Goal: Task Accomplishment & Management: Use online tool/utility

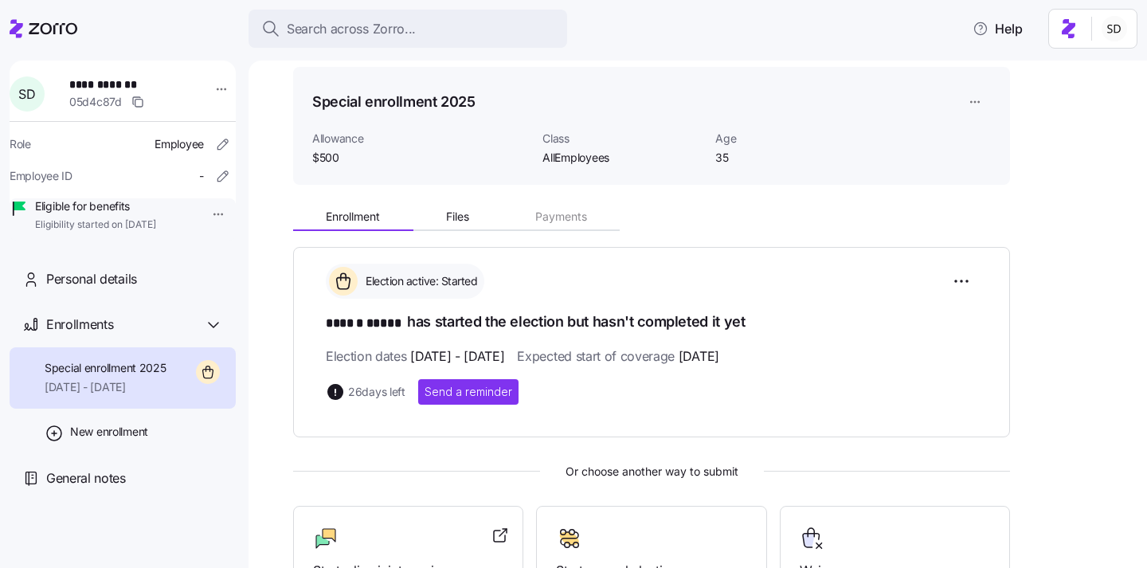
scroll to position [53, 0]
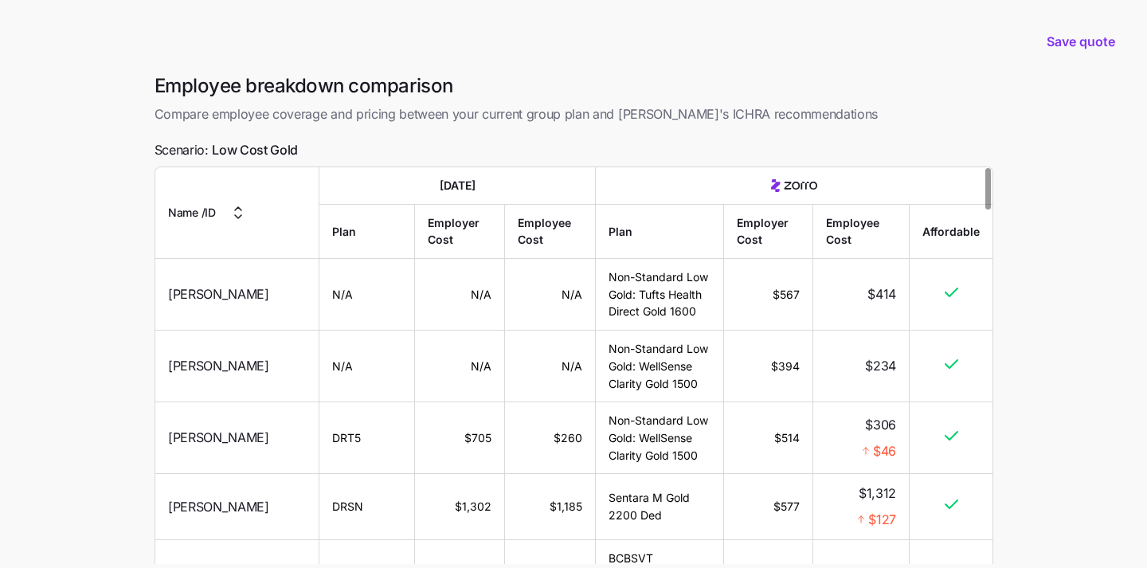
scroll to position [141, 0]
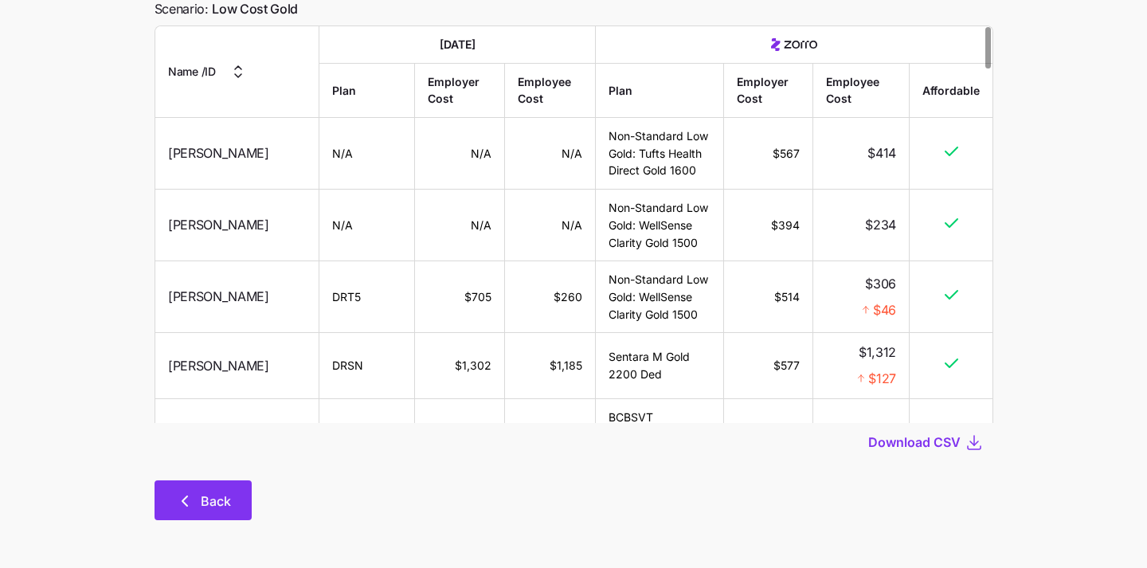
click at [209, 506] on span "Back" at bounding box center [216, 500] width 30 height 19
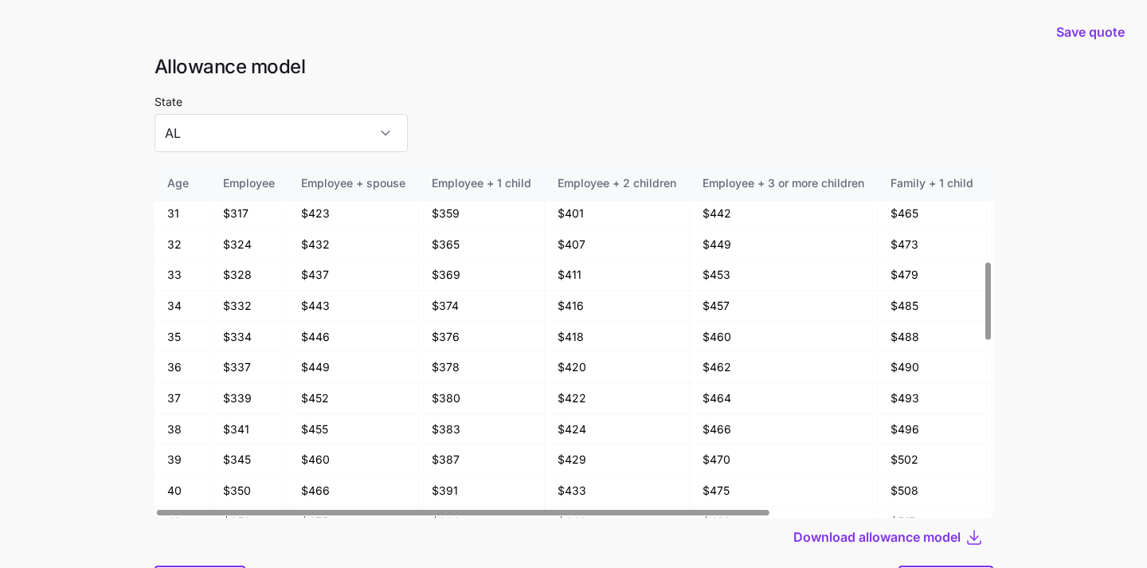
scroll to position [85, 0]
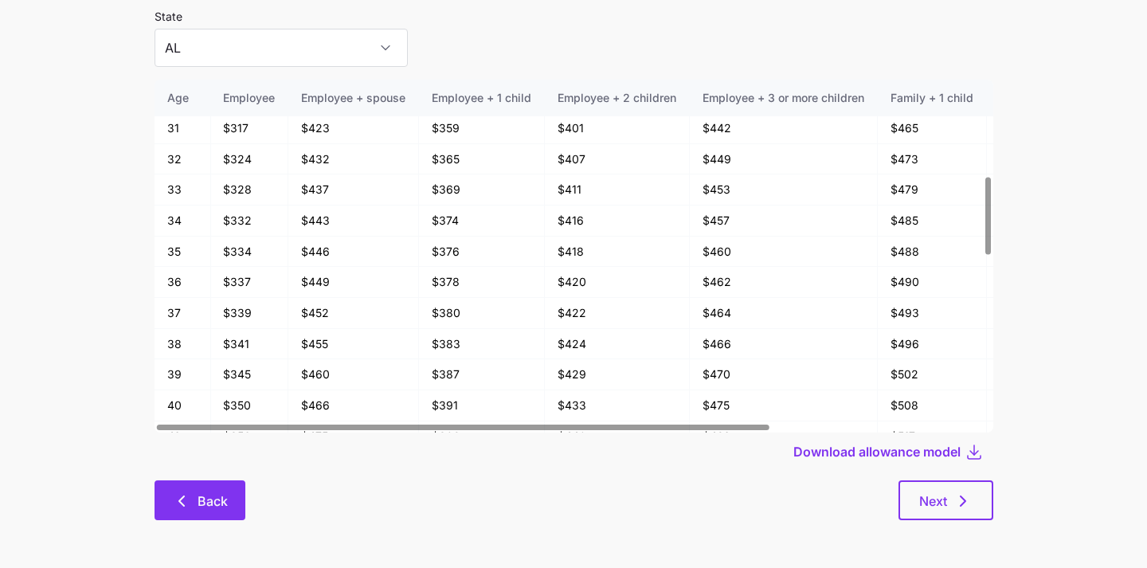
click at [173, 490] on button "Back" at bounding box center [199, 500] width 91 height 40
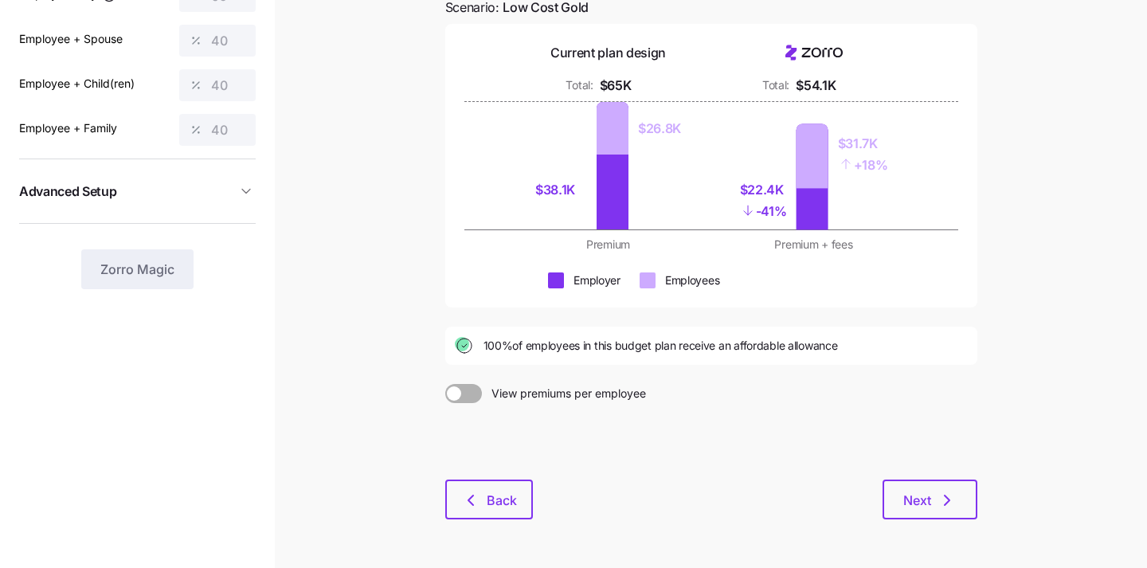
scroll to position [215, 0]
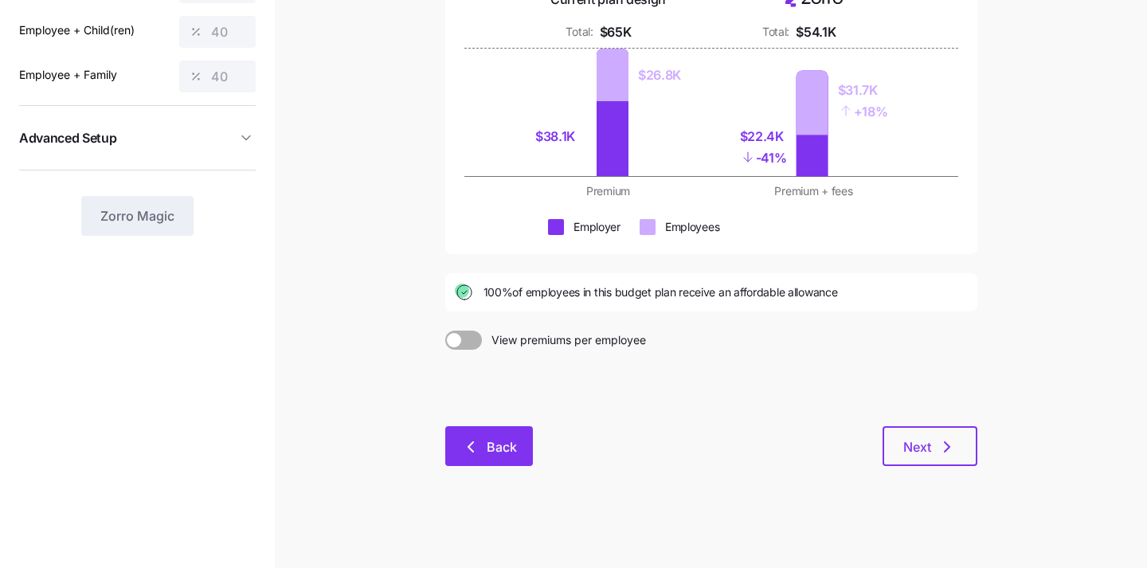
click at [481, 458] on button "Back" at bounding box center [489, 446] width 88 height 40
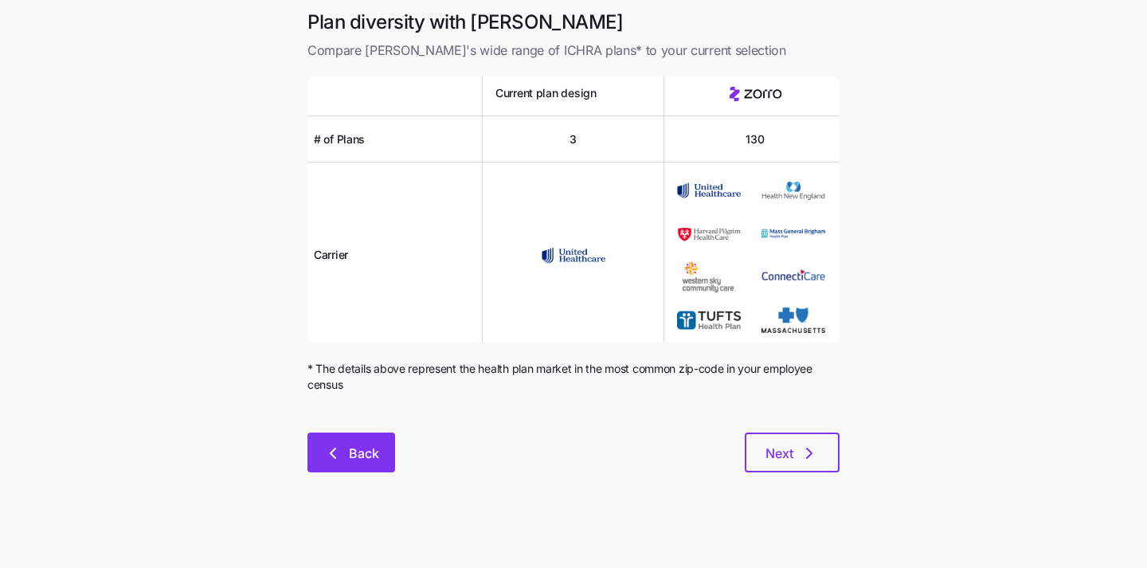
click at [334, 455] on icon "button" at bounding box center [332, 453] width 19 height 19
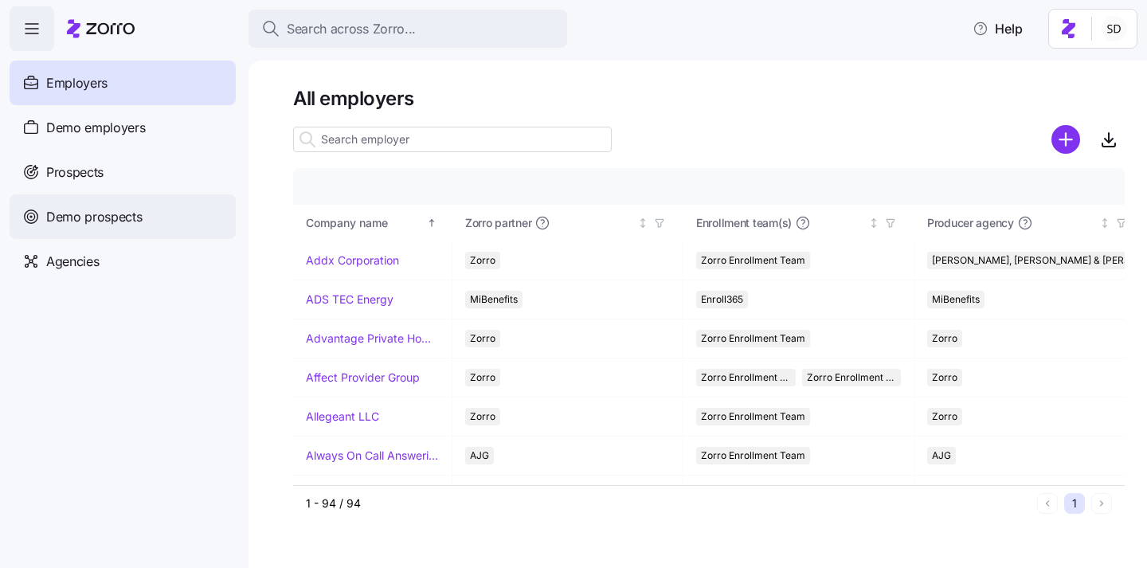
click at [39, 214] on icon at bounding box center [31, 216] width 18 height 19
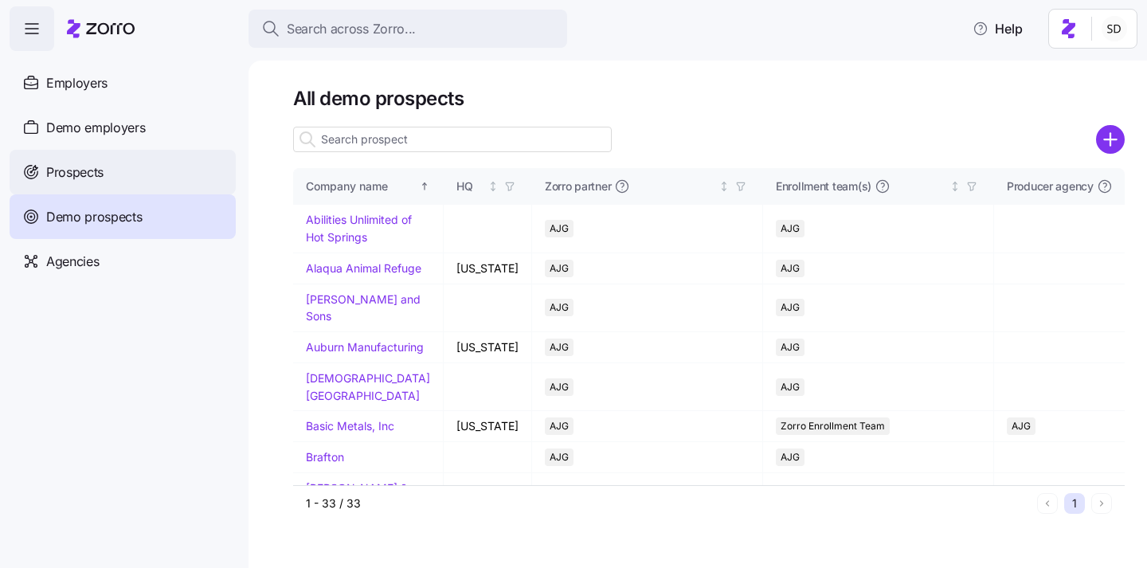
click at [29, 167] on icon at bounding box center [31, 171] width 18 height 19
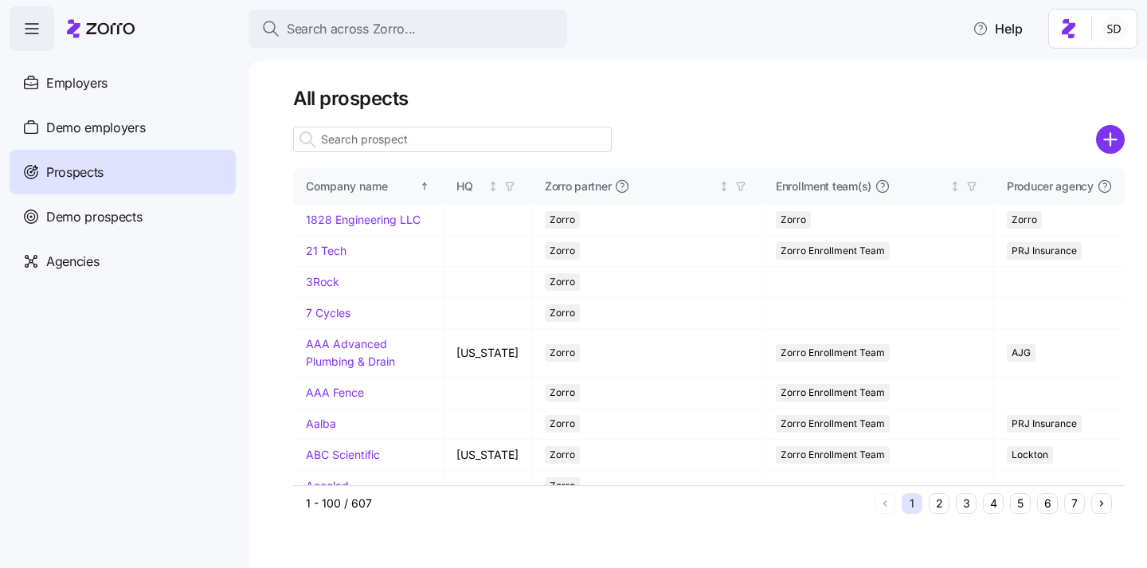
click at [343, 142] on input at bounding box center [452, 139] width 319 height 25
type input "H"
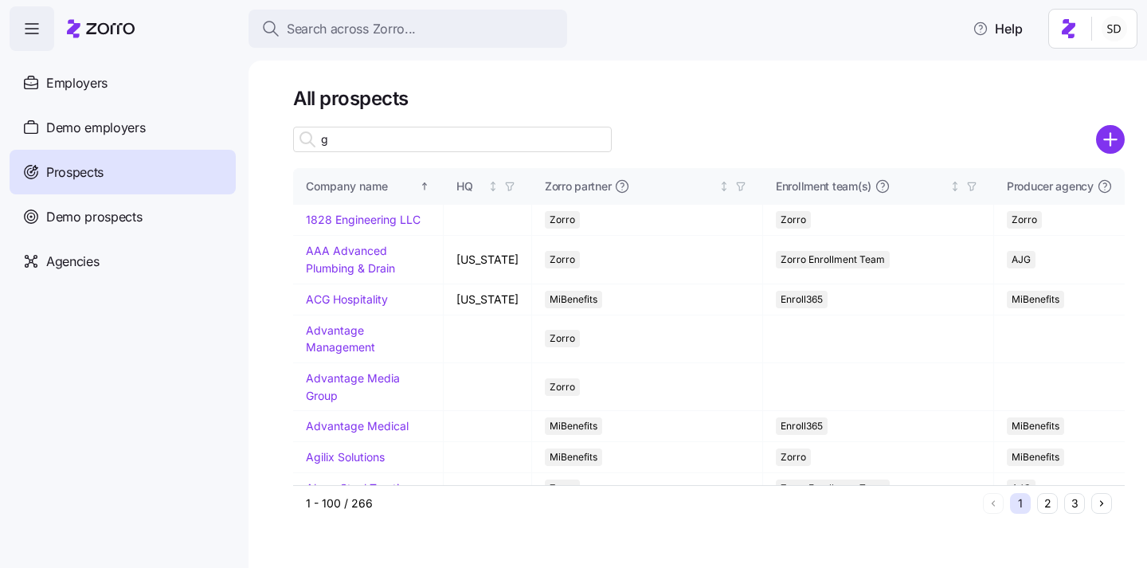
click at [344, 143] on input "g" at bounding box center [452, 139] width 319 height 25
type input "g"
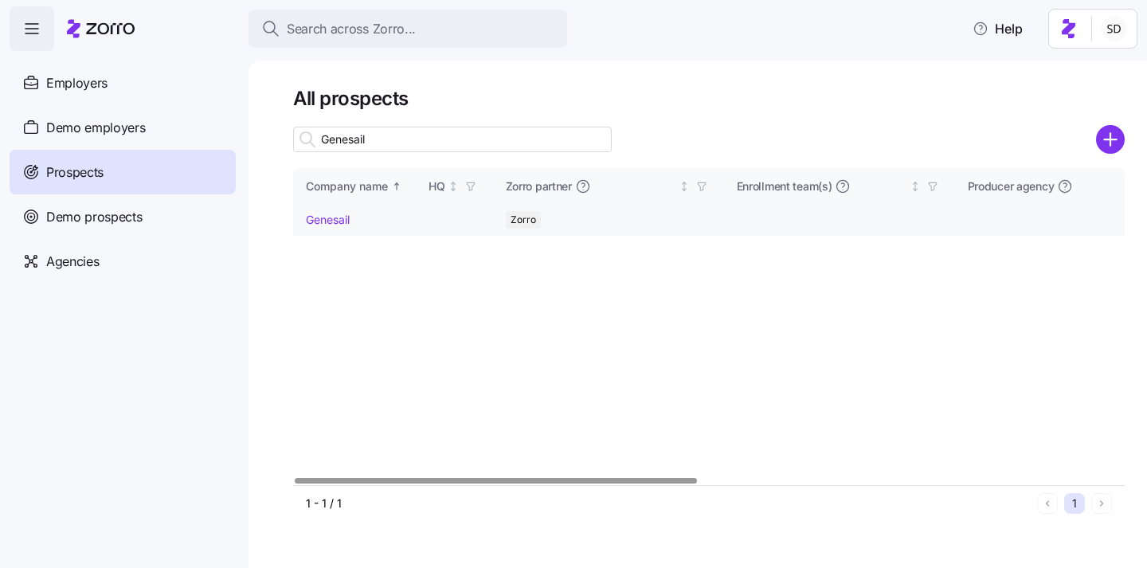
type input "Genesail"
click at [324, 220] on link "Genesail" at bounding box center [328, 220] width 44 height 14
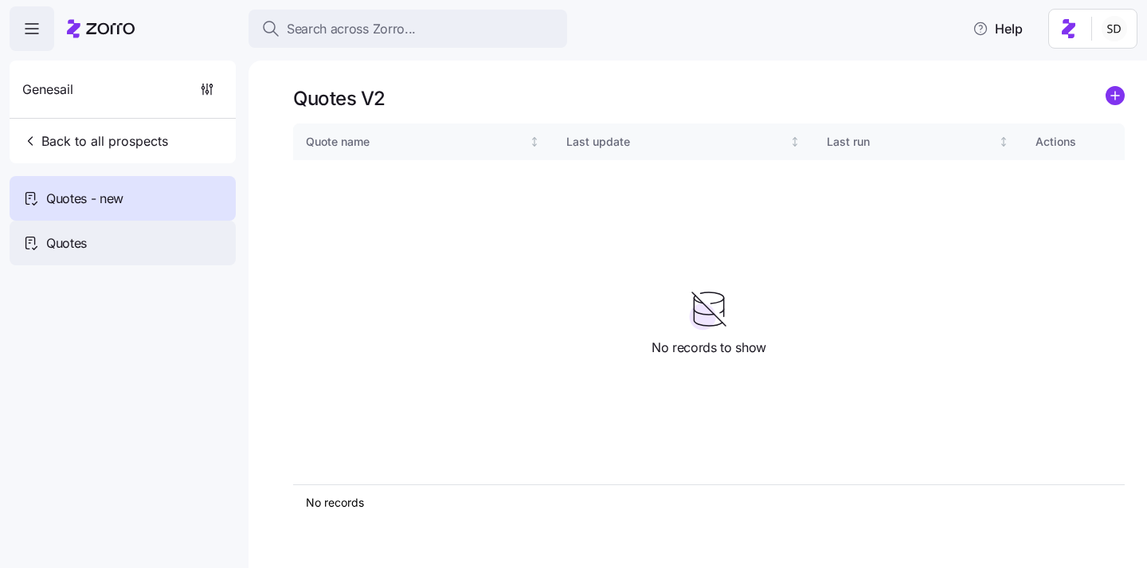
click at [63, 237] on span "Quotes" at bounding box center [66, 243] width 41 height 20
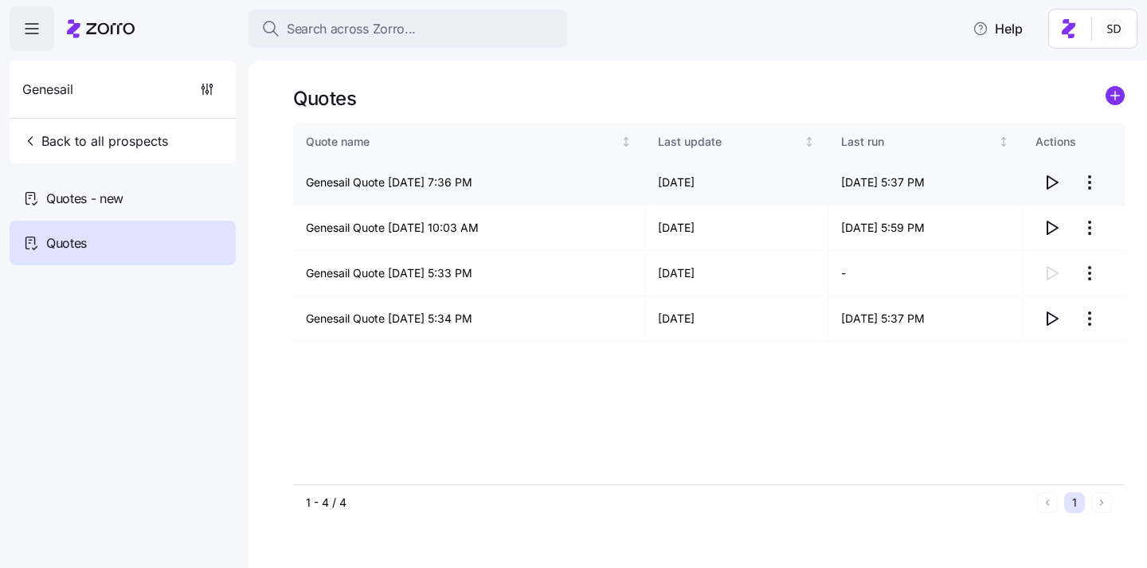
click at [1055, 178] on icon "button" at bounding box center [1051, 182] width 19 height 19
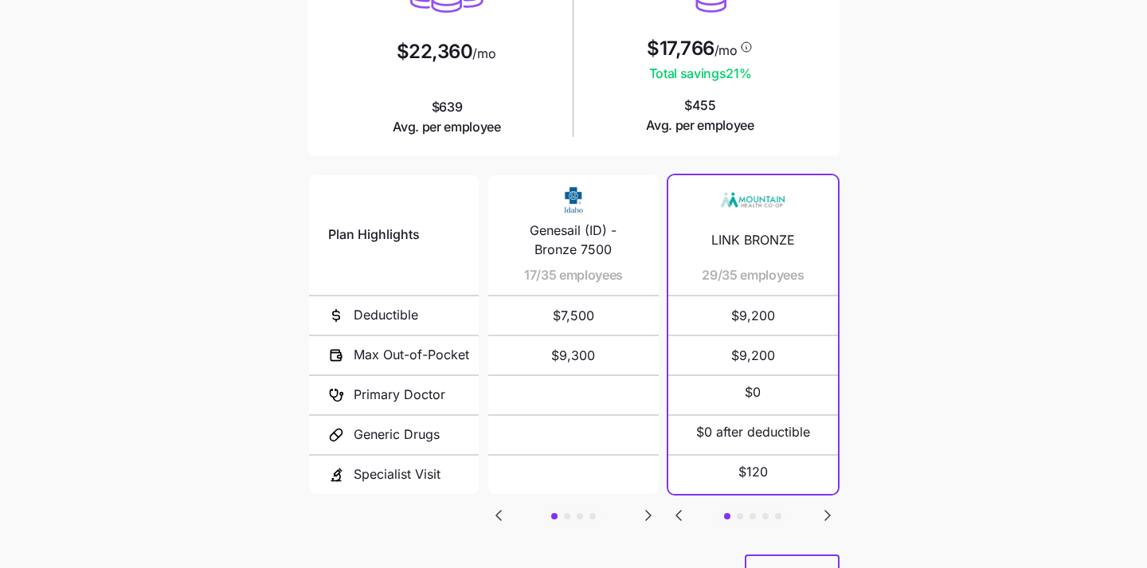
scroll to position [301, 0]
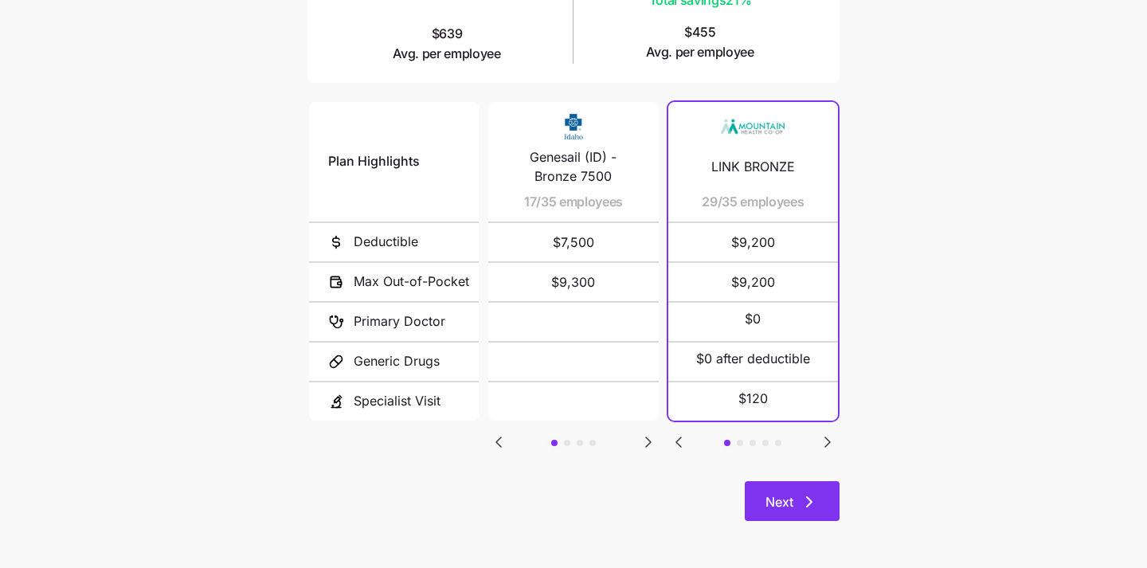
click at [770, 498] on span "Next" at bounding box center [779, 501] width 28 height 19
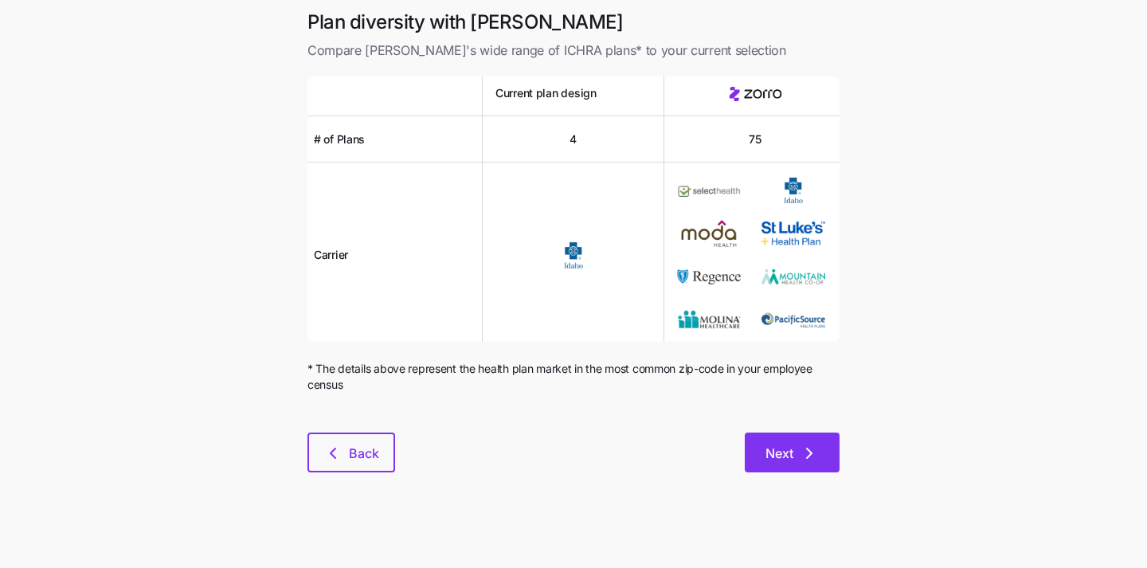
click at [784, 446] on span "Next" at bounding box center [779, 453] width 28 height 19
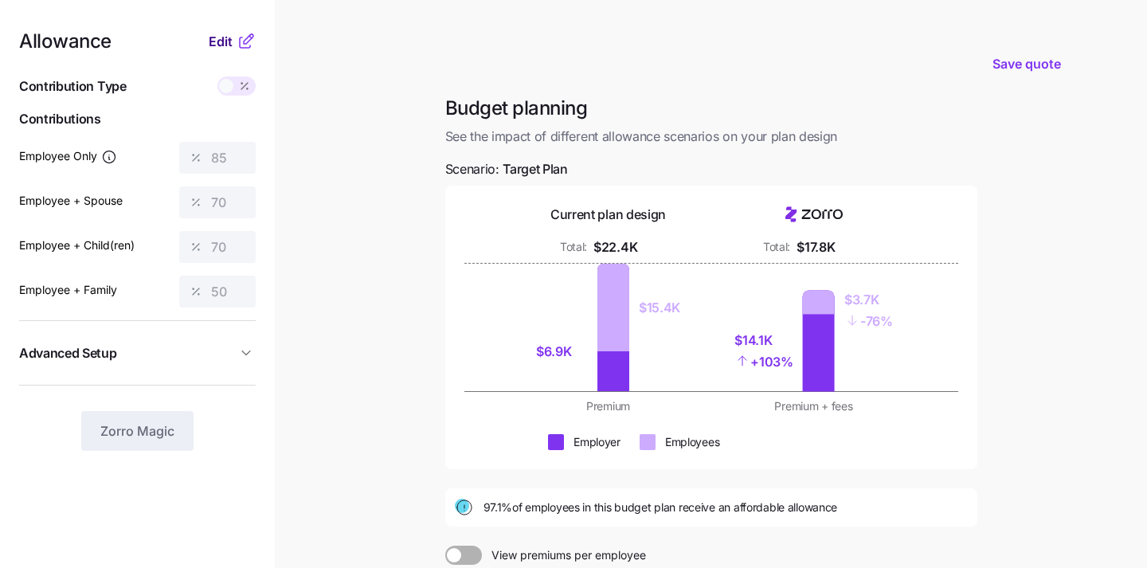
click at [221, 43] on span "Edit" at bounding box center [221, 41] width 24 height 19
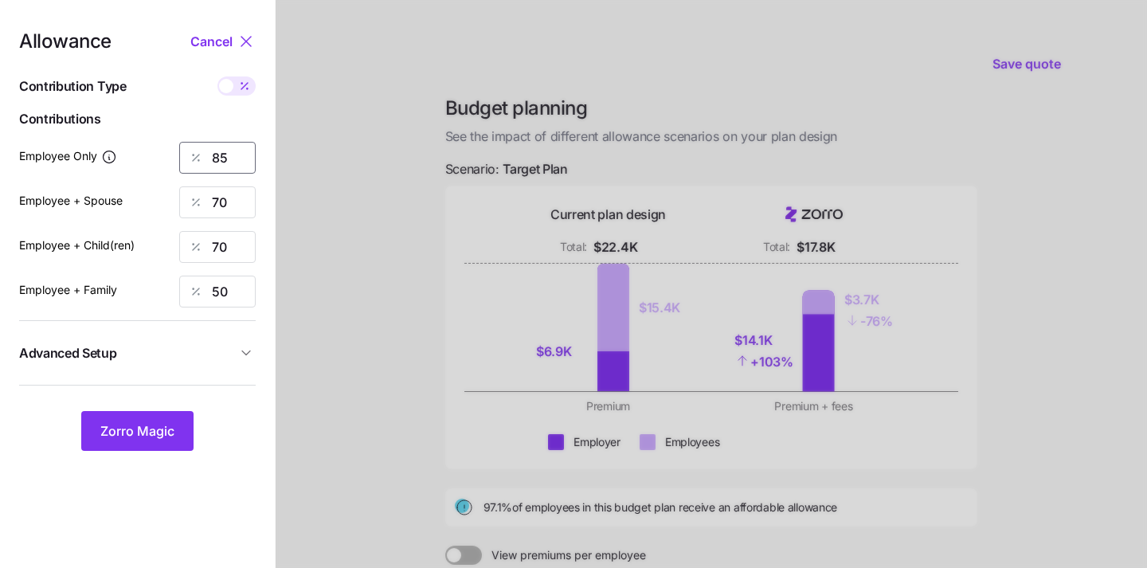
click at [233, 161] on input "85" at bounding box center [217, 158] width 76 height 32
type input "40"
click at [147, 252] on div "Employee + Child(ren) 70" at bounding box center [137, 247] width 237 height 32
click at [240, 198] on input "70" at bounding box center [217, 202] width 76 height 32
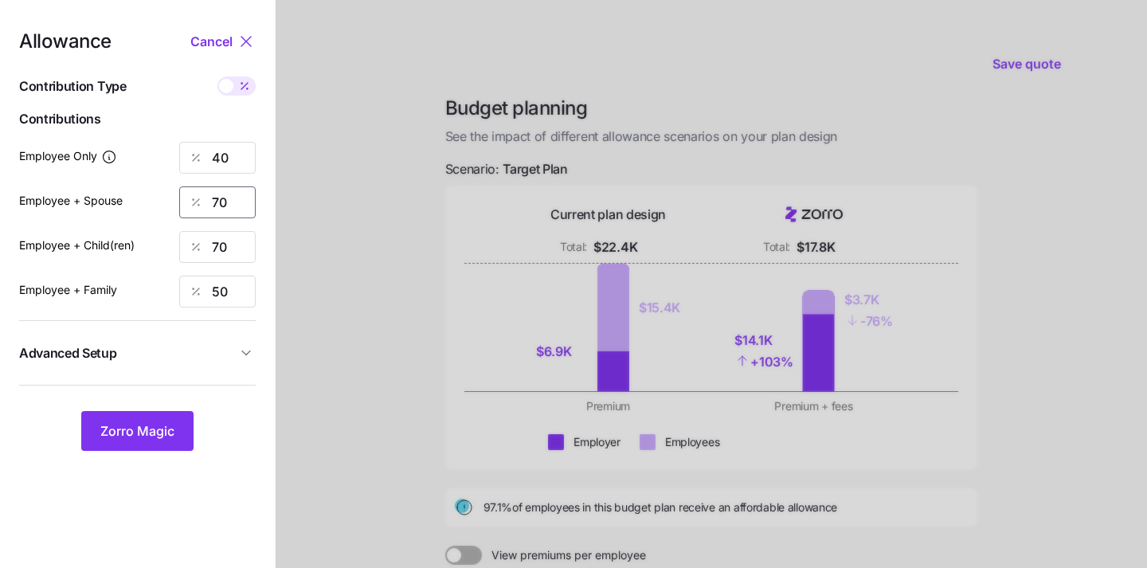
click at [240, 198] on input "70" at bounding box center [217, 202] width 76 height 32
type input "0"
click at [231, 243] on input "70" at bounding box center [217, 247] width 76 height 32
type input "0"
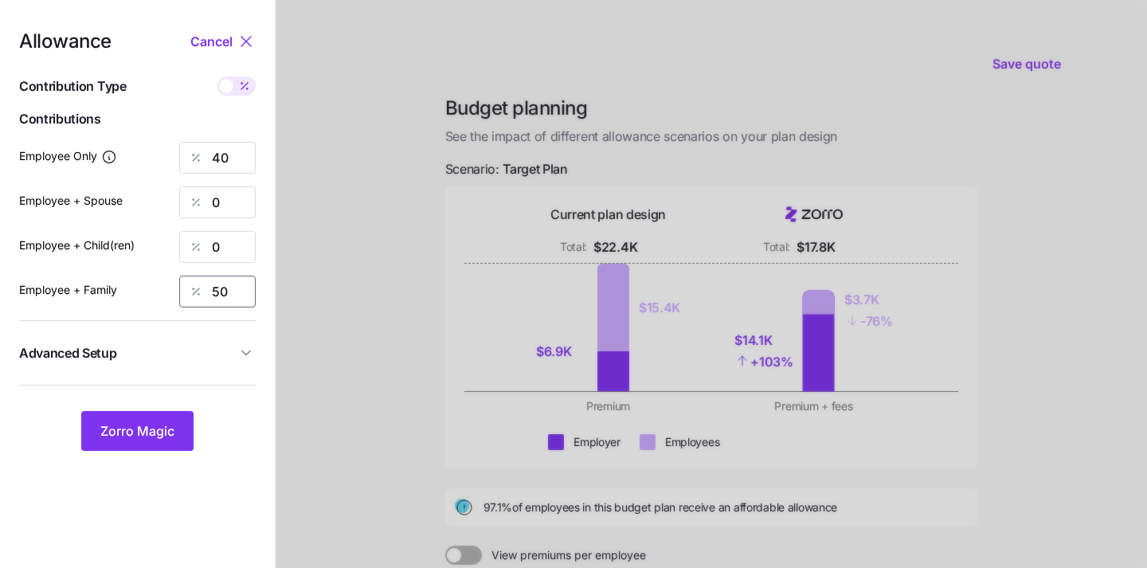
click at [221, 291] on input "50" at bounding box center [217, 292] width 76 height 32
type input "0"
click at [131, 443] on button "Zorro Magic" at bounding box center [137, 431] width 112 height 40
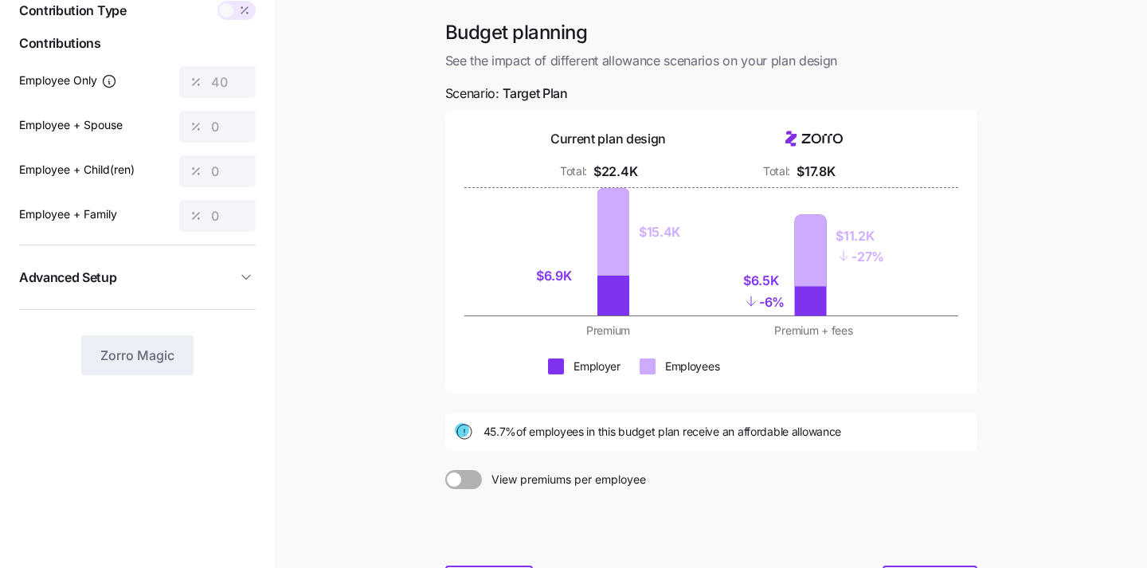
scroll to position [185, 0]
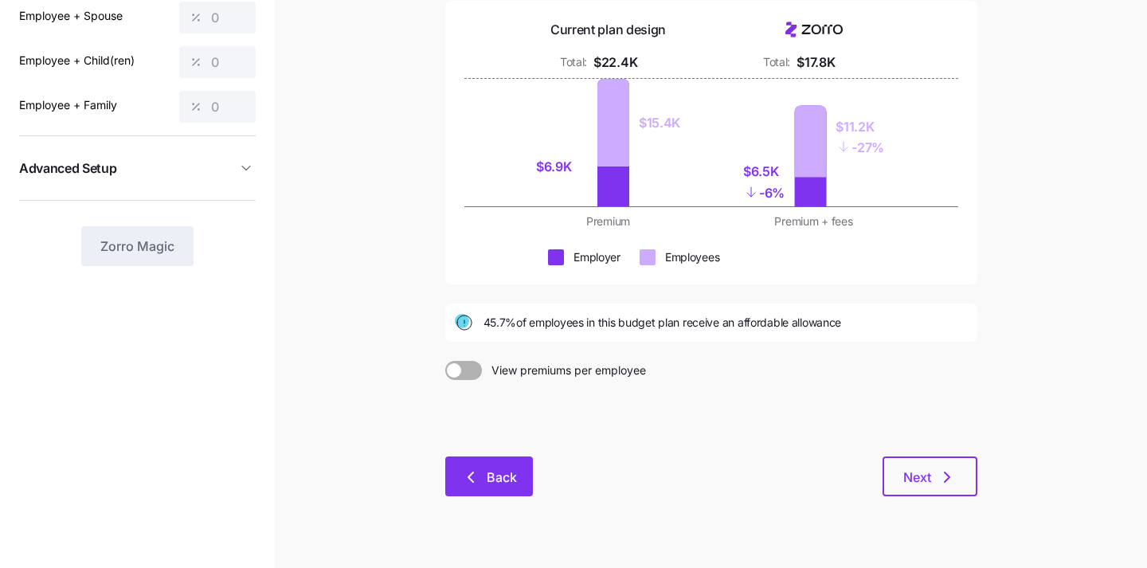
click at [489, 473] on span "Back" at bounding box center [502, 476] width 30 height 19
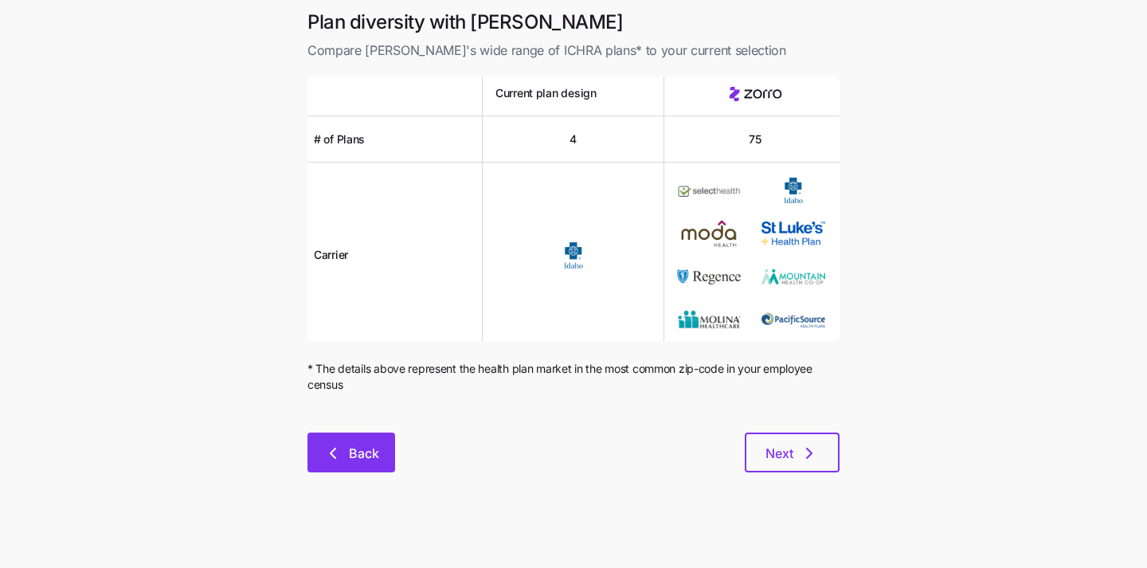
click at [372, 440] on button "Back" at bounding box center [351, 452] width 88 height 40
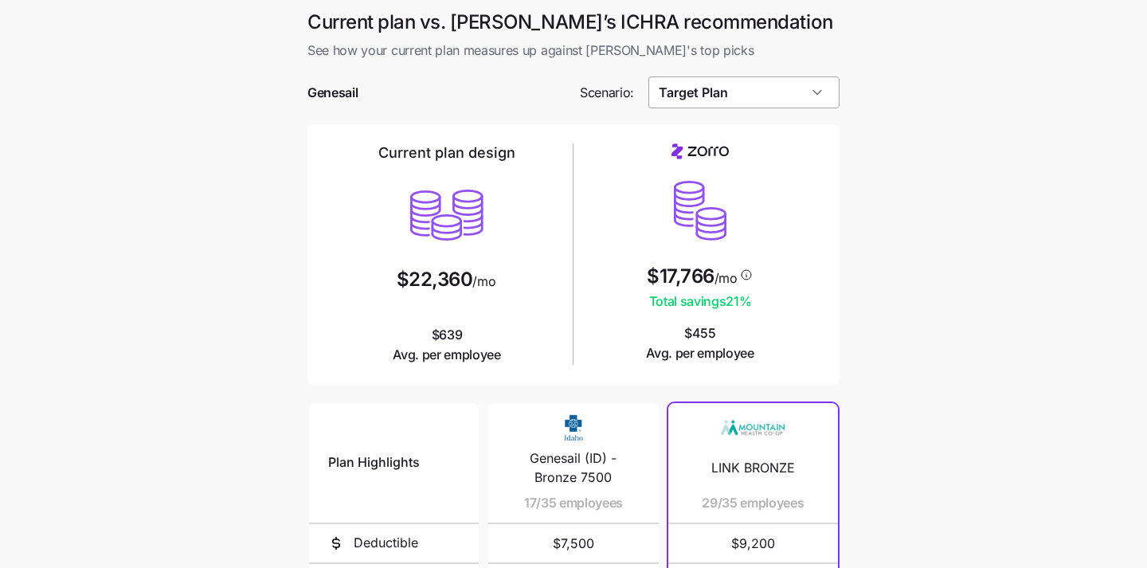
click at [755, 91] on input "Target Plan" at bounding box center [744, 92] width 192 height 32
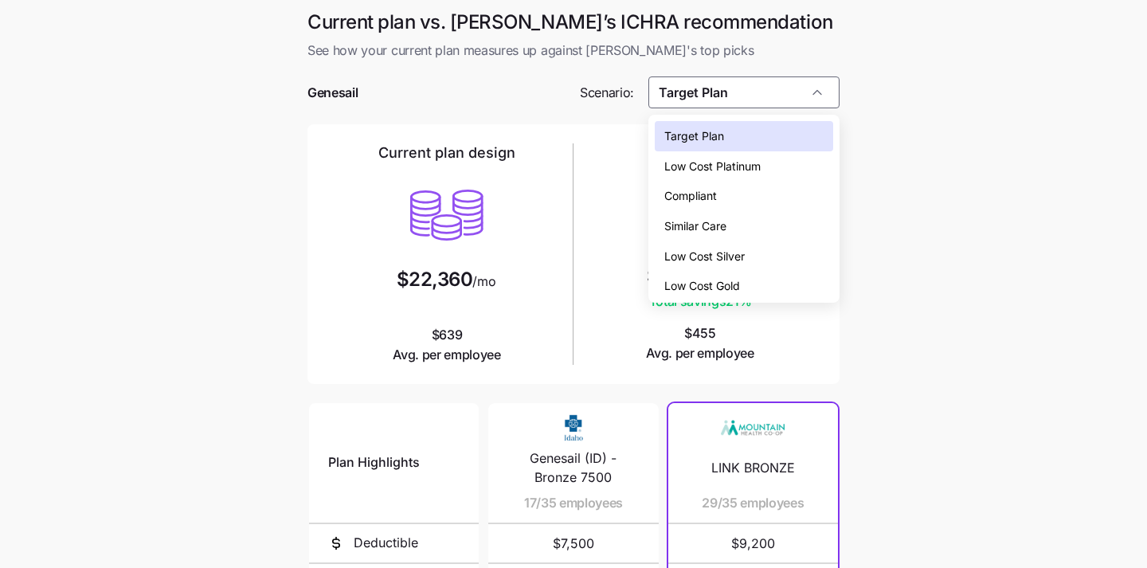
click at [730, 197] on div "Compliant" at bounding box center [744, 196] width 179 height 30
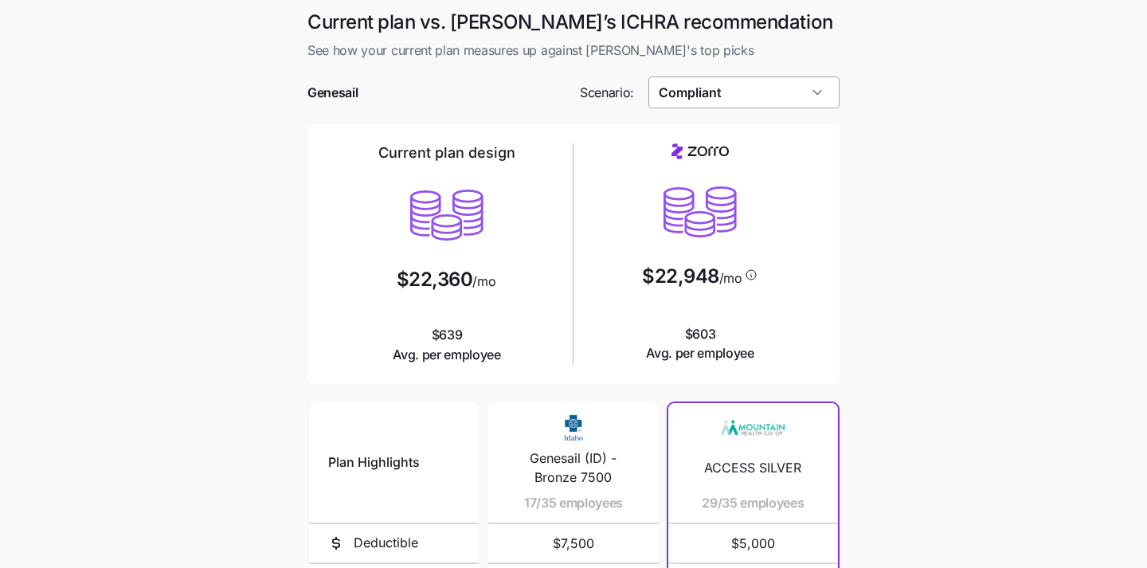
click at [746, 86] on input "Compliant" at bounding box center [744, 92] width 192 height 32
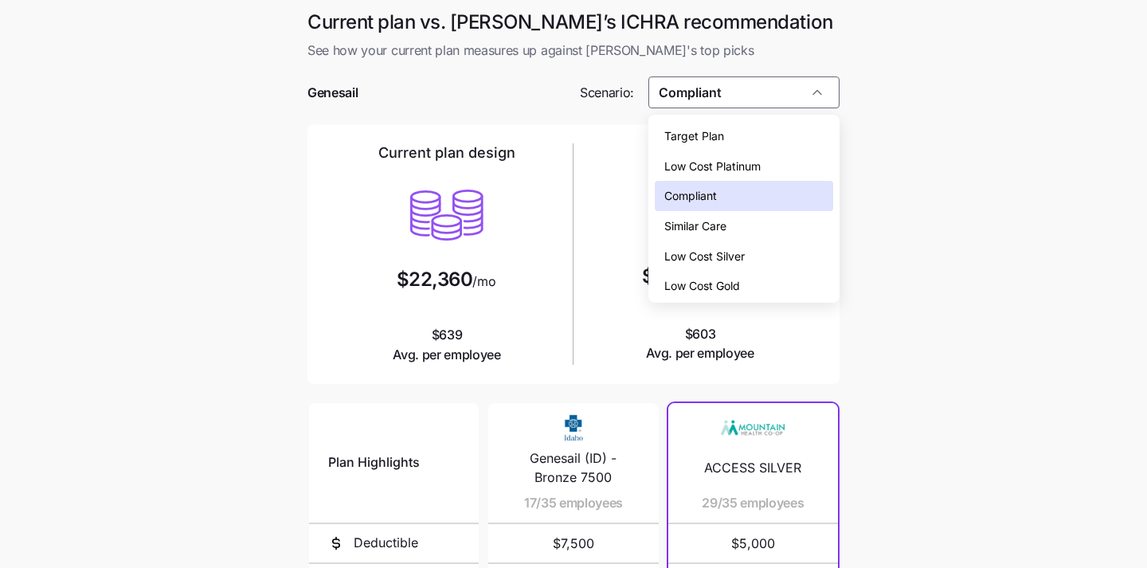
click at [719, 260] on span "Low Cost Silver" at bounding box center [704, 257] width 80 height 18
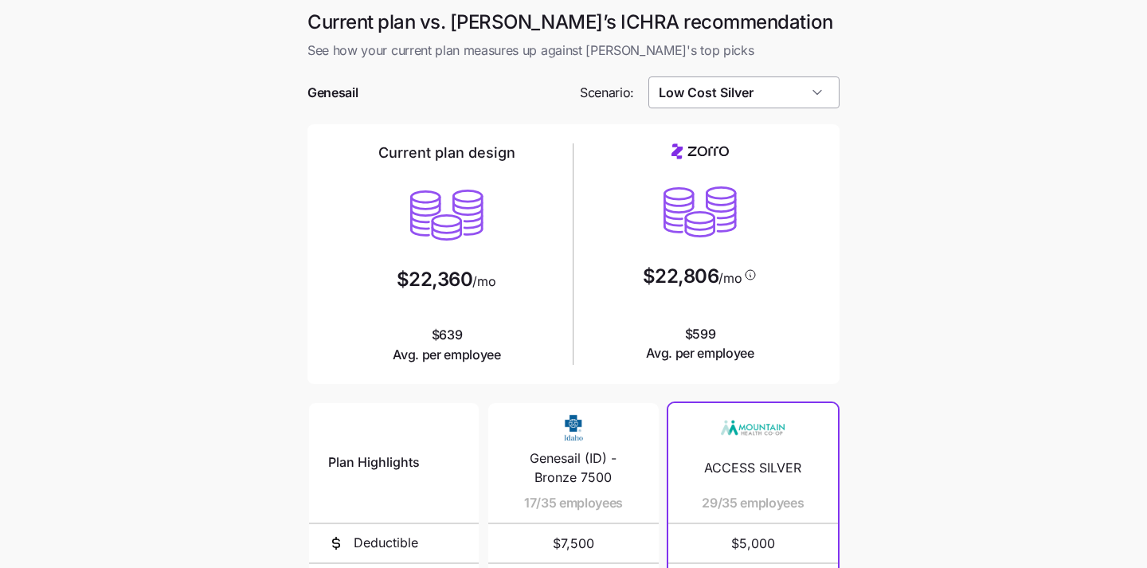
click at [759, 92] on input "Low Cost Silver" at bounding box center [744, 92] width 192 height 32
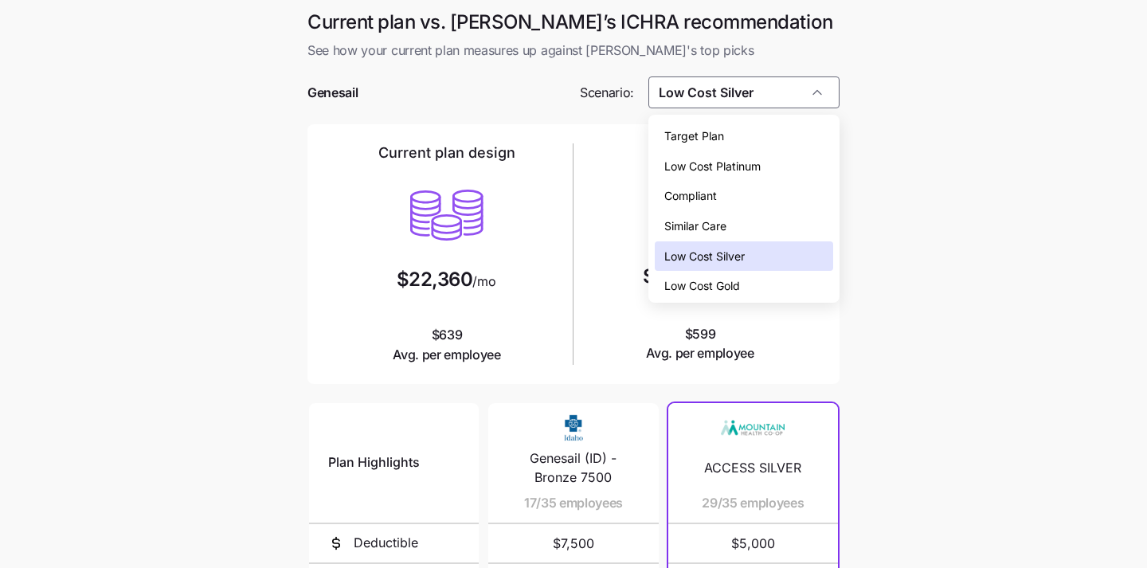
click at [741, 135] on div "Target Plan" at bounding box center [744, 136] width 179 height 30
type input "Target Plan"
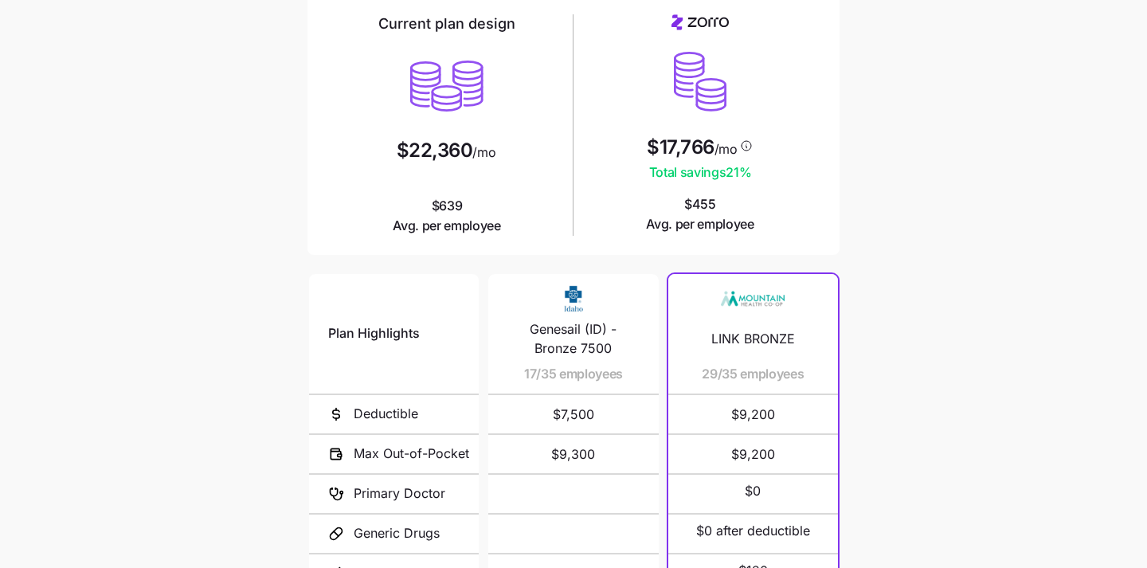
scroll to position [280, 0]
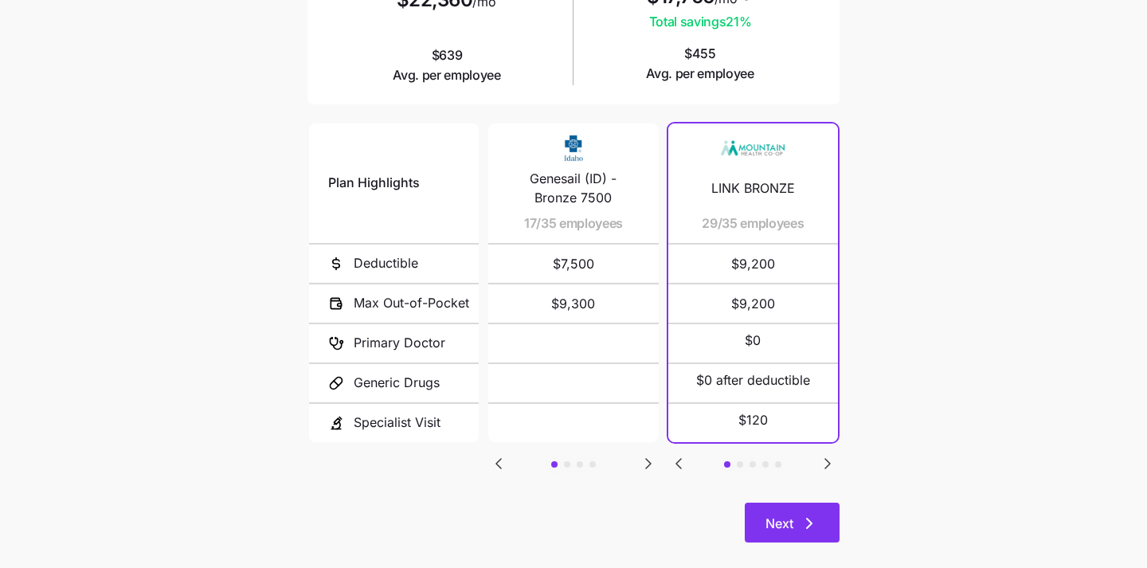
click at [789, 506] on button "Next" at bounding box center [792, 522] width 95 height 40
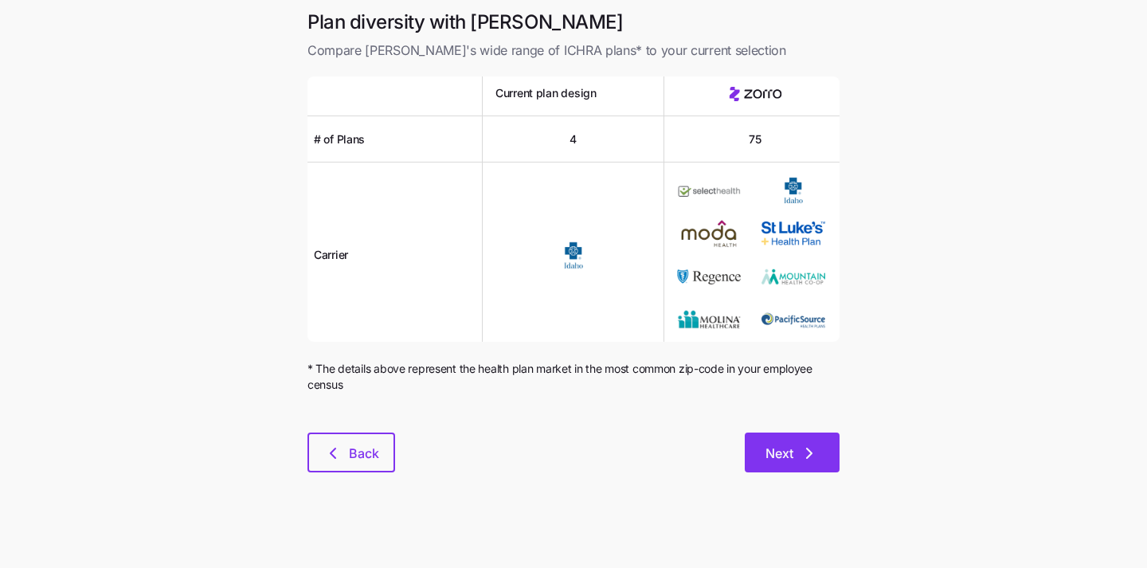
click at [762, 460] on button "Next" at bounding box center [792, 452] width 95 height 40
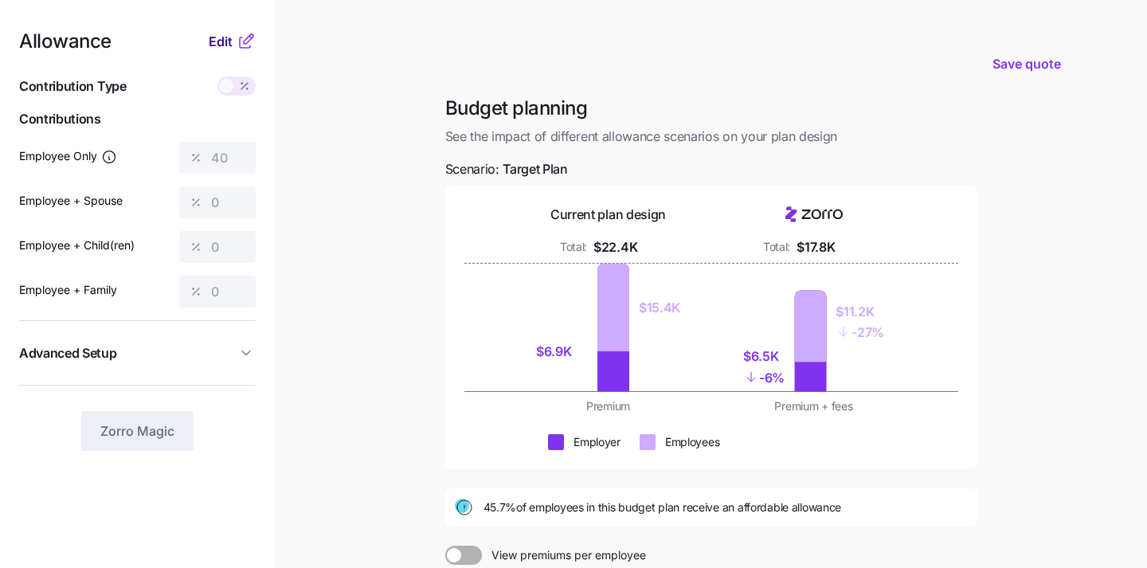
click at [217, 45] on span "Edit" at bounding box center [221, 41] width 24 height 19
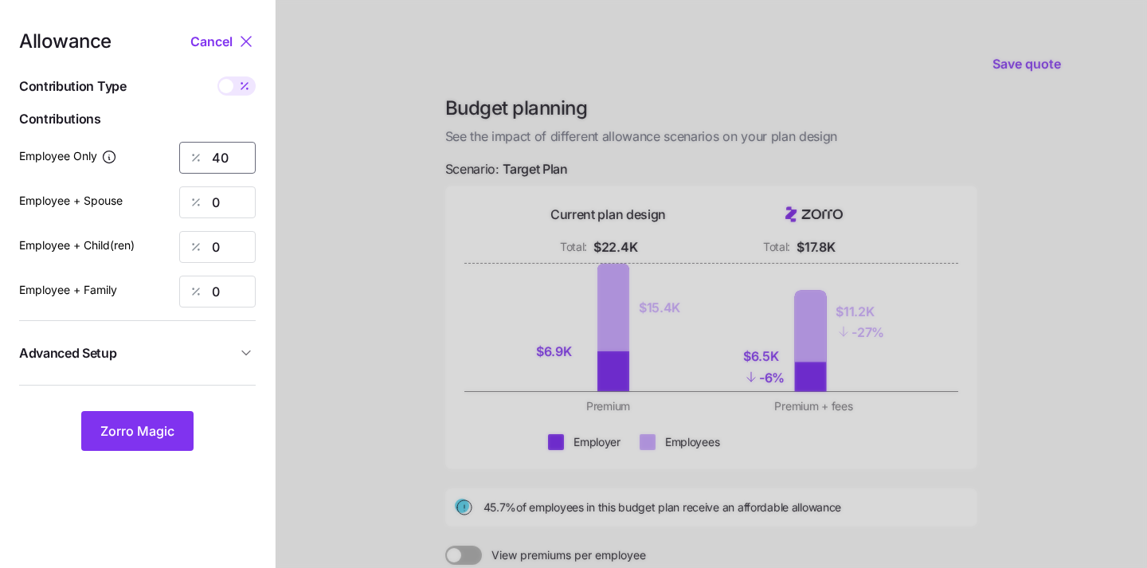
click at [228, 156] on input "40" at bounding box center [217, 158] width 76 height 32
type input "4"
click at [147, 444] on button "Zorro Magic" at bounding box center [137, 431] width 112 height 40
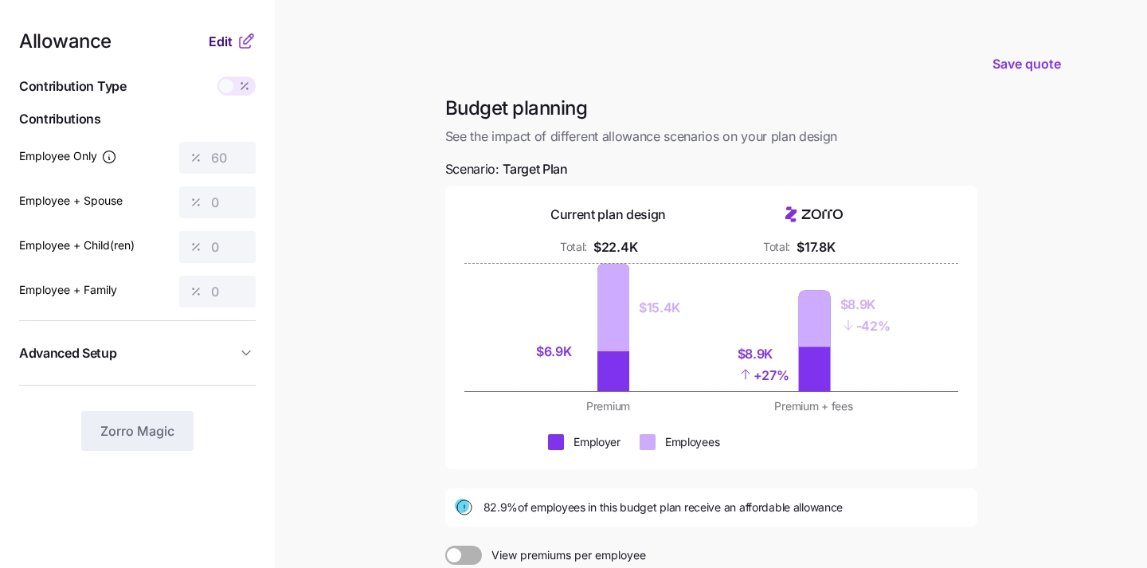
click at [225, 40] on span "Edit" at bounding box center [221, 41] width 24 height 19
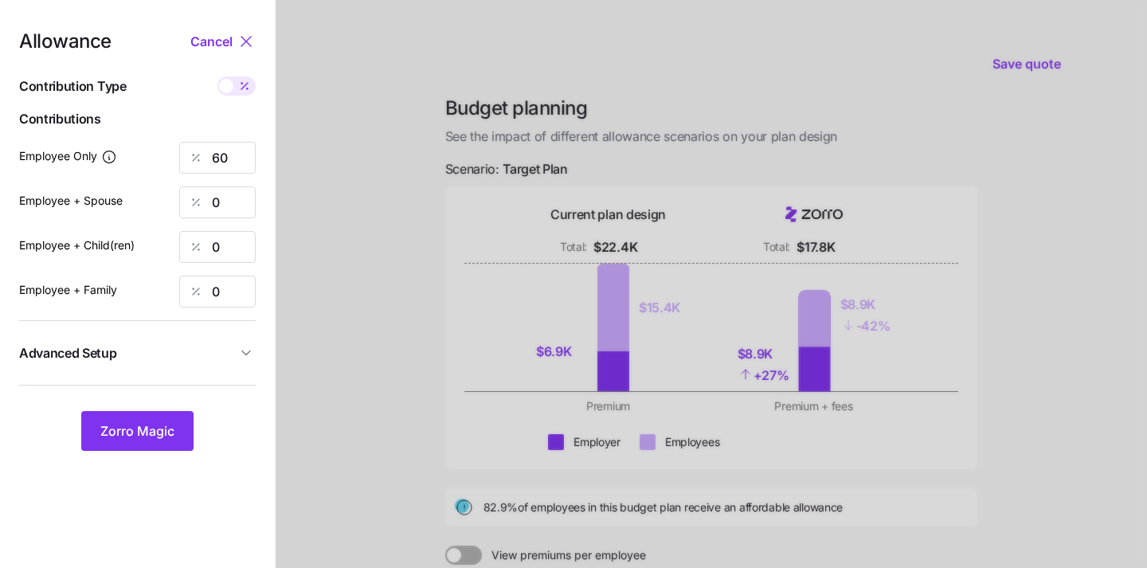
click at [237, 94] on span at bounding box center [244, 85] width 22 height 19
click at [217, 76] on input "checkbox" at bounding box center [217, 76] width 0 height 0
click at [224, 53] on div "Allowance Cancel Contribution Type Use classes Contributions Employee Only 200 …" at bounding box center [137, 241] width 237 height 419
click at [224, 45] on span "Cancel" at bounding box center [211, 41] width 42 height 19
type input "60"
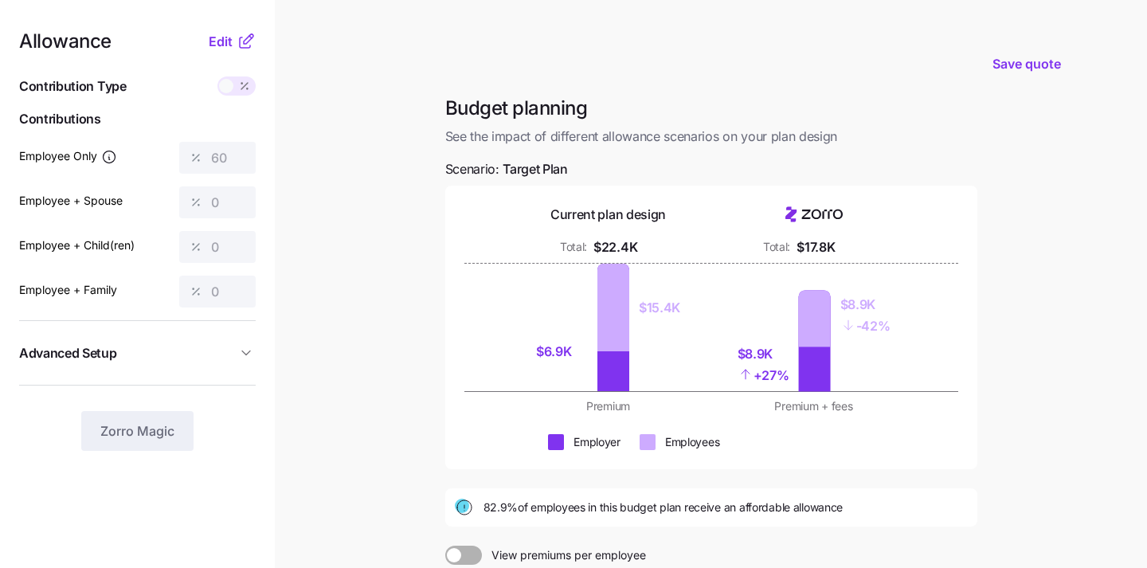
scroll to position [161, 0]
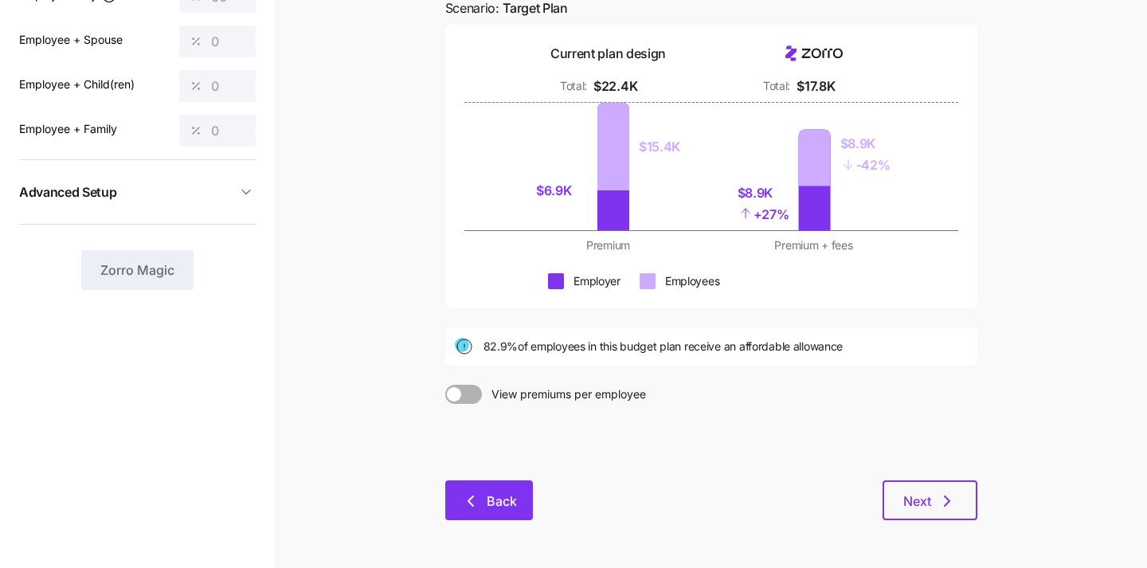
click at [501, 493] on span "Back" at bounding box center [502, 500] width 30 height 19
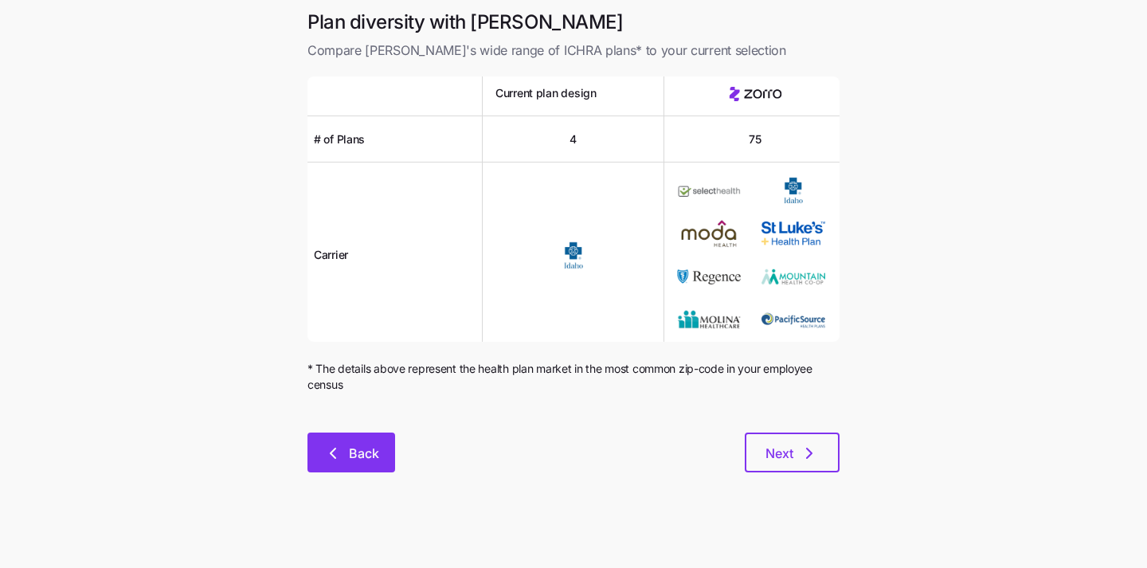
click at [367, 444] on span "Back" at bounding box center [364, 453] width 30 height 19
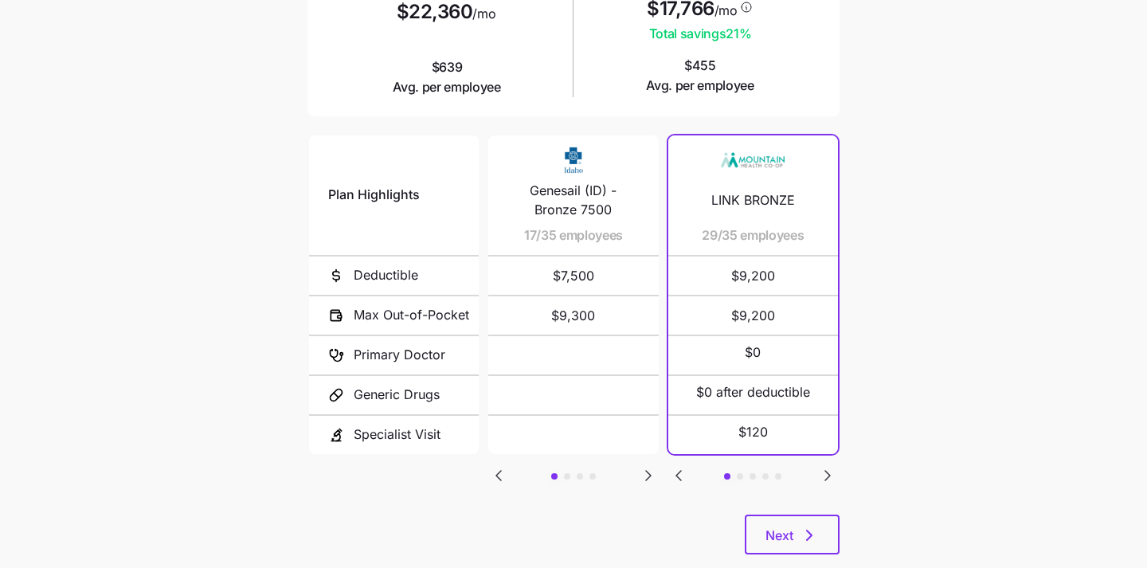
scroll to position [301, 0]
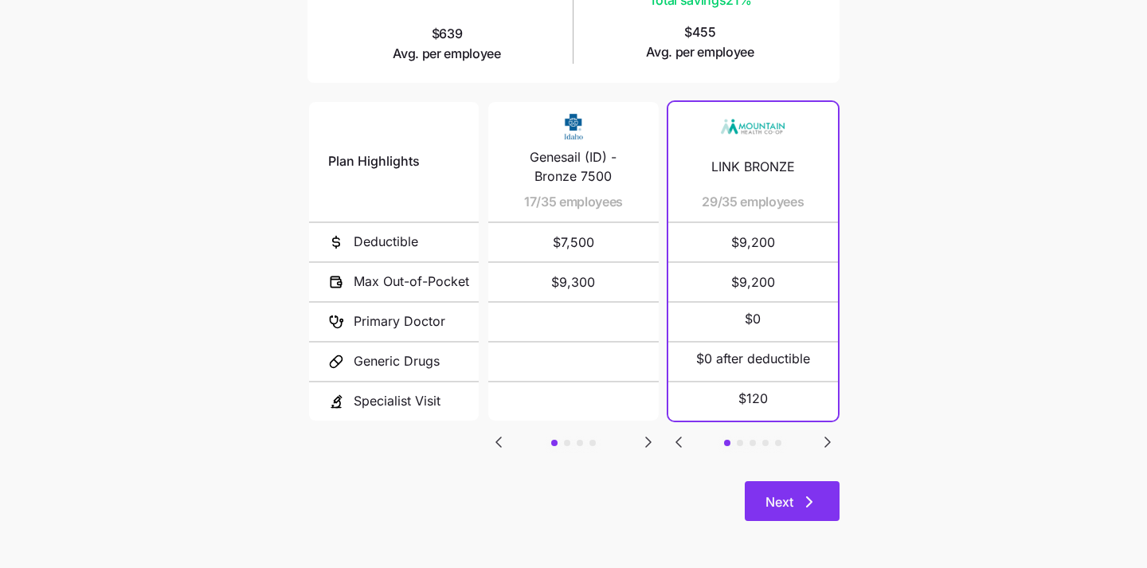
click at [783, 498] on span "Next" at bounding box center [779, 501] width 28 height 19
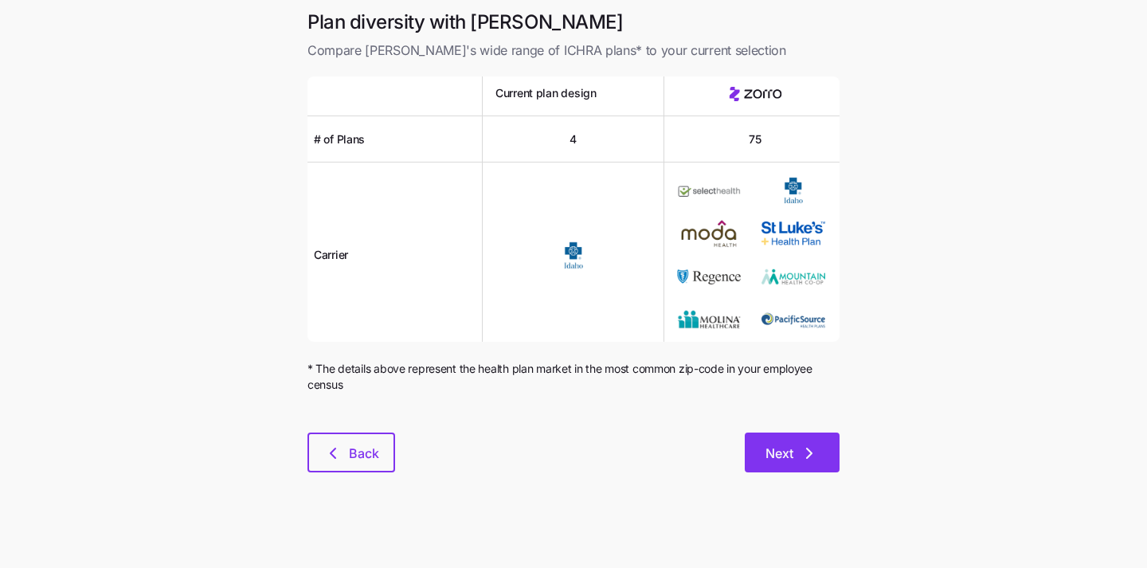
click at [785, 455] on span "Next" at bounding box center [779, 453] width 28 height 19
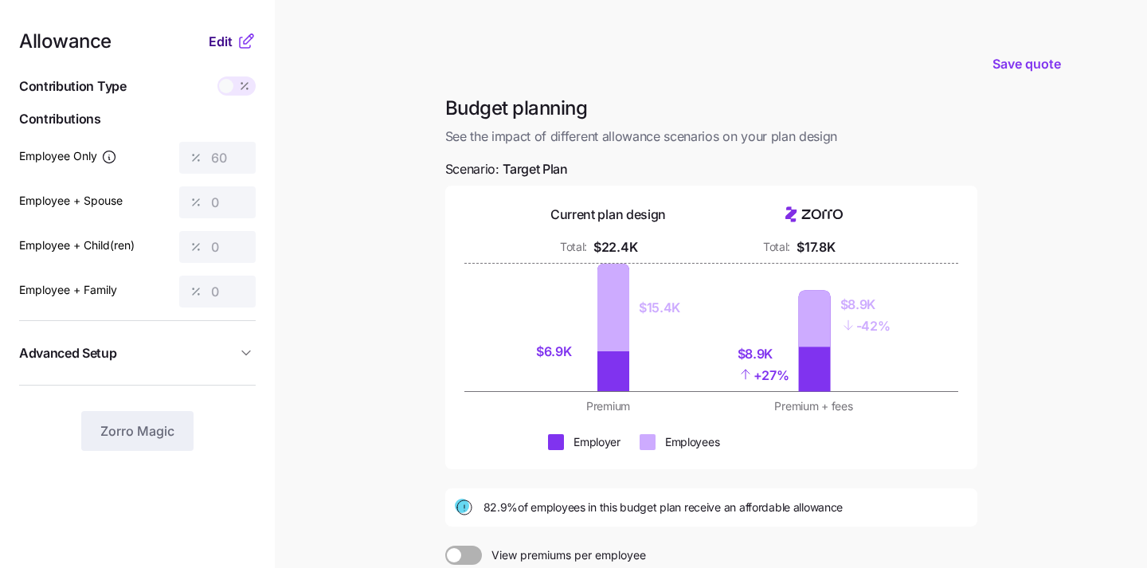
click at [217, 39] on span "Edit" at bounding box center [221, 41] width 24 height 19
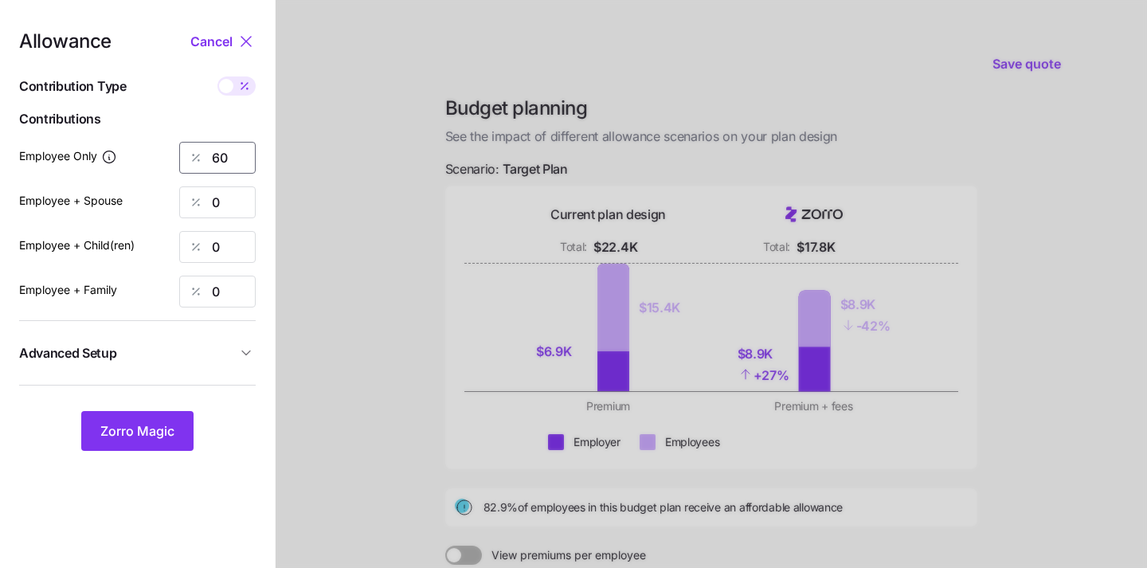
click at [226, 155] on input "60" at bounding box center [217, 158] width 76 height 32
click at [233, 38] on button "Cancel" at bounding box center [213, 41] width 46 height 19
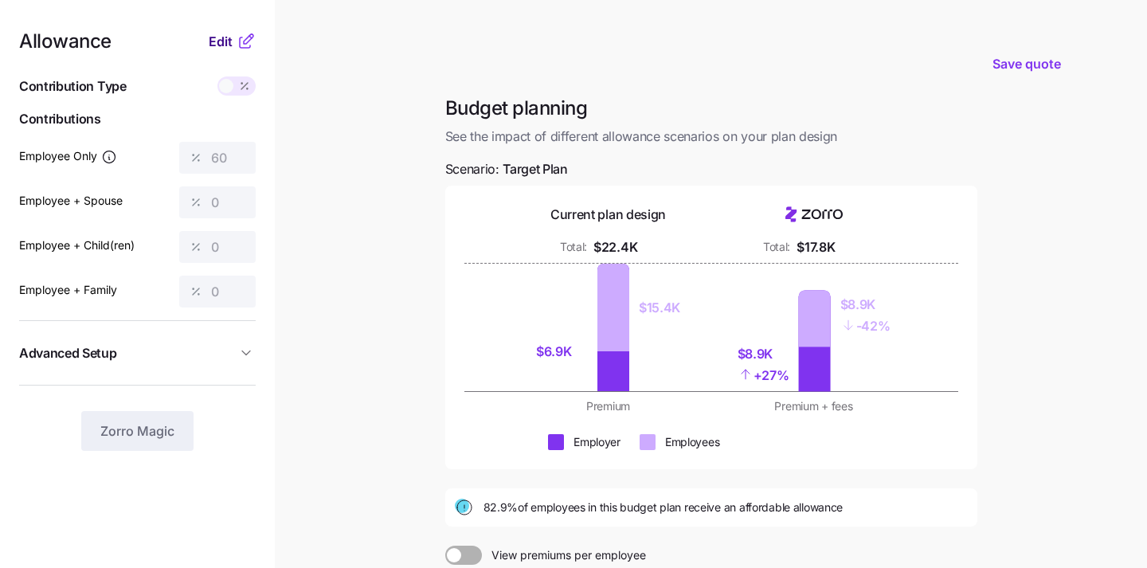
click at [219, 42] on span "Edit" at bounding box center [221, 41] width 24 height 19
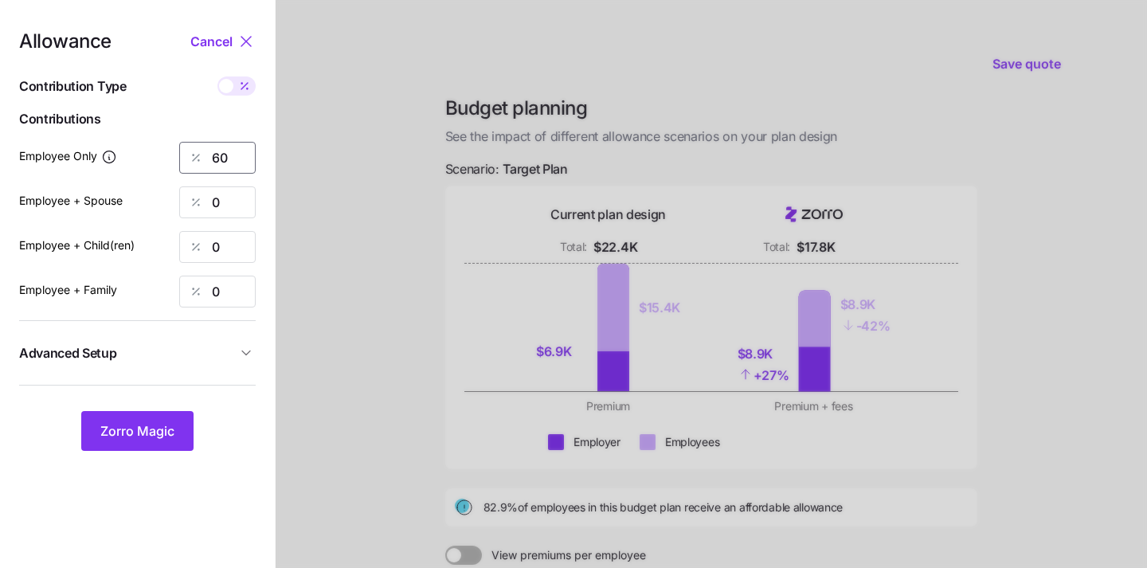
click at [240, 156] on input "60" at bounding box center [217, 158] width 76 height 32
type input "6"
type input "40"
click at [139, 428] on span "Zorro Magic" at bounding box center [137, 430] width 74 height 19
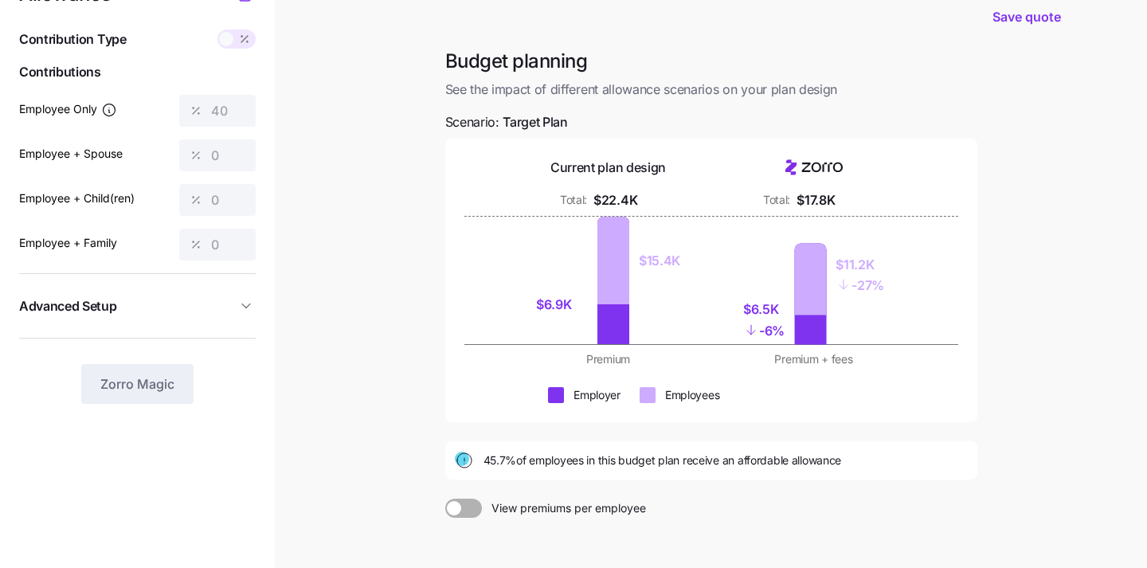
scroll to position [82, 0]
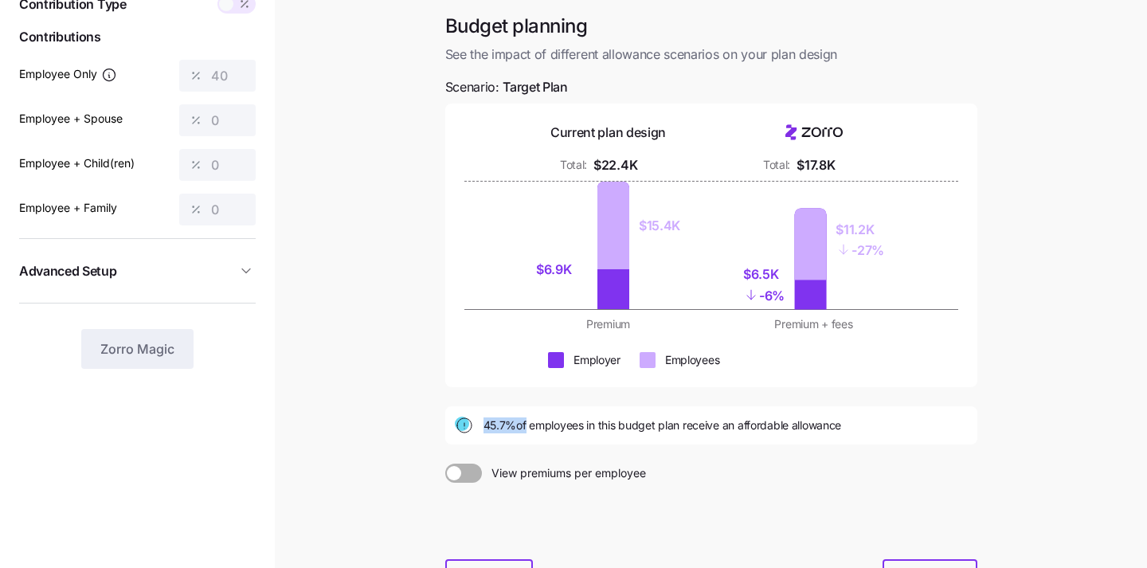
drag, startPoint x: 483, startPoint y: 426, endPoint x: 522, endPoint y: 426, distance: 39.0
click at [524, 426] on span "45.7% of employees in this budget plan receive an affordable allowance" at bounding box center [662, 425] width 358 height 16
click at [530, 459] on div "Budget planning See the impact of different allowance scenarios on your plan de…" at bounding box center [710, 316] width 557 height 604
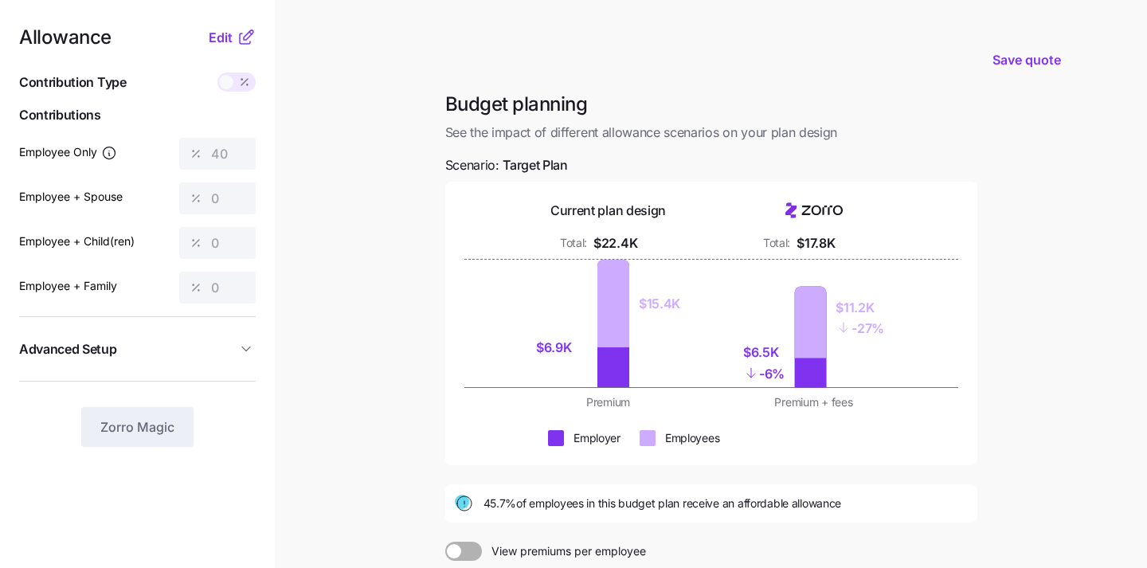
click at [229, 83] on span at bounding box center [226, 82] width 14 height 14
click at [221, 41] on span "Edit" at bounding box center [221, 37] width 24 height 19
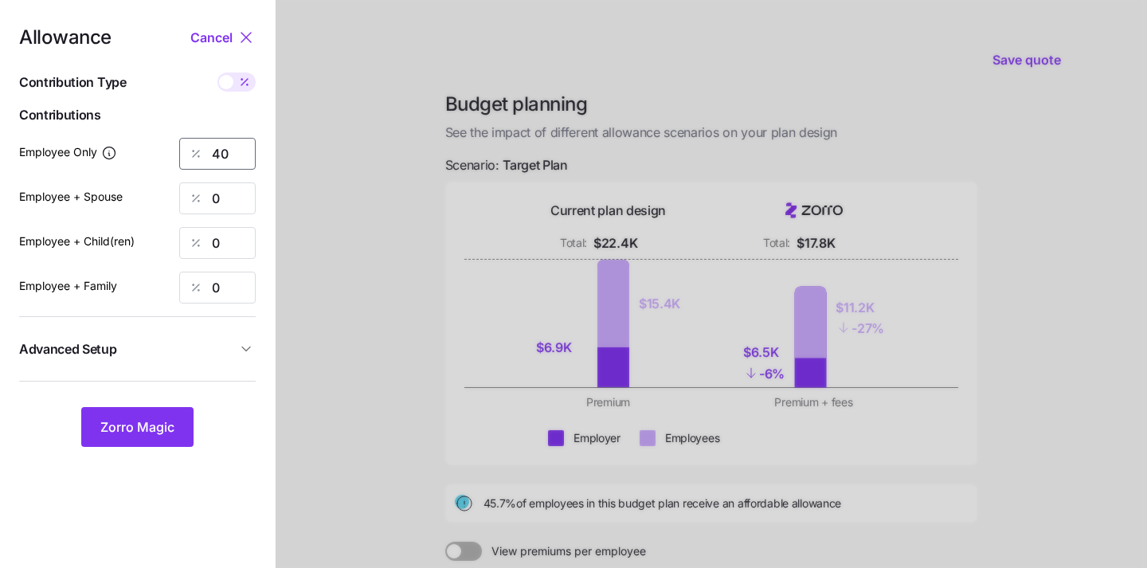
click at [231, 159] on input "40" at bounding box center [217, 154] width 76 height 32
click at [136, 426] on span "Zorro Magic" at bounding box center [137, 426] width 74 height 19
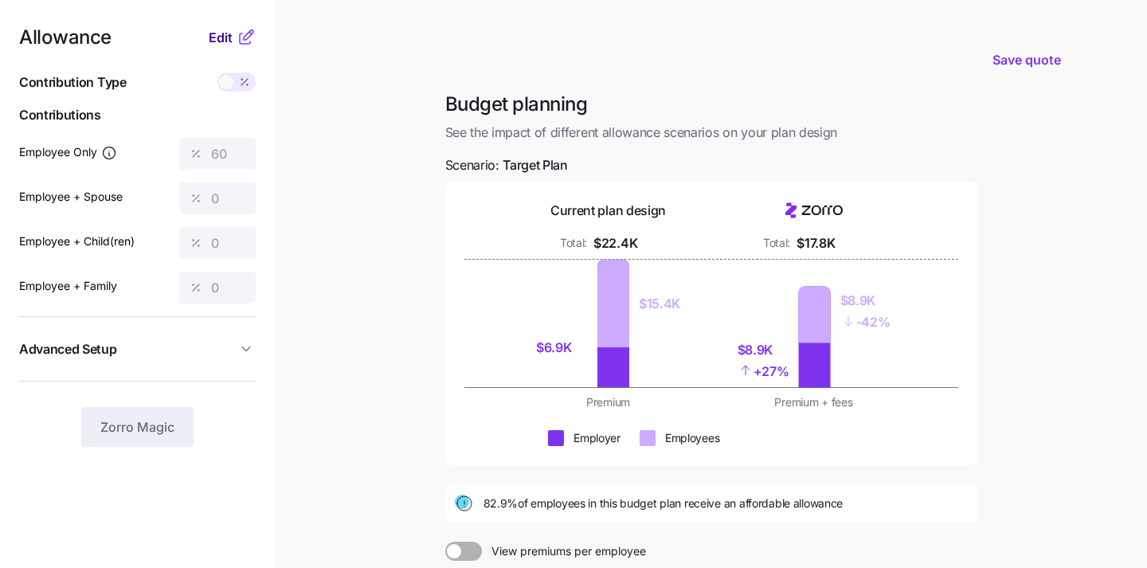
click at [225, 33] on span "Edit" at bounding box center [221, 37] width 24 height 19
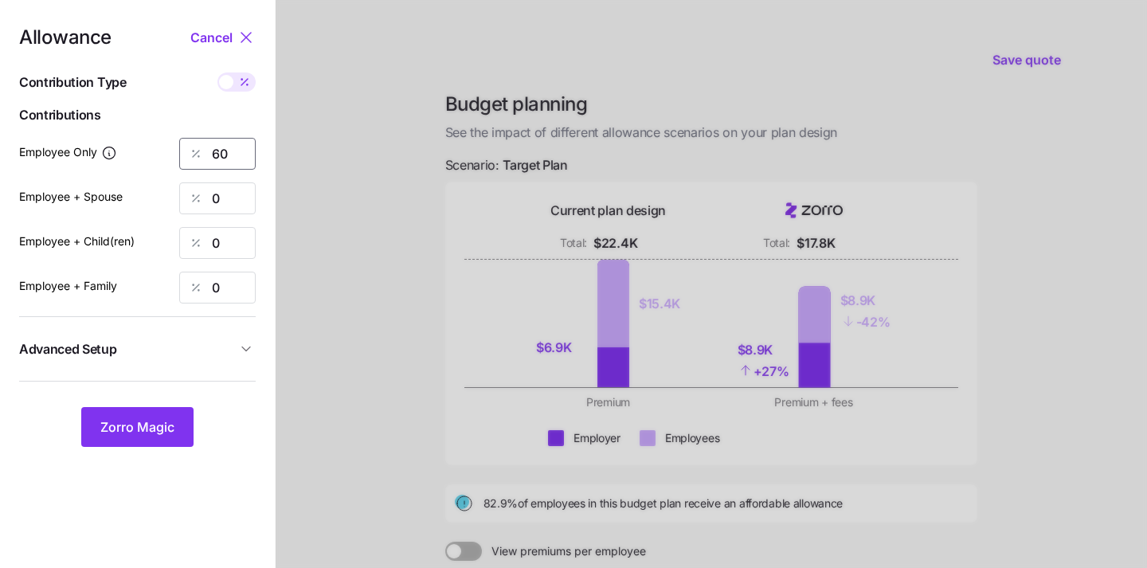
click at [229, 158] on input "60" at bounding box center [217, 154] width 76 height 32
type input "6"
click at [143, 422] on span "Zorro Magic" at bounding box center [137, 426] width 74 height 19
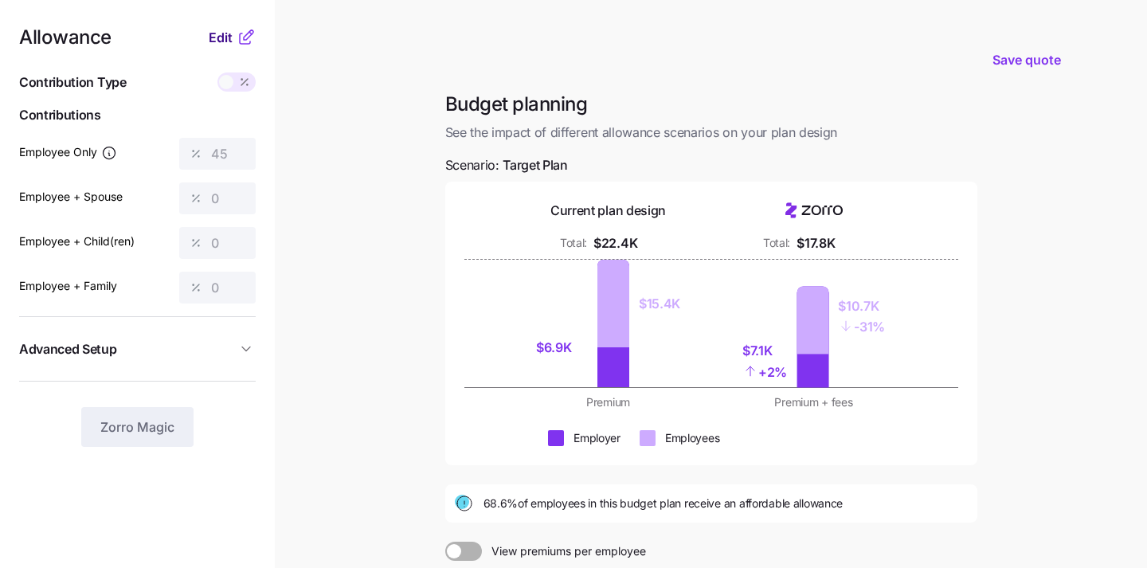
click at [220, 38] on span "Edit" at bounding box center [221, 37] width 24 height 19
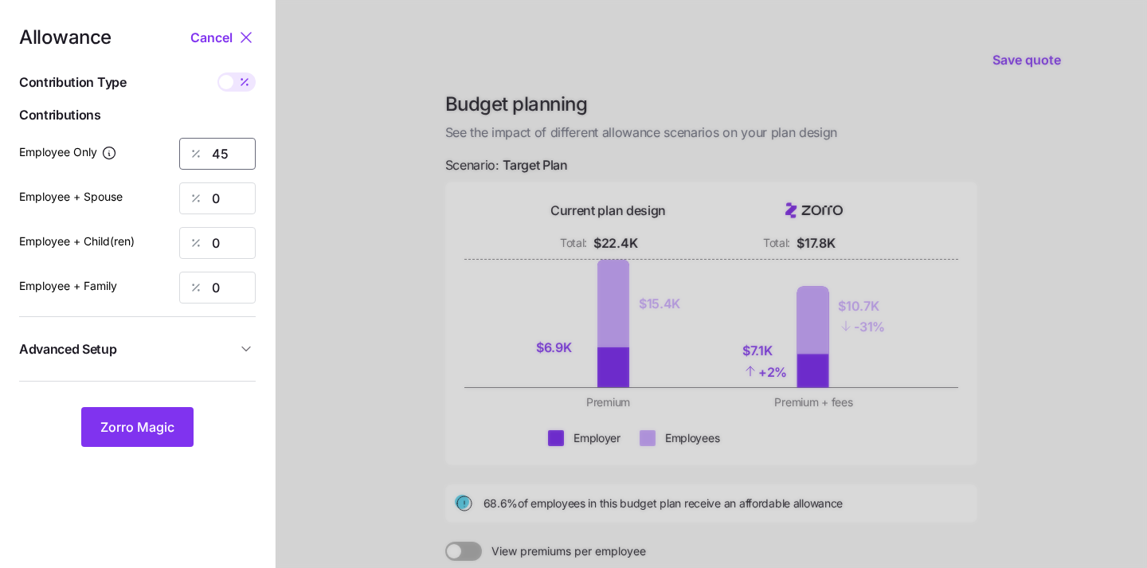
click at [226, 157] on input "45" at bounding box center [217, 154] width 76 height 32
type input "42"
click at [158, 401] on div "Allowance Cancel Contribution Type Use classes Contributions Employee Only 42 E…" at bounding box center [137, 237] width 237 height 419
click at [156, 423] on span "Zorro Magic" at bounding box center [137, 426] width 74 height 19
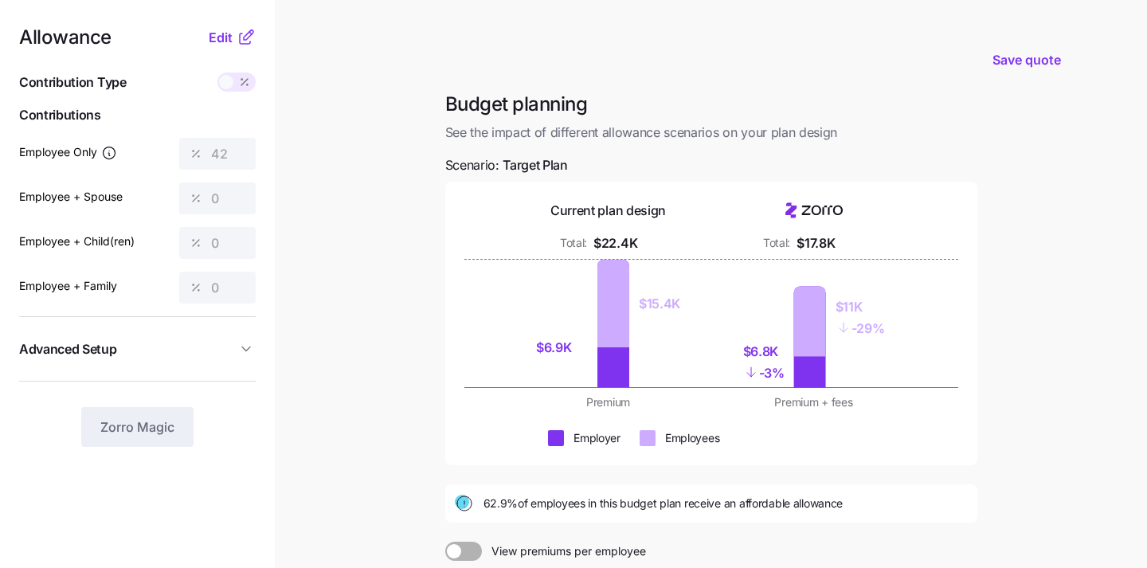
click at [368, 252] on main "Save quote Budget planning See the impact of different allowance scenarios on y…" at bounding box center [573, 387] width 1147 height 783
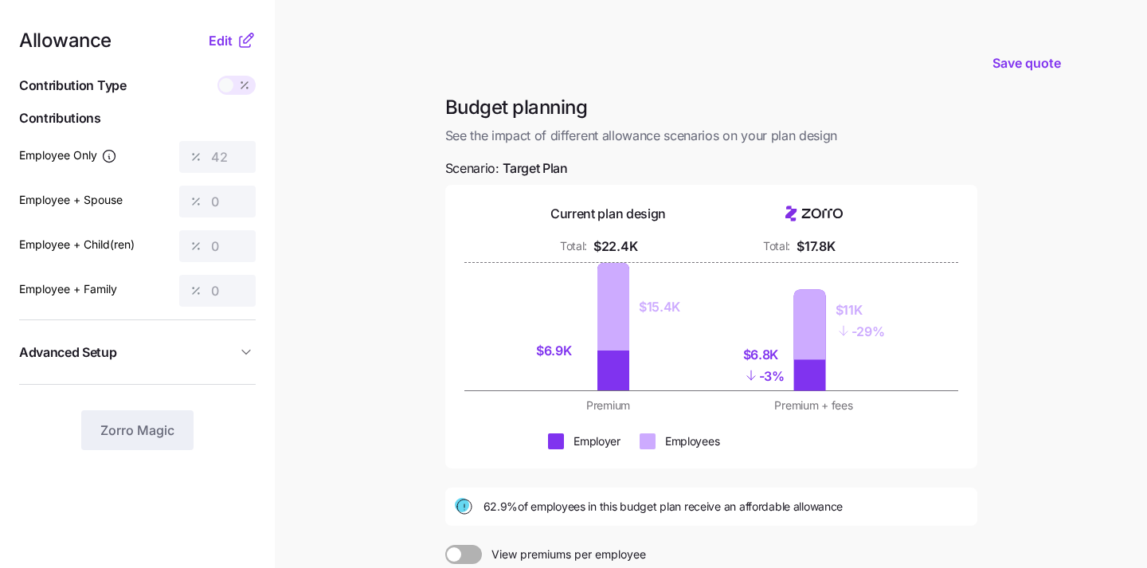
scroll to position [215, 0]
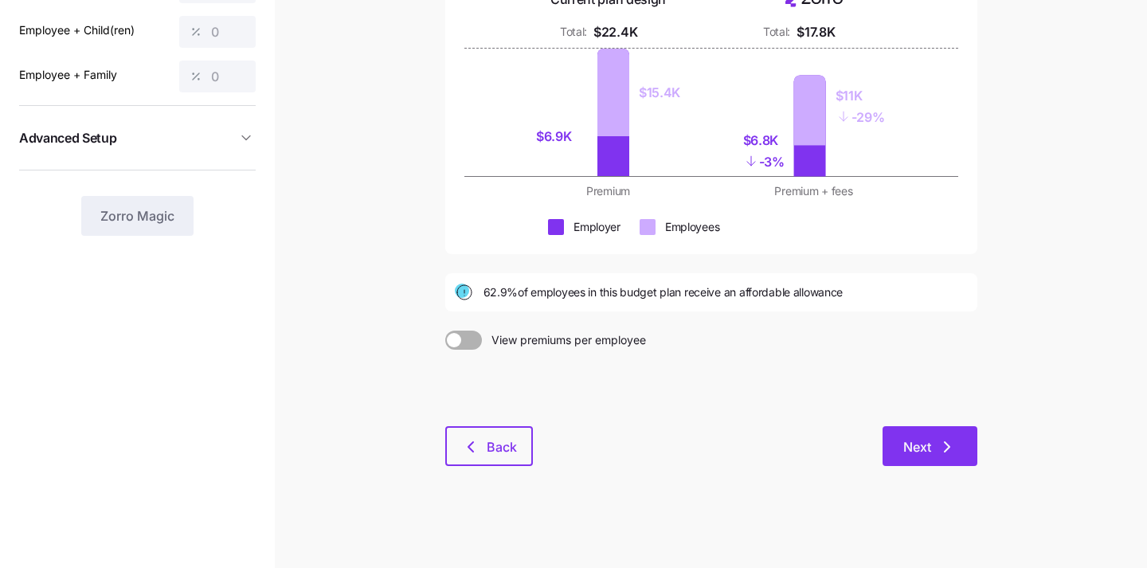
click at [919, 448] on span "Next" at bounding box center [917, 446] width 28 height 19
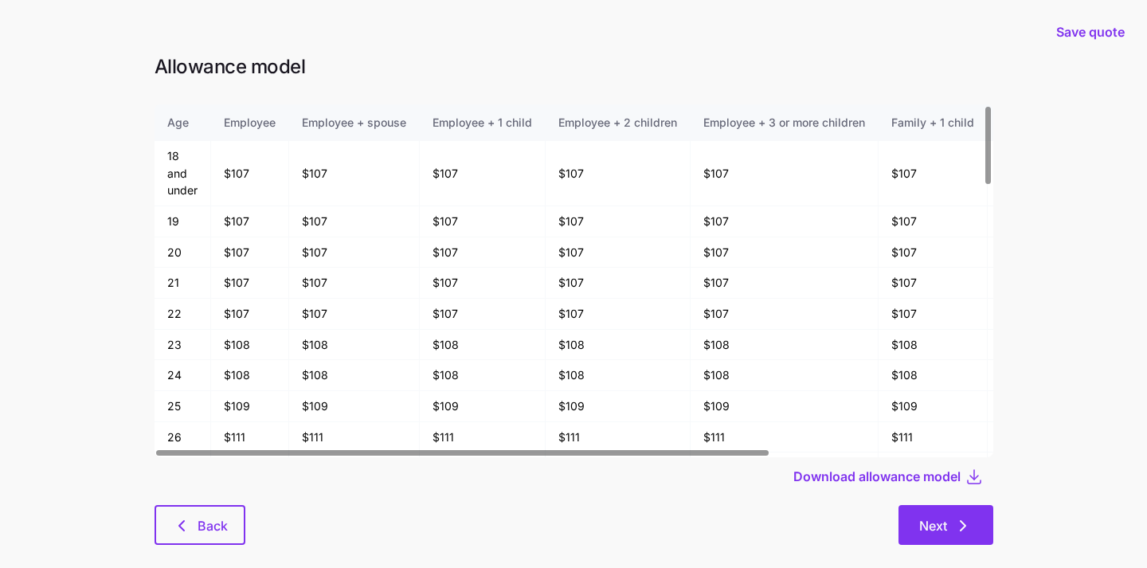
click at [955, 534] on icon "button" at bounding box center [962, 525] width 19 height 19
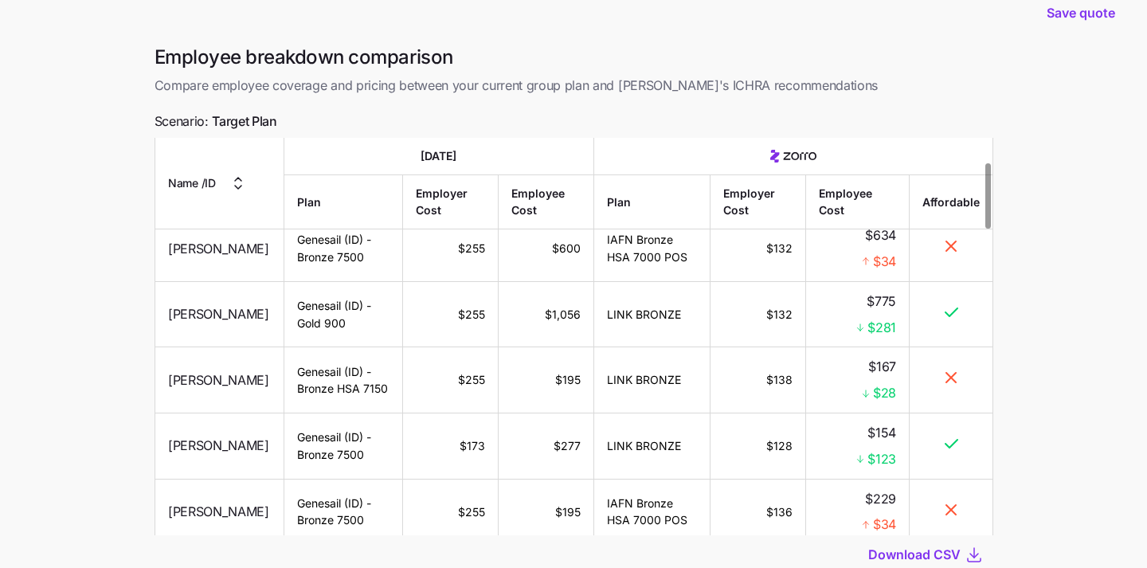
scroll to position [141, 0]
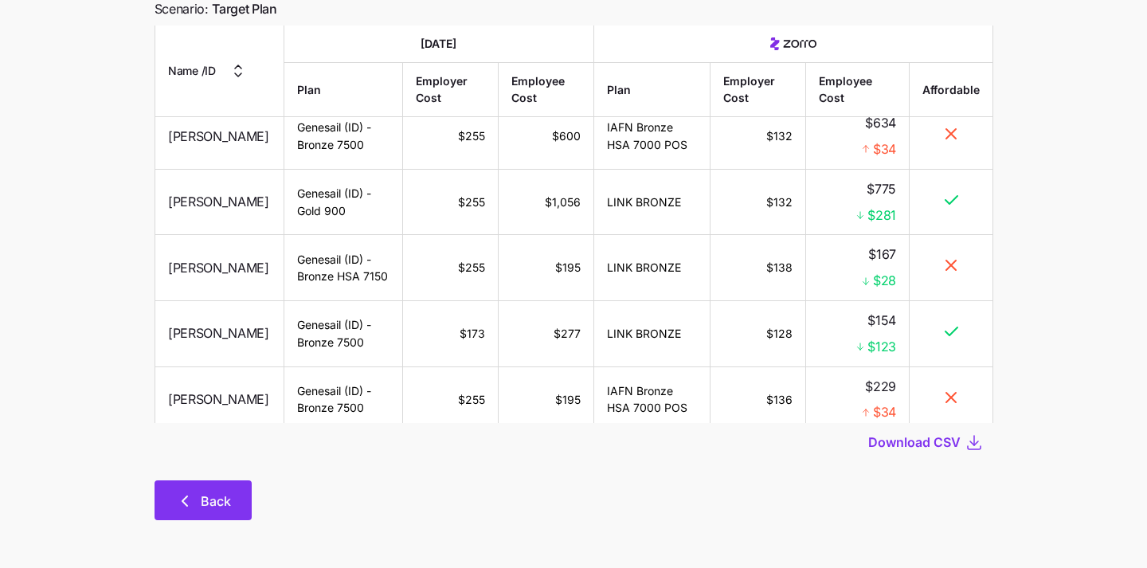
click at [221, 497] on span "Back" at bounding box center [216, 500] width 30 height 19
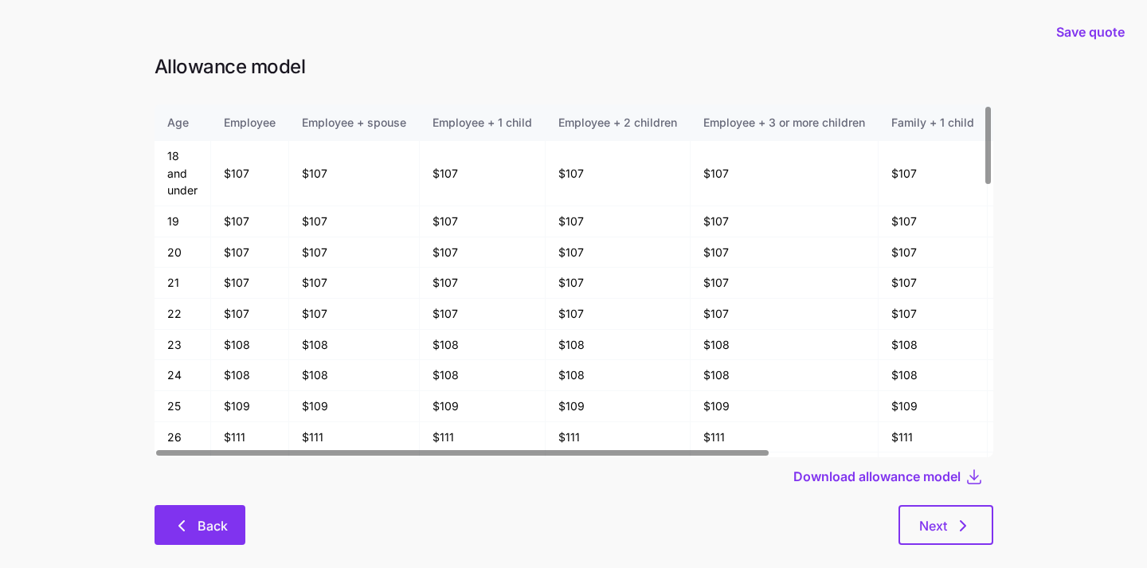
click at [193, 518] on span "Back" at bounding box center [199, 525] width 49 height 19
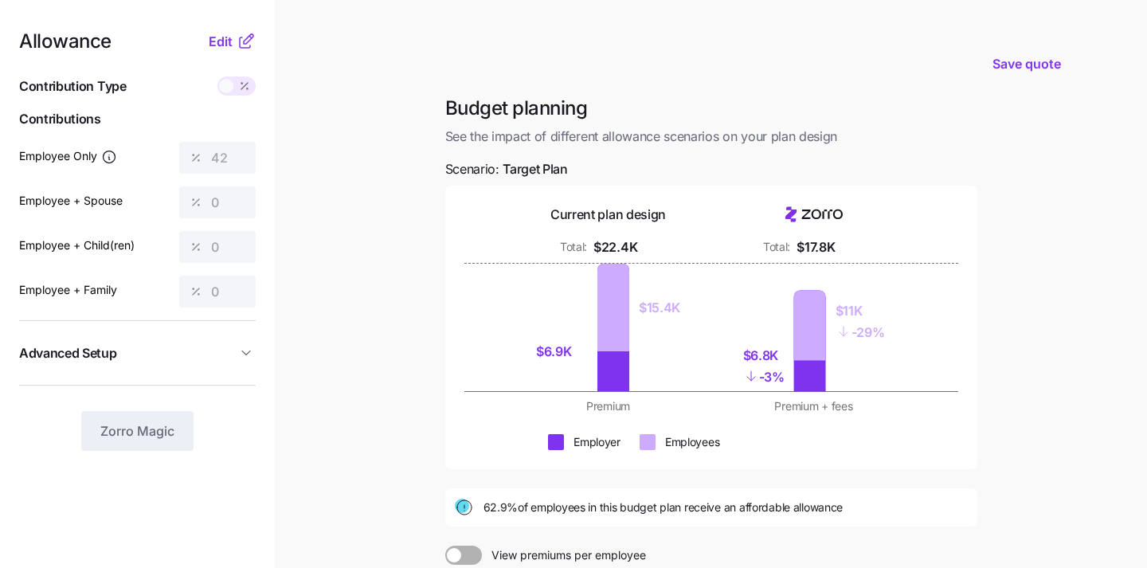
scroll to position [215, 0]
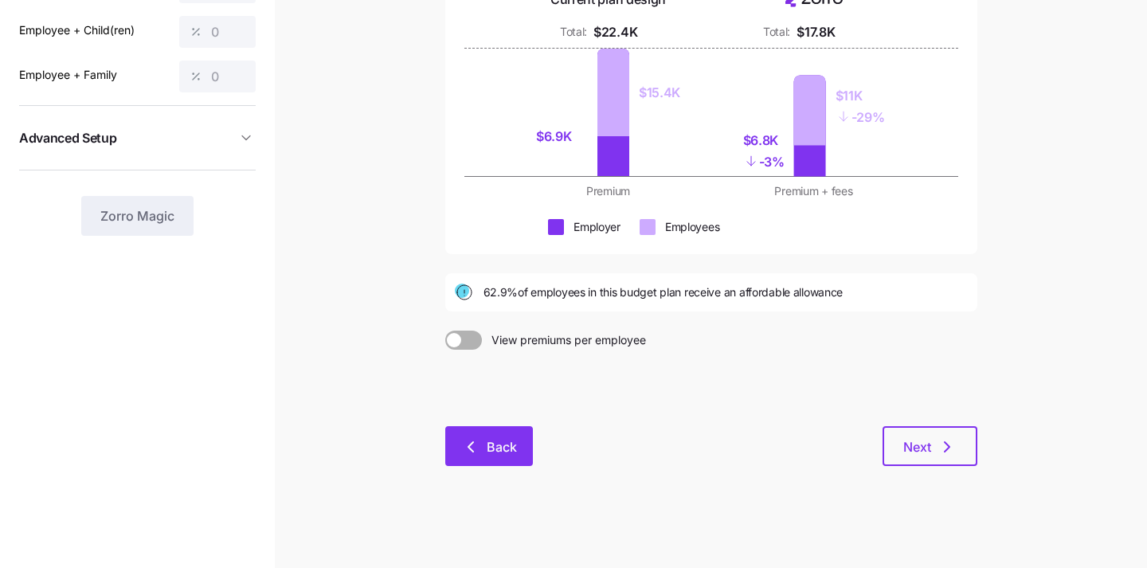
click at [484, 429] on button "Back" at bounding box center [489, 446] width 88 height 40
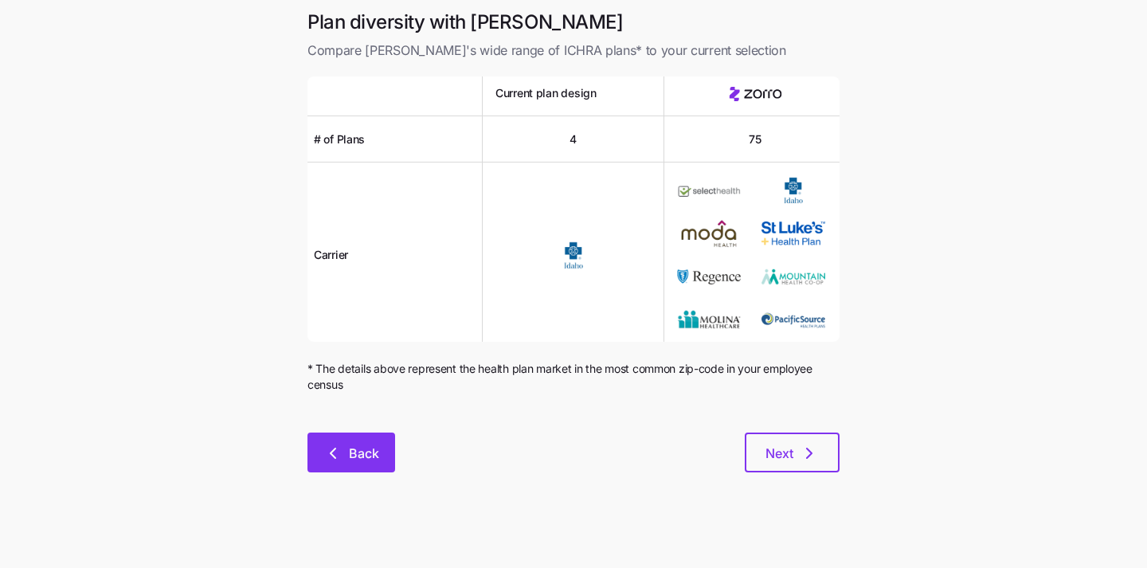
click at [315, 452] on button "Back" at bounding box center [351, 452] width 88 height 40
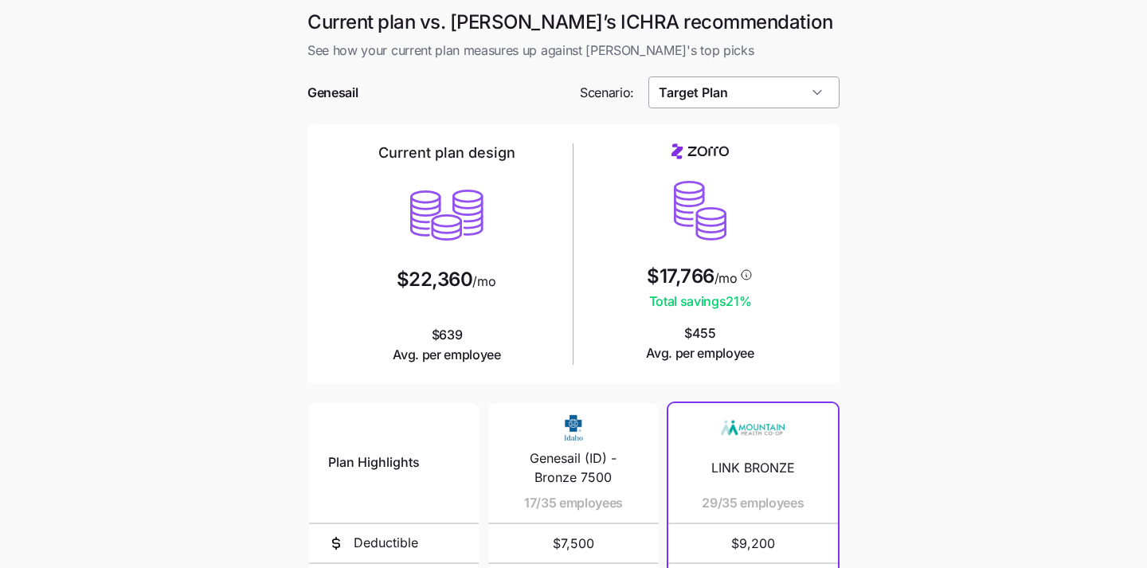
click at [772, 88] on input "Target Plan" at bounding box center [744, 92] width 192 height 32
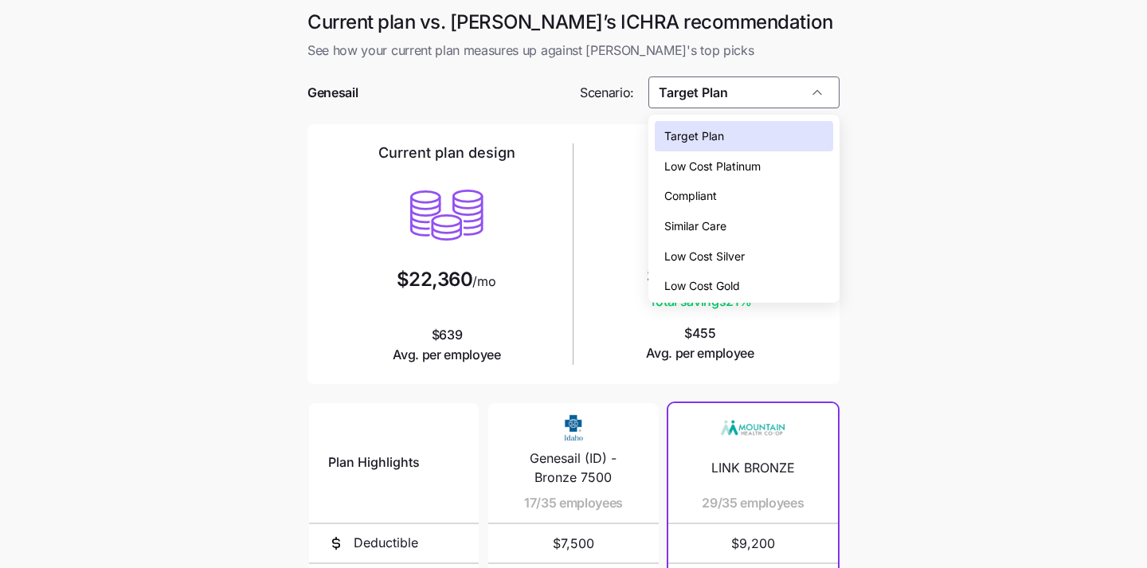
click at [764, 192] on div "Compliant" at bounding box center [744, 196] width 179 height 30
type input "Compliant"
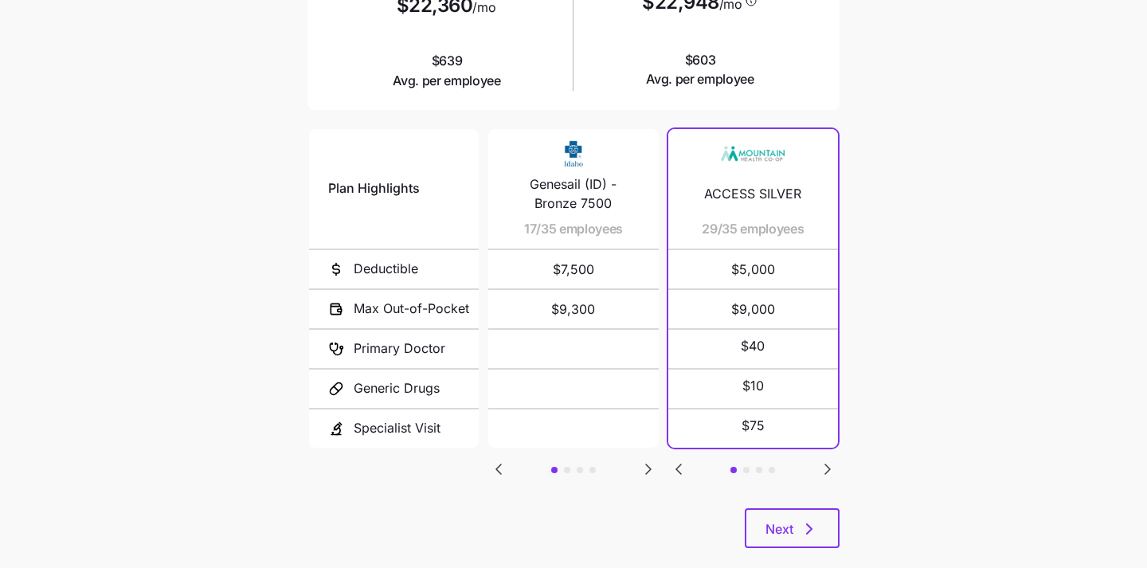
scroll to position [301, 0]
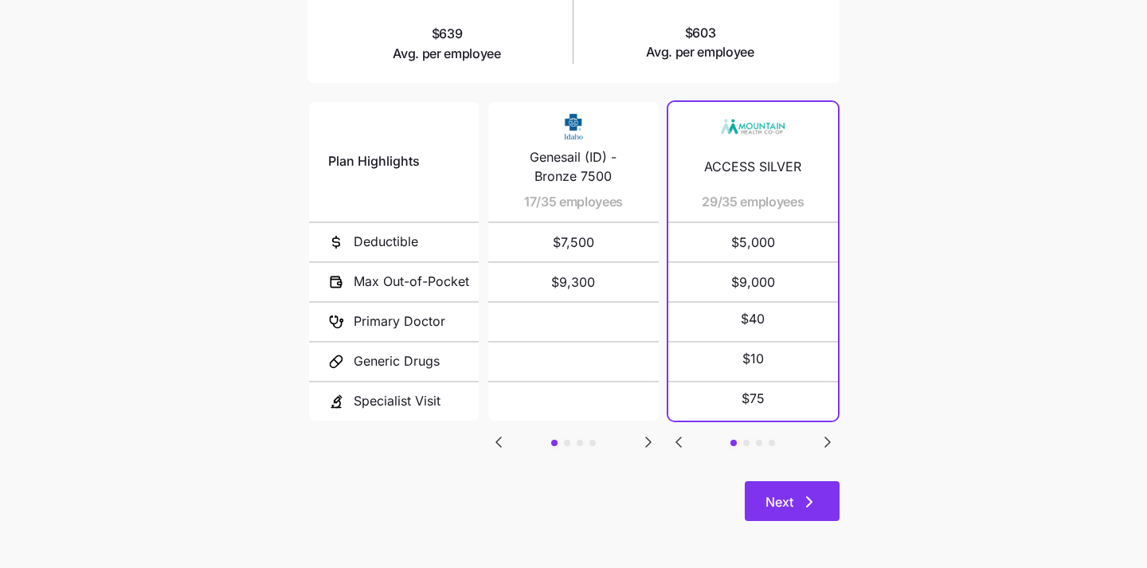
click at [789, 488] on button "Next" at bounding box center [792, 501] width 95 height 40
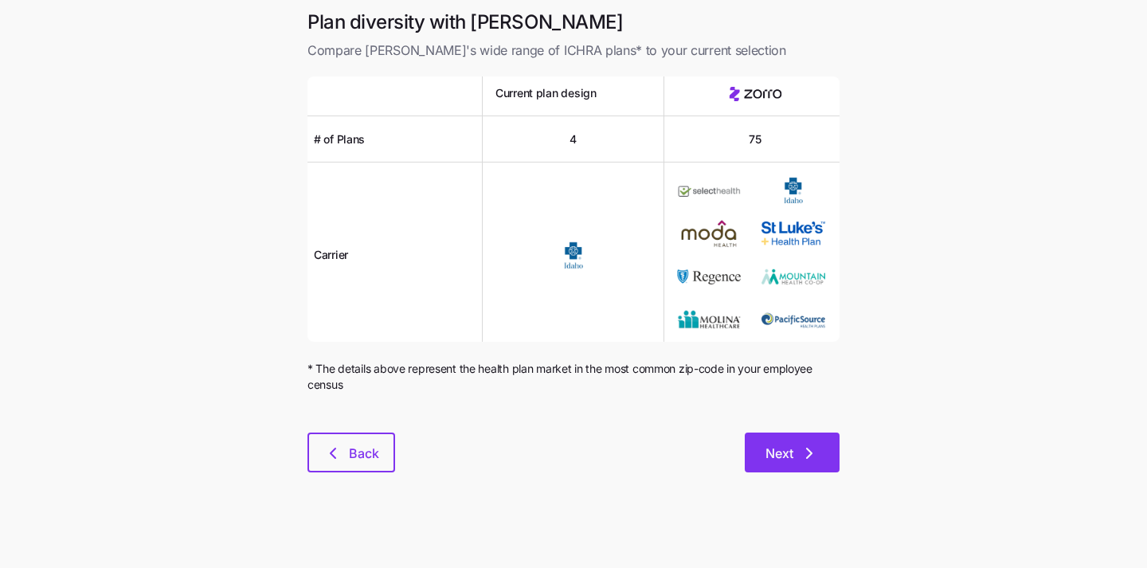
click at [788, 445] on span "Next" at bounding box center [779, 453] width 28 height 19
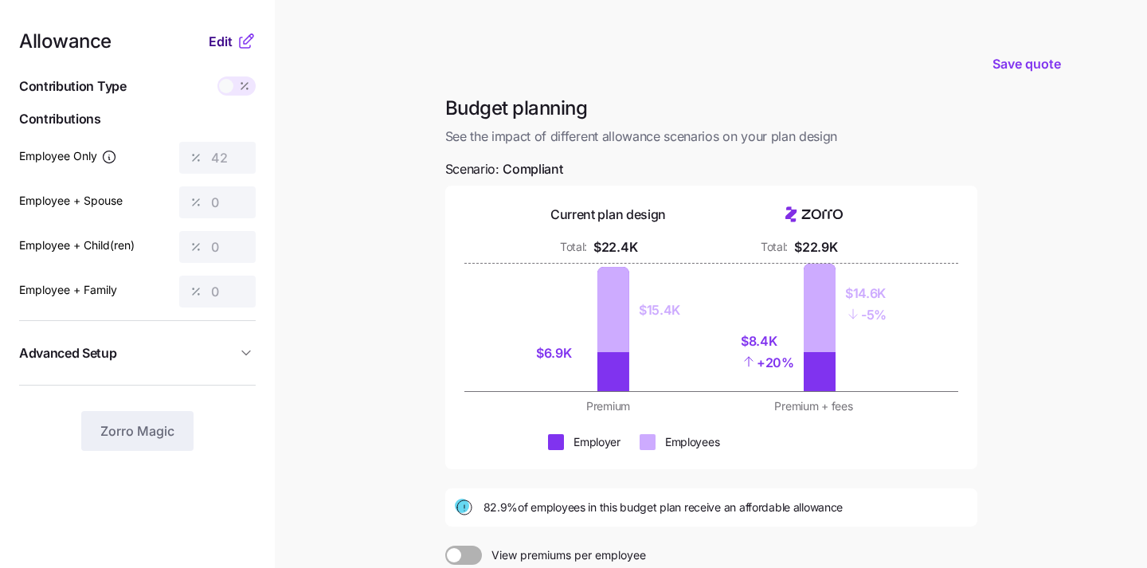
click at [221, 45] on span "Edit" at bounding box center [221, 41] width 24 height 19
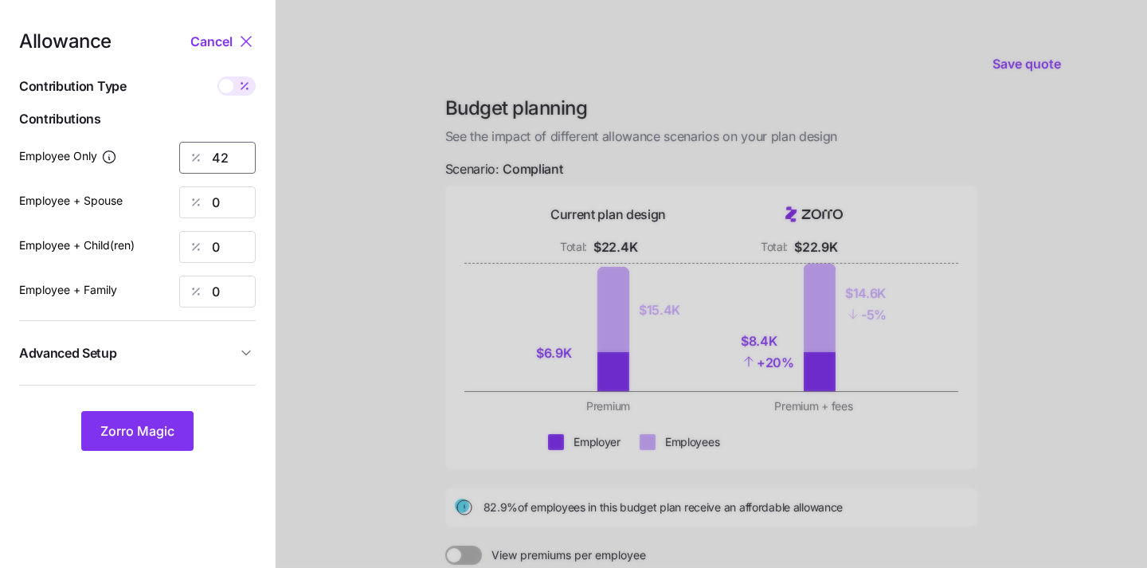
click at [233, 158] on input "42" at bounding box center [217, 158] width 76 height 32
type input "4"
type input "35"
click at [123, 438] on span "Zorro Magic" at bounding box center [137, 430] width 74 height 19
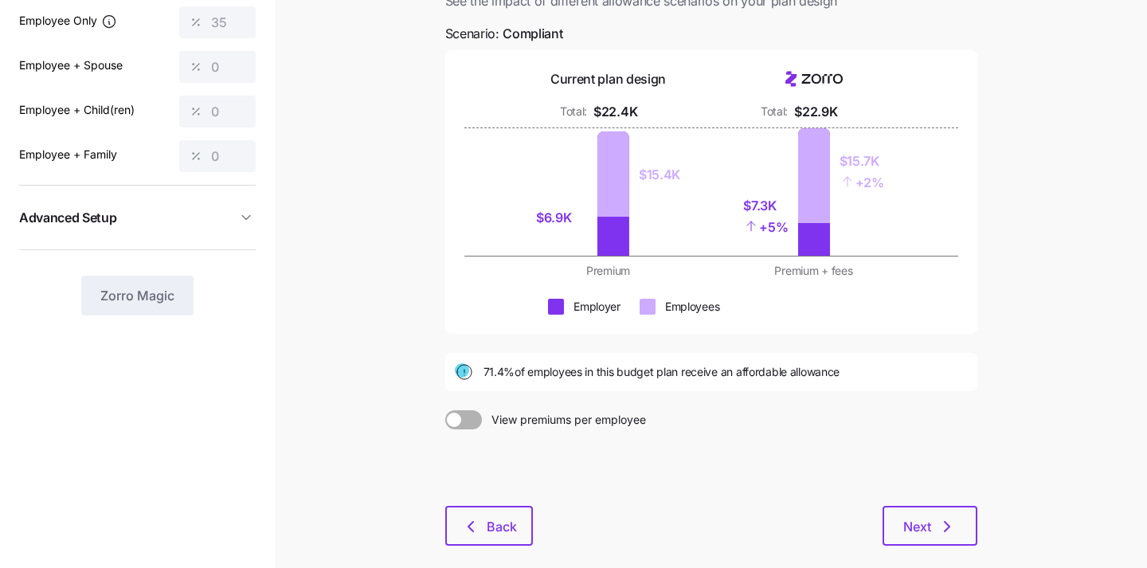
scroll to position [159, 0]
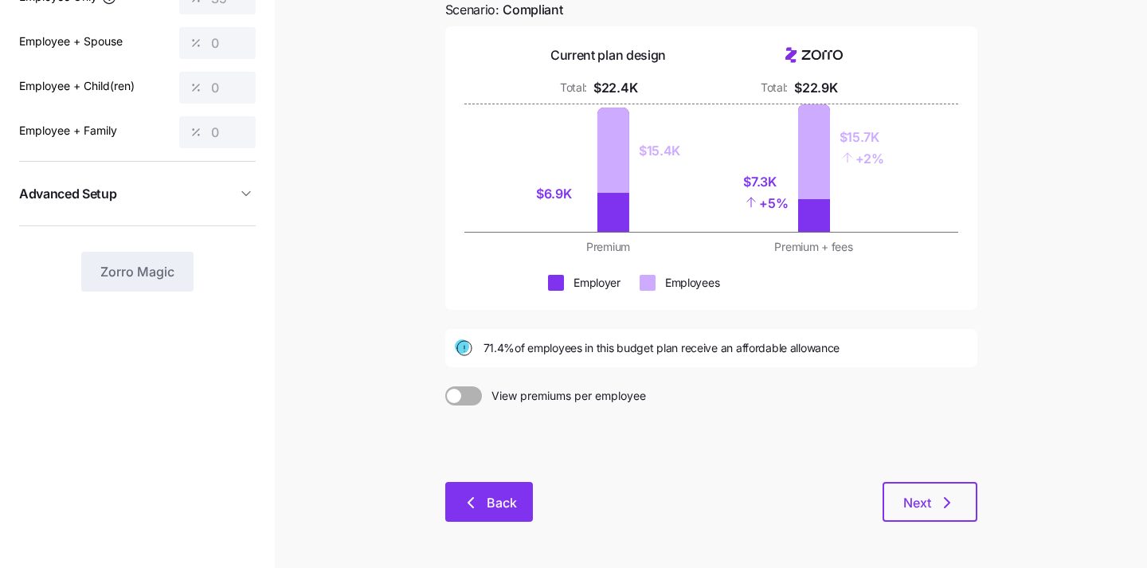
click at [510, 500] on span "Back" at bounding box center [502, 502] width 30 height 19
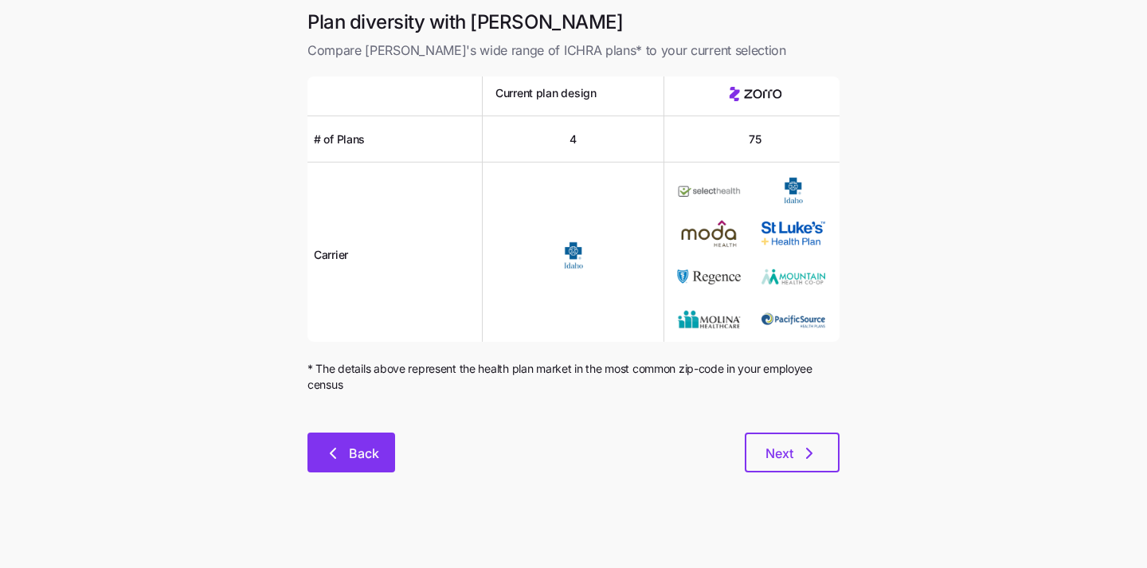
click at [376, 451] on span "Back" at bounding box center [364, 453] width 30 height 19
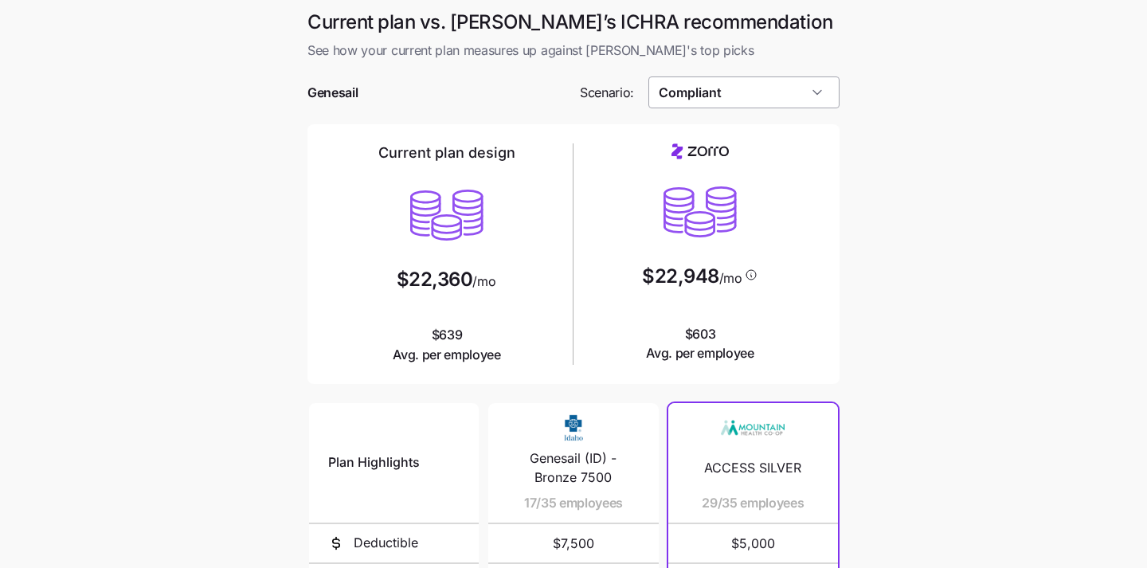
click at [717, 98] on input "Compliant" at bounding box center [744, 92] width 192 height 32
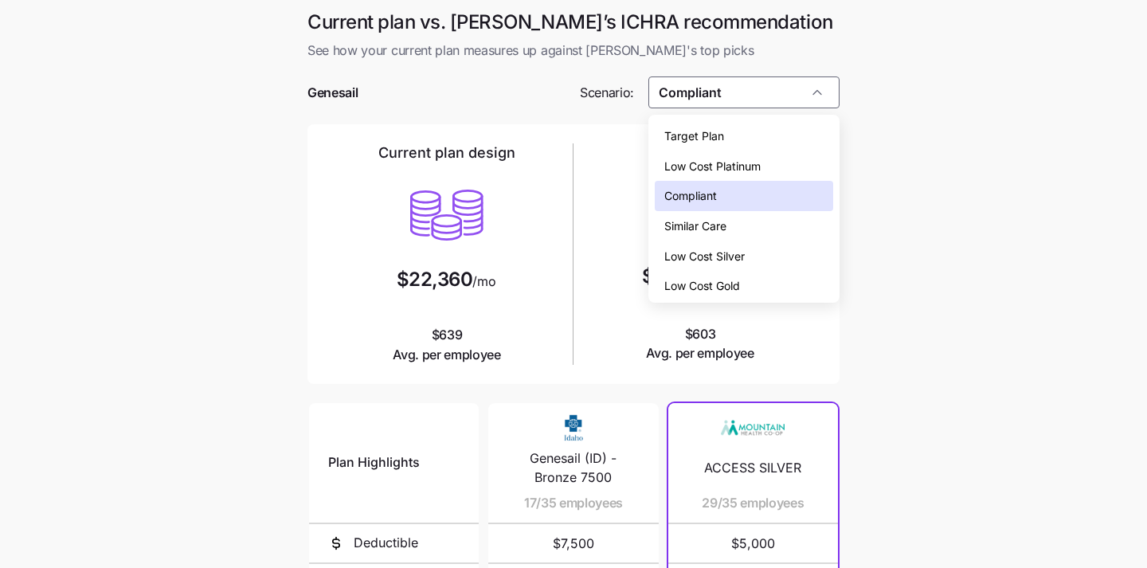
click at [710, 143] on span "Target Plan" at bounding box center [694, 136] width 60 height 18
type input "Target Plan"
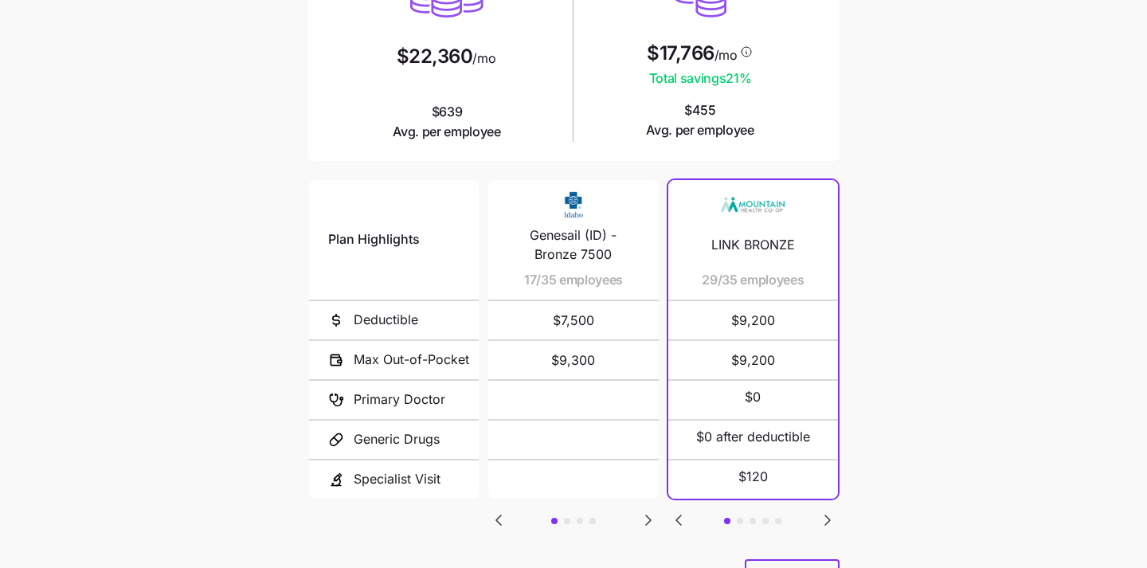
scroll to position [282, 0]
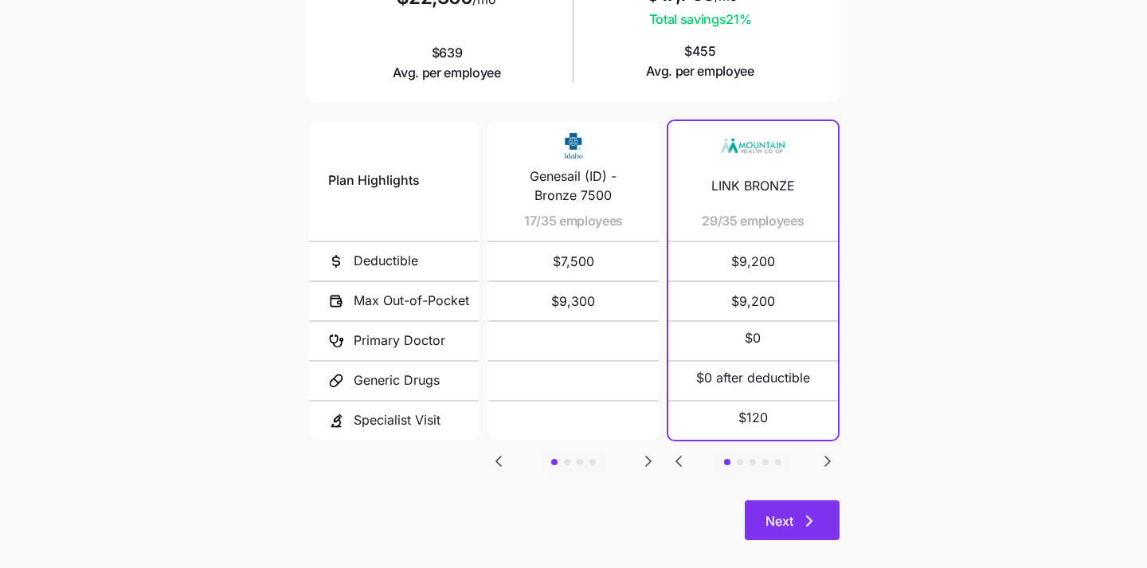
click at [821, 514] on button "Next" at bounding box center [792, 520] width 95 height 40
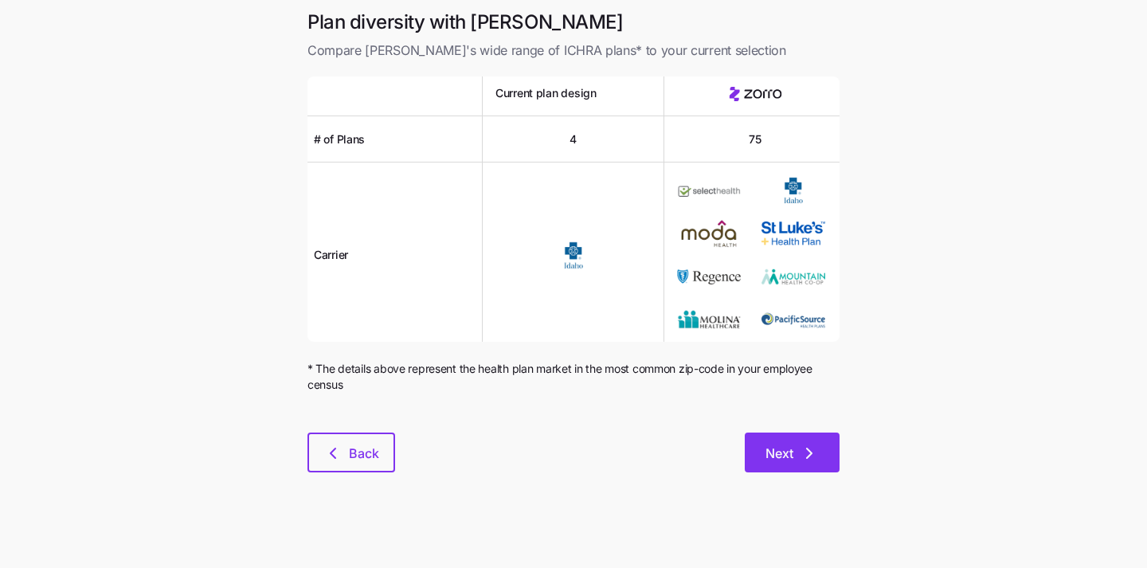
click at [788, 467] on button "Next" at bounding box center [792, 452] width 95 height 40
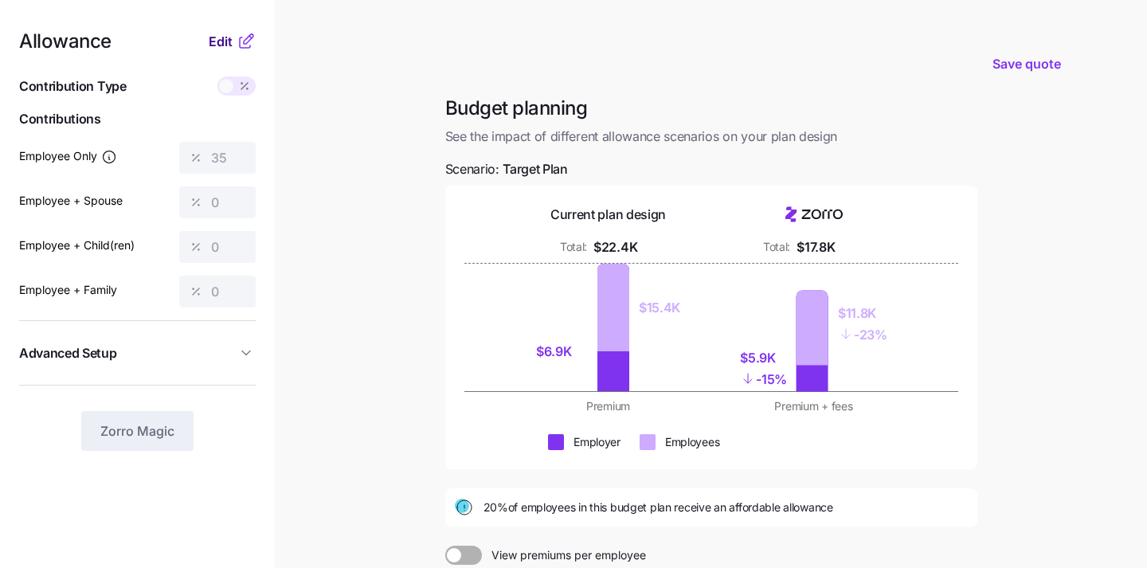
click at [223, 42] on span "Edit" at bounding box center [221, 41] width 24 height 19
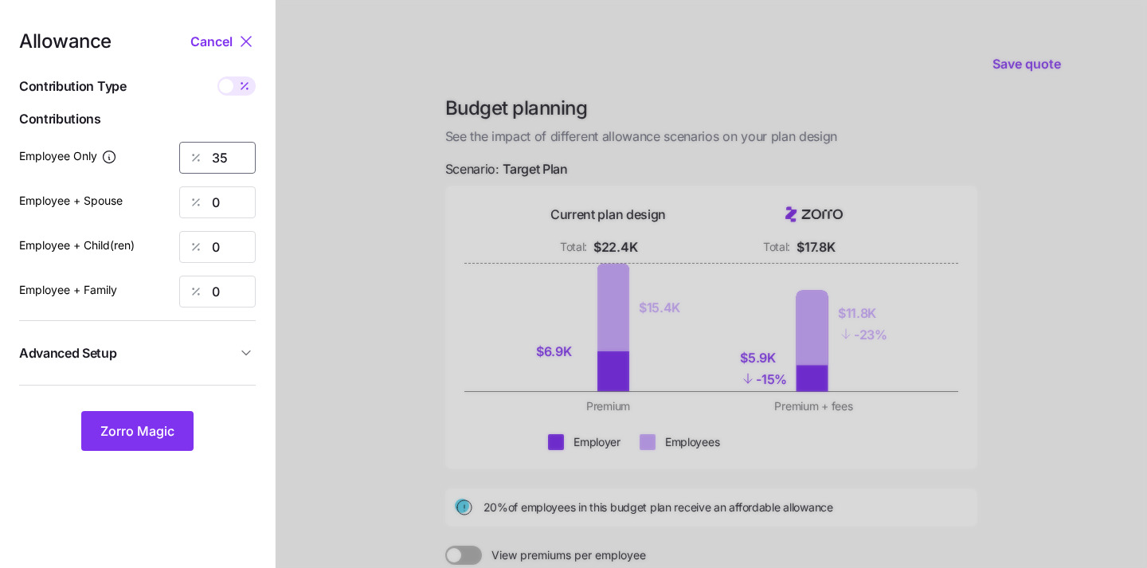
click at [229, 162] on input "35" at bounding box center [217, 158] width 76 height 32
type input "3"
click at [154, 428] on span "Zorro Magic" at bounding box center [137, 430] width 74 height 19
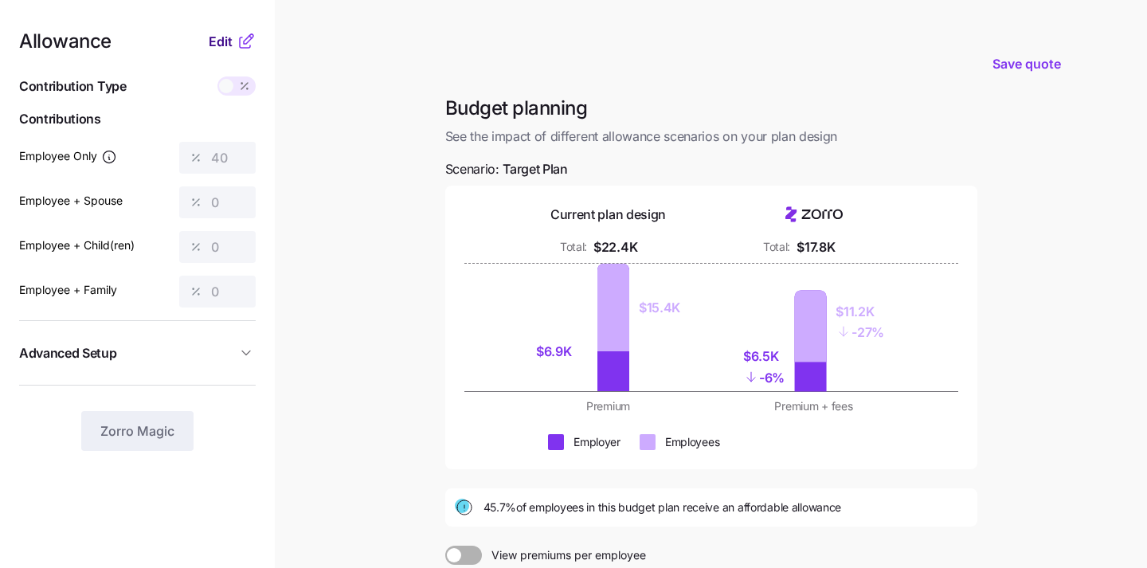
click at [217, 39] on span "Edit" at bounding box center [221, 41] width 24 height 19
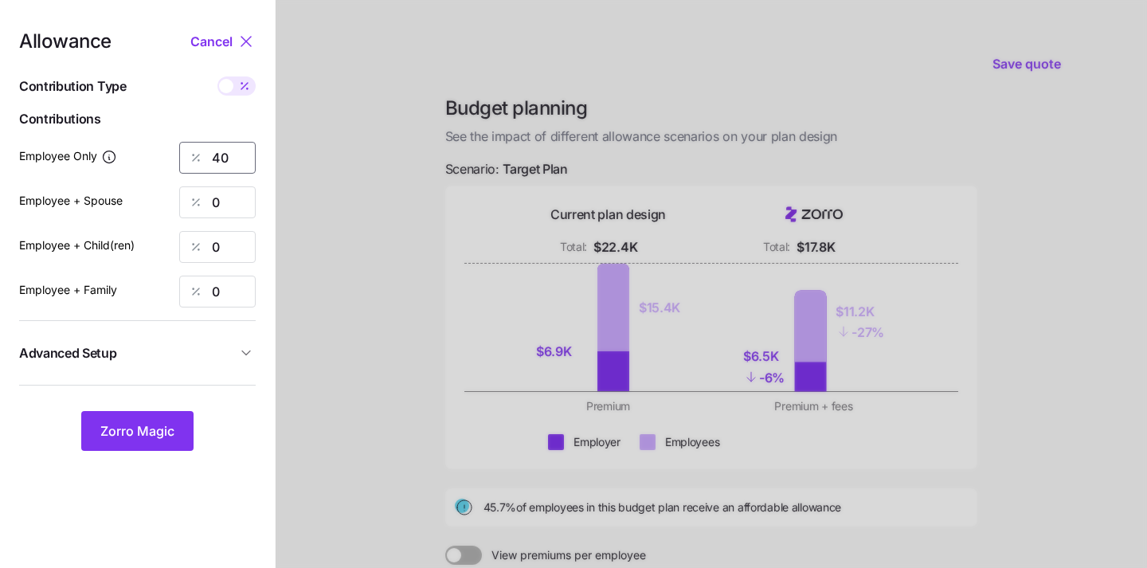
click at [229, 149] on input "40" at bounding box center [217, 158] width 76 height 32
click at [174, 429] on button "Zorro Magic" at bounding box center [137, 431] width 112 height 40
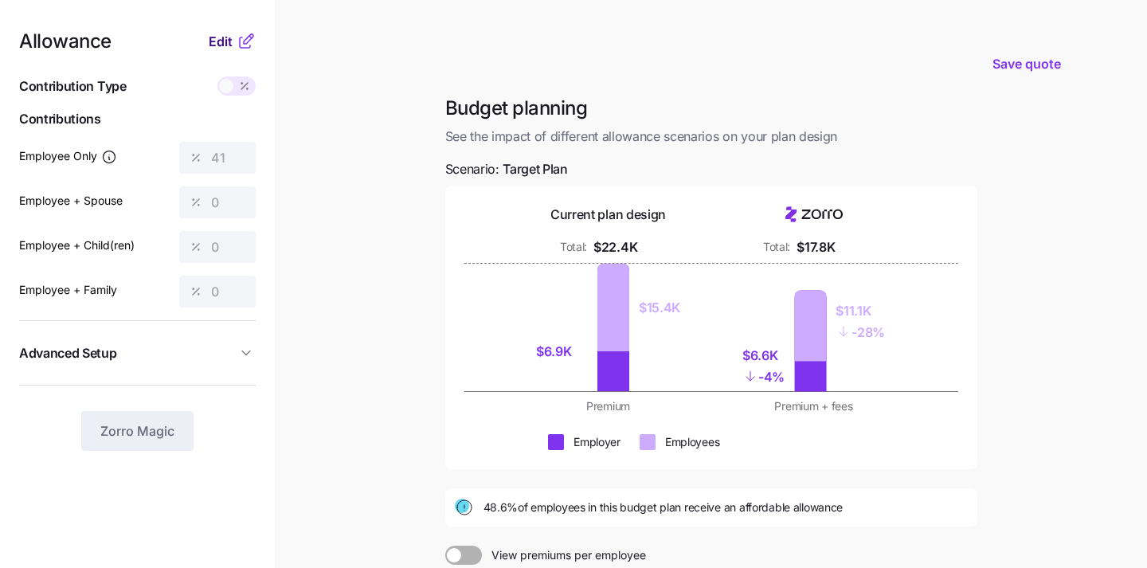
click at [222, 33] on span "Edit" at bounding box center [221, 41] width 24 height 19
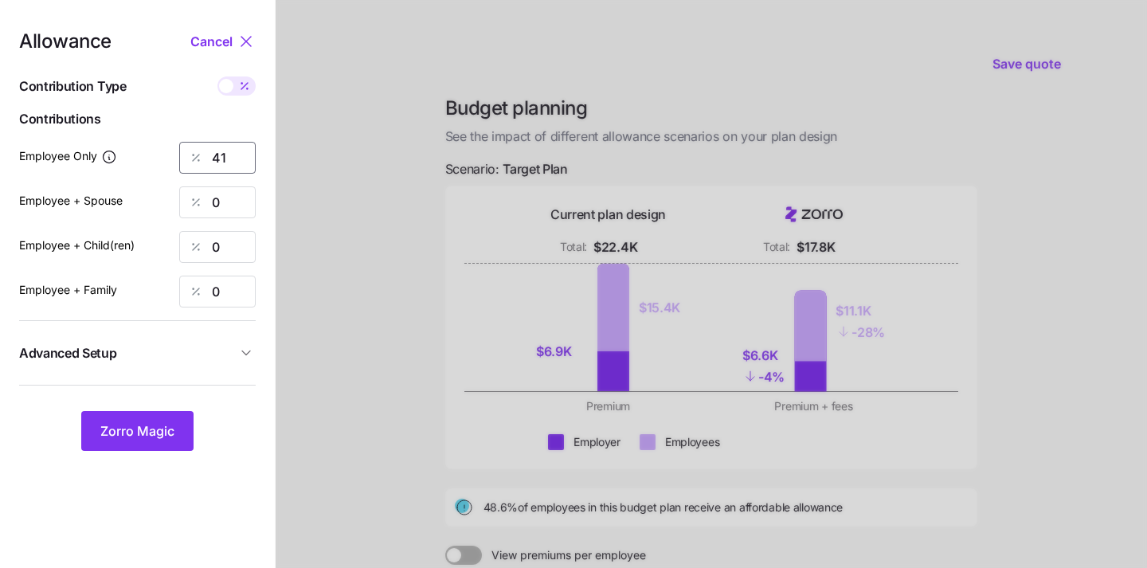
click at [250, 154] on input "41" at bounding box center [217, 158] width 76 height 32
click at [127, 437] on span "Zorro Magic" at bounding box center [137, 430] width 74 height 19
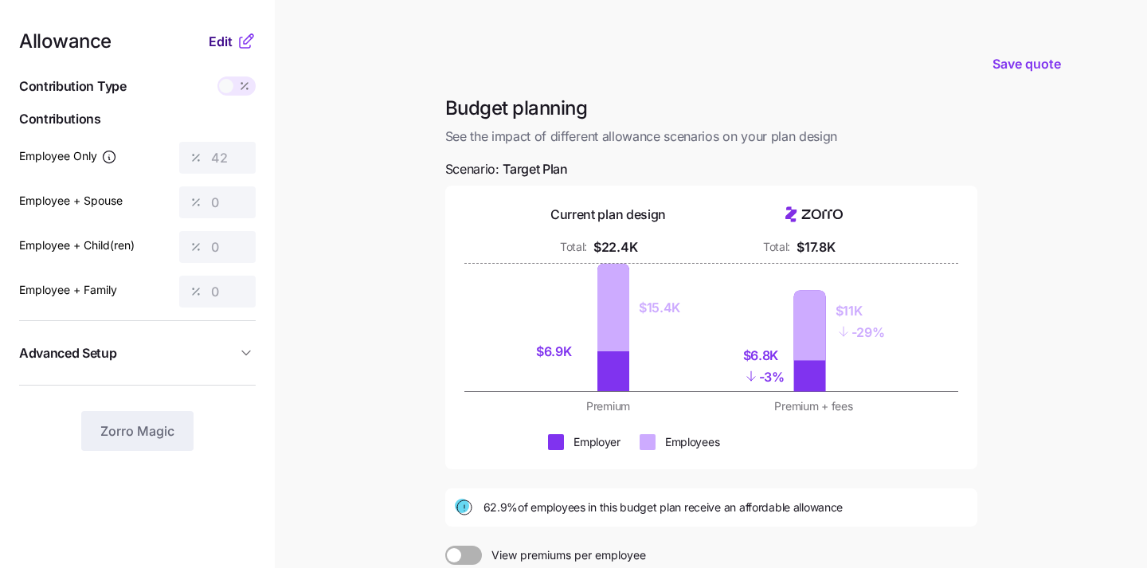
click at [218, 35] on span "Edit" at bounding box center [221, 41] width 24 height 19
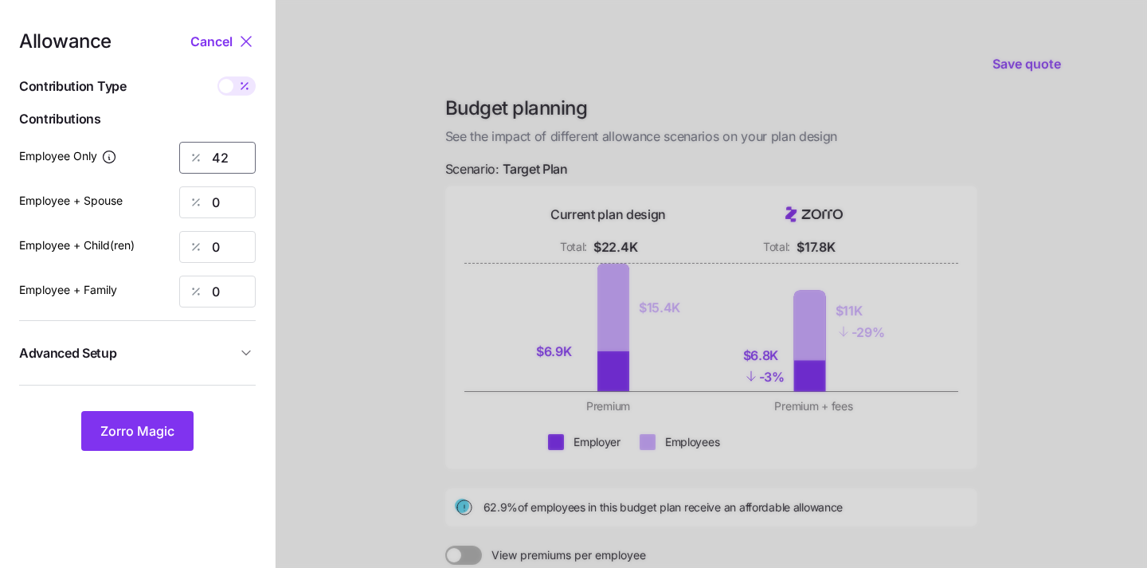
click at [233, 150] on input "42" at bounding box center [217, 158] width 76 height 32
click at [147, 432] on span "Zorro Magic" at bounding box center [137, 430] width 74 height 19
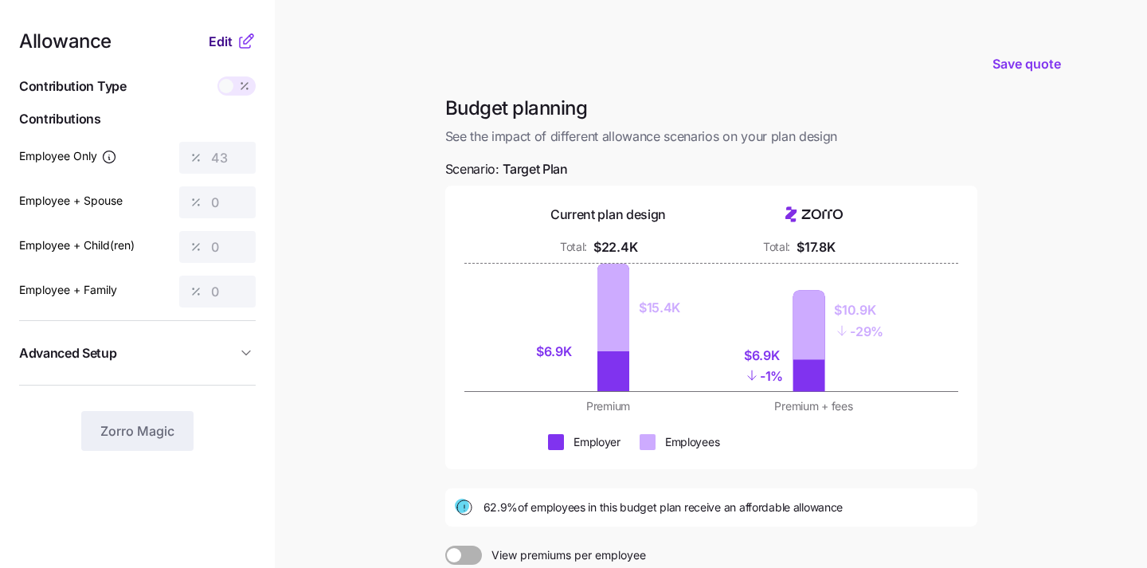
click at [230, 37] on span "Edit" at bounding box center [221, 41] width 24 height 19
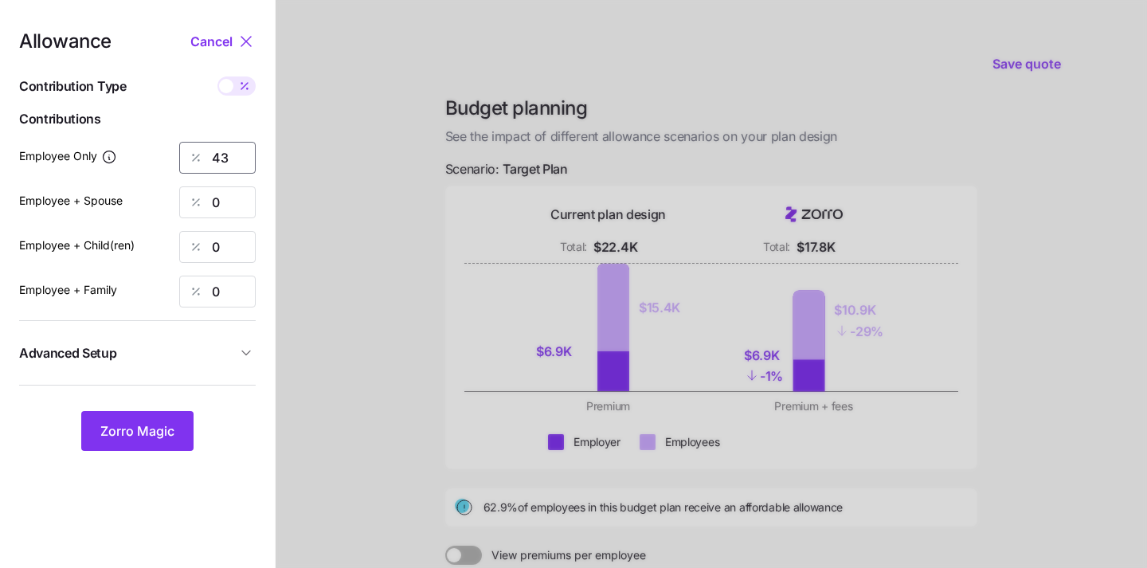
click at [230, 162] on input "43" at bounding box center [217, 158] width 76 height 32
click at [143, 431] on span "Zorro Magic" at bounding box center [137, 430] width 74 height 19
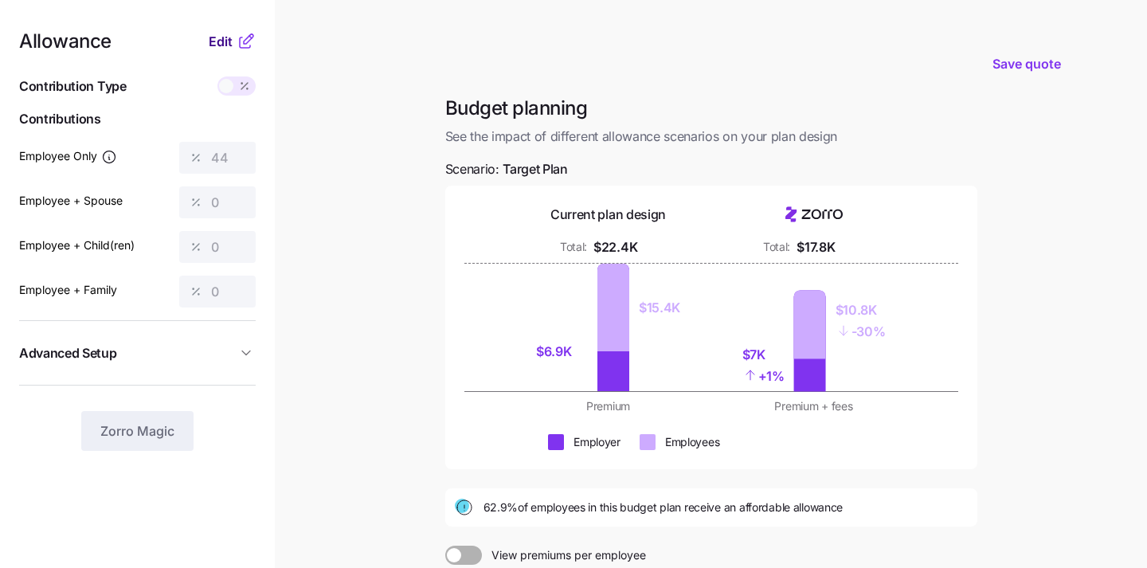
click at [229, 46] on span "Edit" at bounding box center [221, 41] width 24 height 19
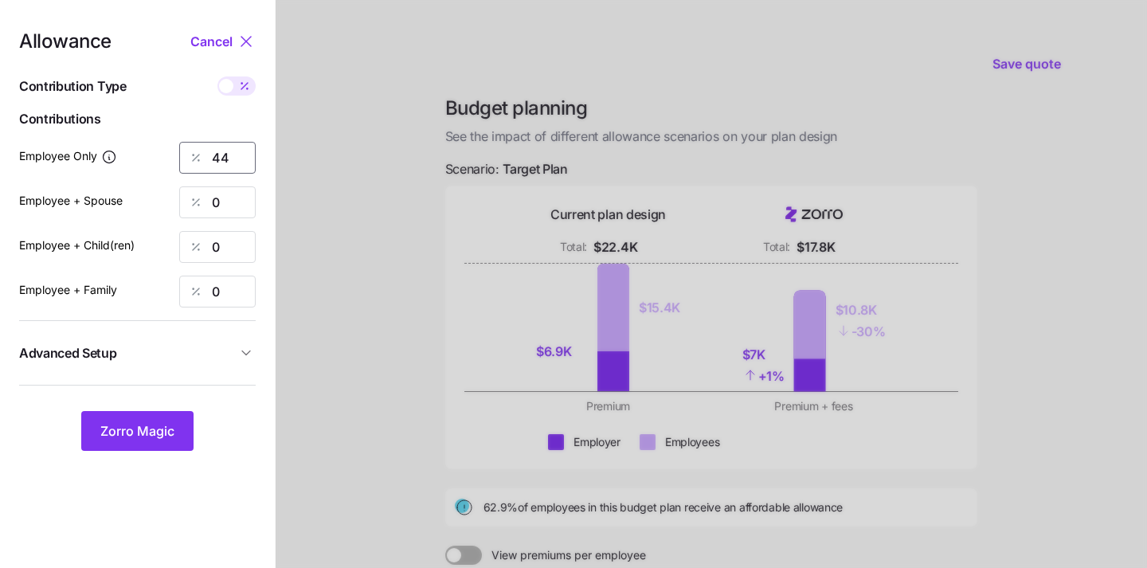
click at [230, 162] on input "44" at bounding box center [217, 158] width 76 height 32
click at [144, 420] on button "Zorro Magic" at bounding box center [137, 431] width 112 height 40
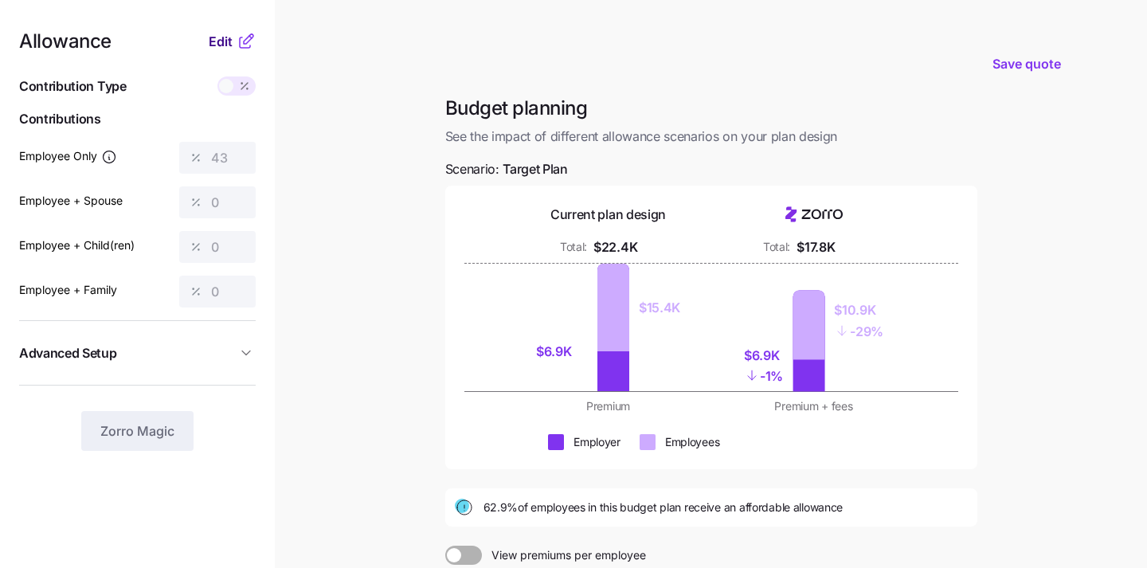
click at [225, 41] on span "Edit" at bounding box center [221, 41] width 24 height 19
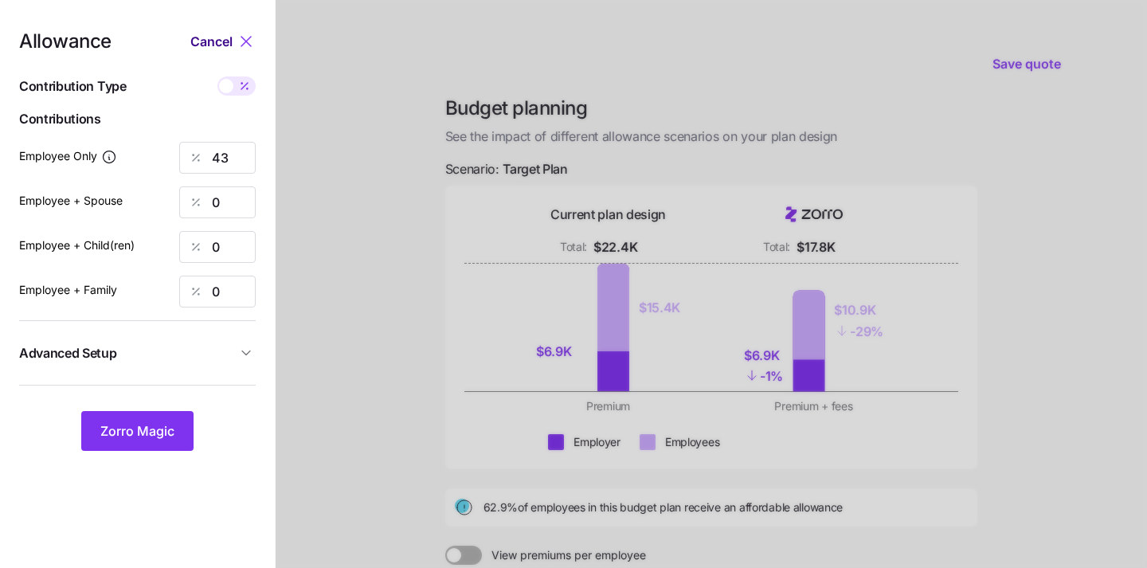
click at [221, 45] on span "Cancel" at bounding box center [211, 41] width 42 height 19
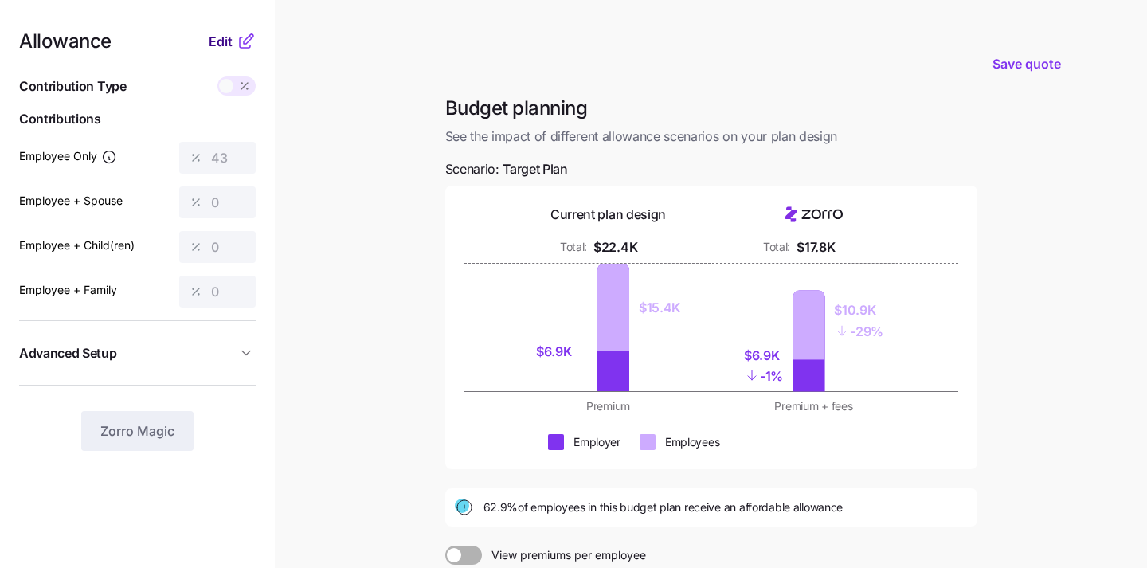
click at [217, 37] on span "Edit" at bounding box center [221, 41] width 24 height 19
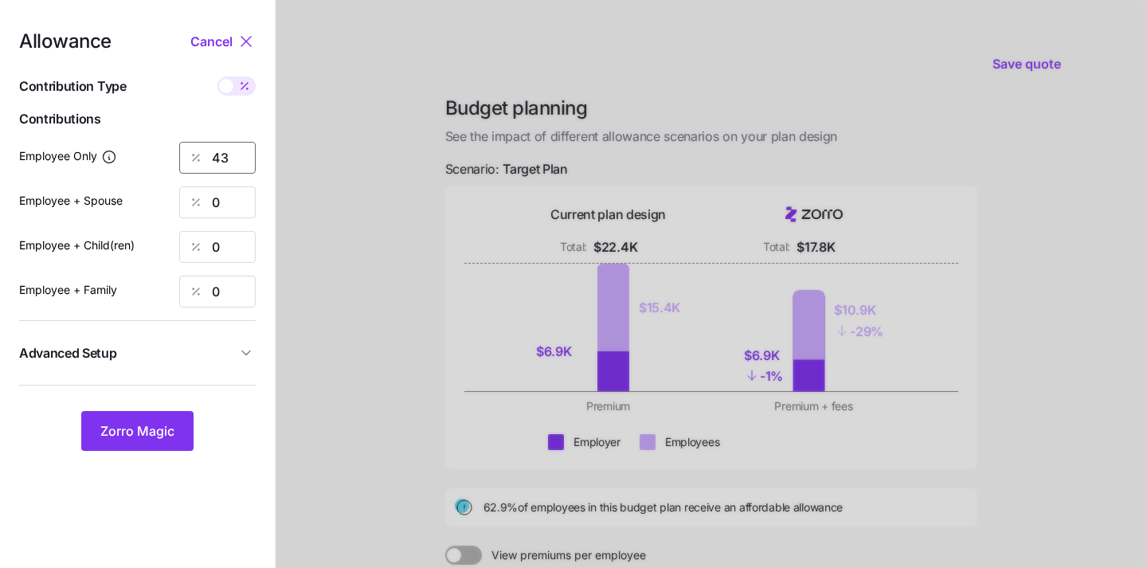
click at [238, 154] on input "43" at bounding box center [217, 158] width 76 height 32
type input "40"
click at [244, 205] on input "0" at bounding box center [217, 202] width 76 height 32
type input "10"
click at [190, 272] on div "Allowance Cancel Contribution Type Use classes Contributions Employee Only 40 E…" at bounding box center [137, 241] width 237 height 419
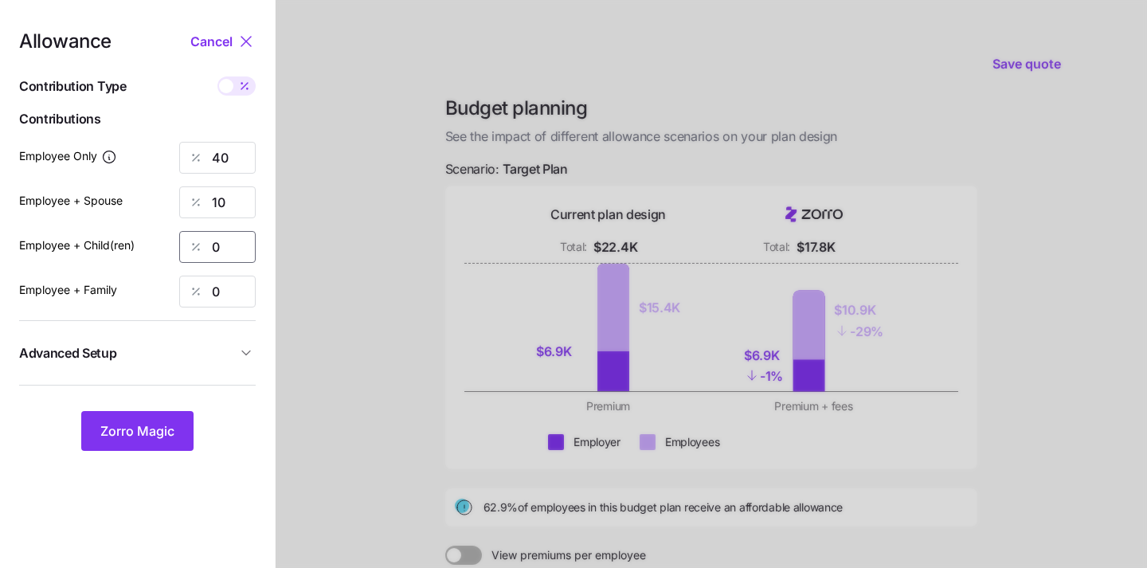
click at [230, 233] on input "0" at bounding box center [217, 247] width 76 height 32
type input "10"
click at [143, 343] on span "Advanced Setup" at bounding box center [127, 353] width 217 height 20
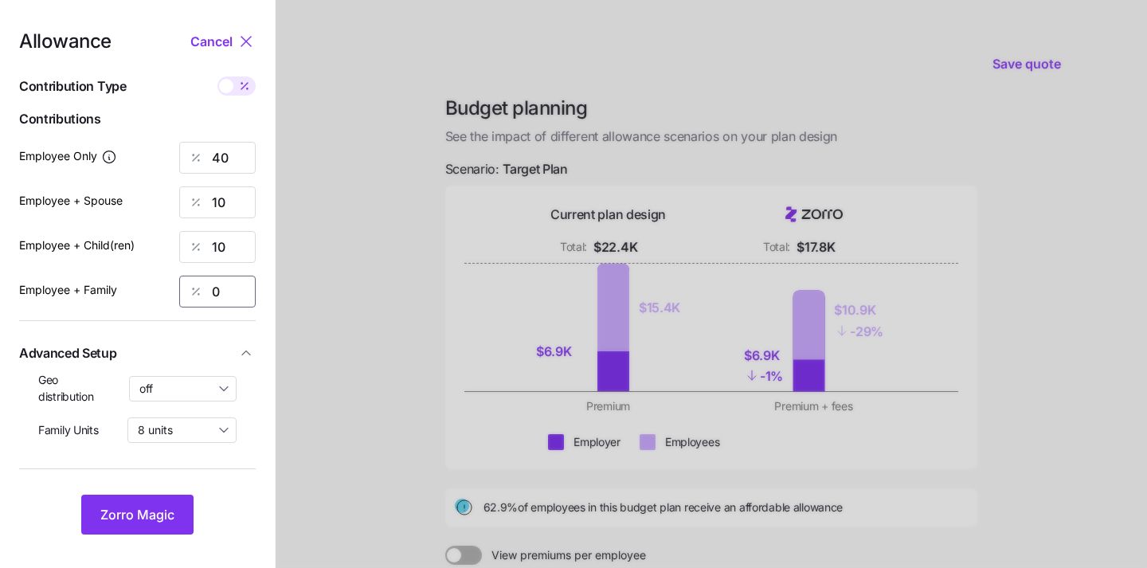
click at [239, 286] on input "0" at bounding box center [217, 292] width 76 height 32
type input "10"
click at [471, 399] on div at bounding box center [711, 391] width 871 height 783
click at [124, 522] on span "Zorro Magic" at bounding box center [137, 514] width 74 height 19
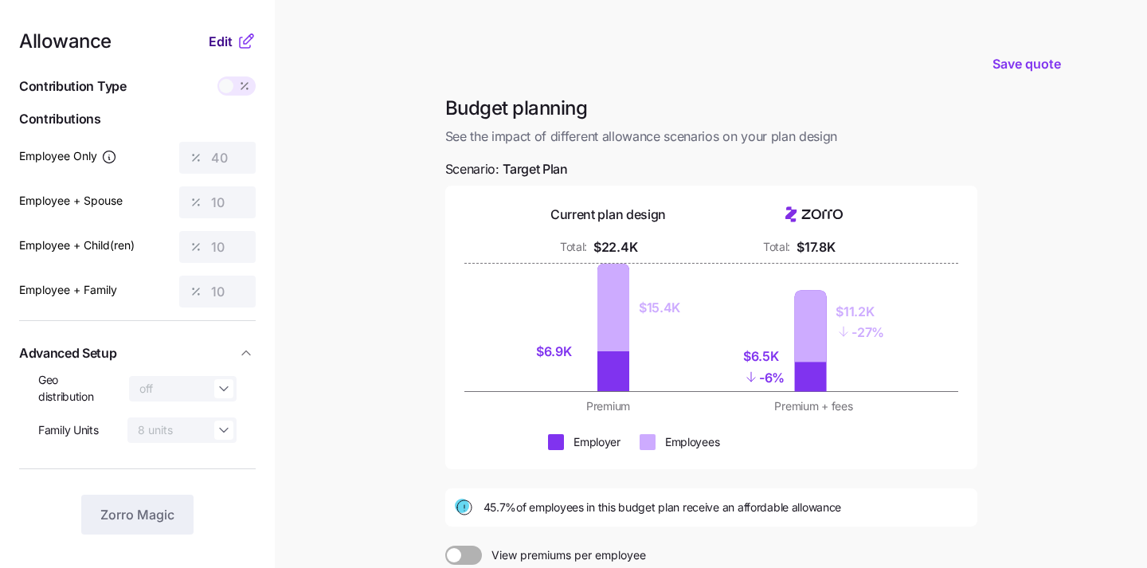
click at [220, 40] on span "Edit" at bounding box center [221, 41] width 24 height 19
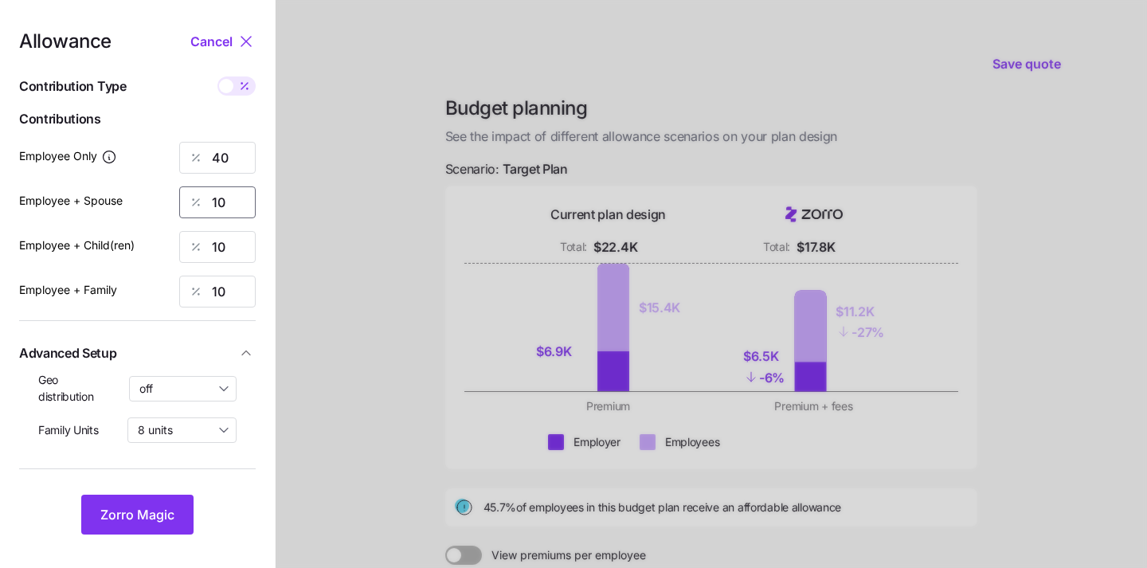
click at [229, 202] on input "10" at bounding box center [217, 202] width 76 height 32
type input "15"
click at [234, 244] on input "10" at bounding box center [217, 247] width 76 height 32
type input "15"
click at [177, 282] on div "Employee + Family 10" at bounding box center [137, 292] width 237 height 32
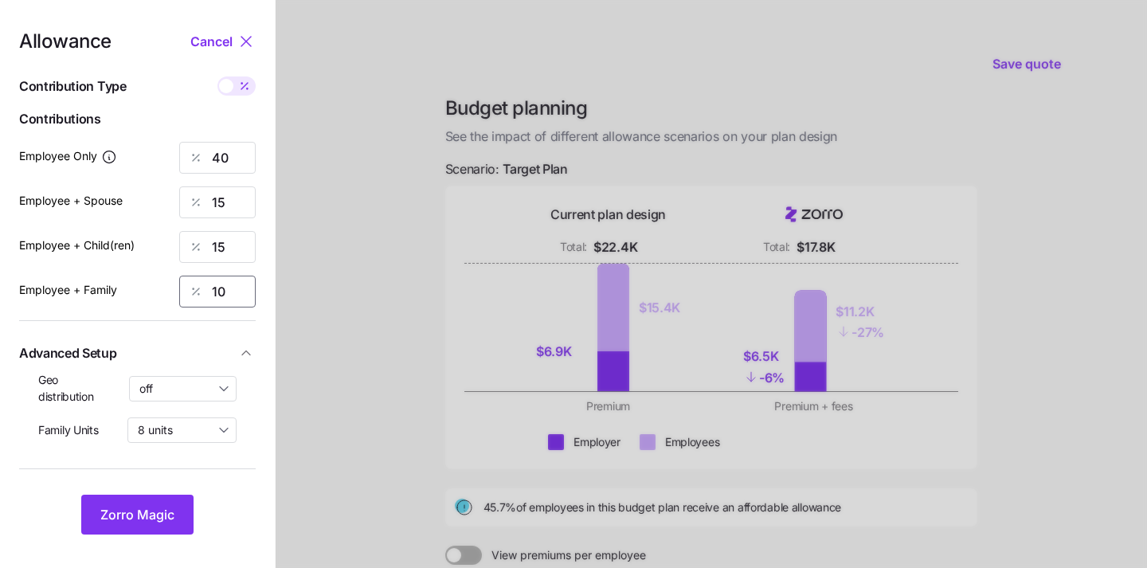
click at [238, 287] on input "10" at bounding box center [217, 292] width 76 height 32
type input "15"
click at [140, 506] on span "Zorro Magic" at bounding box center [137, 514] width 74 height 19
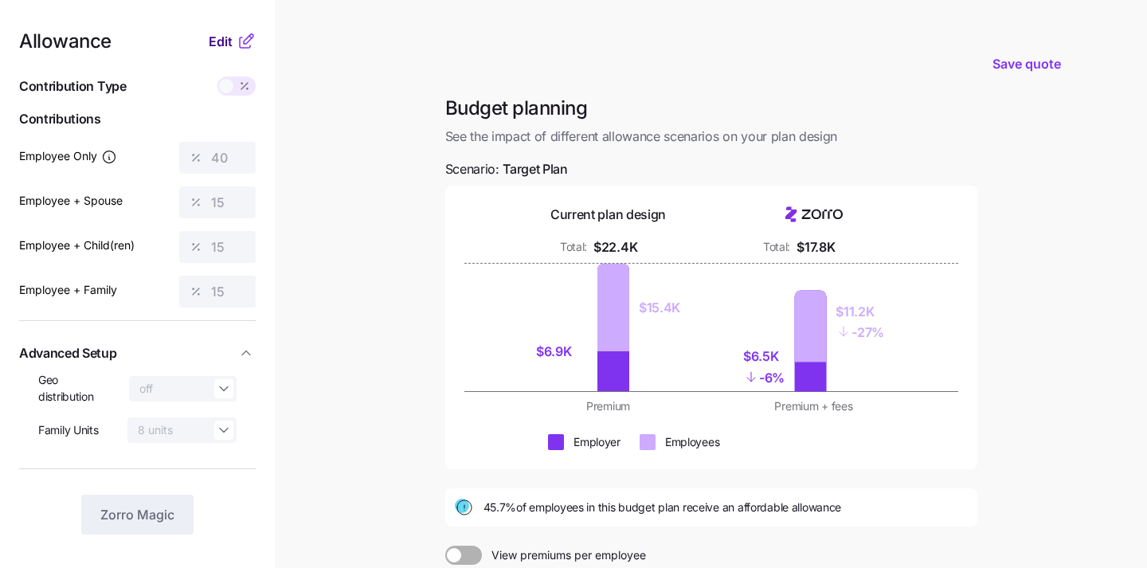
click at [227, 41] on span "Edit" at bounding box center [221, 41] width 24 height 19
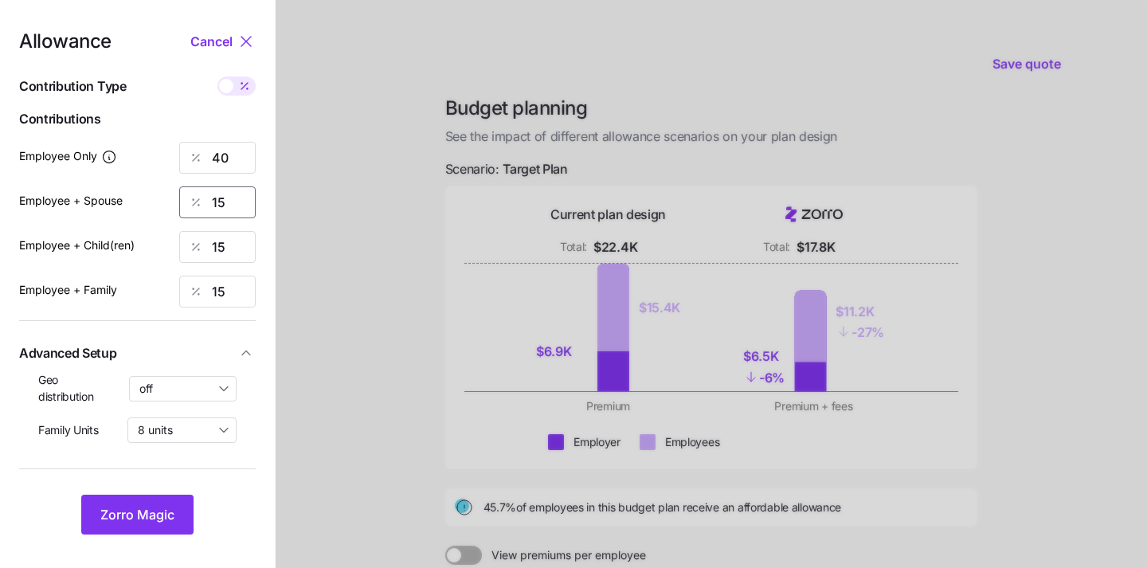
click at [244, 209] on input "15" at bounding box center [217, 202] width 76 height 32
type input "1"
type input "3"
type input "0"
click at [241, 245] on input "15" at bounding box center [217, 247] width 76 height 32
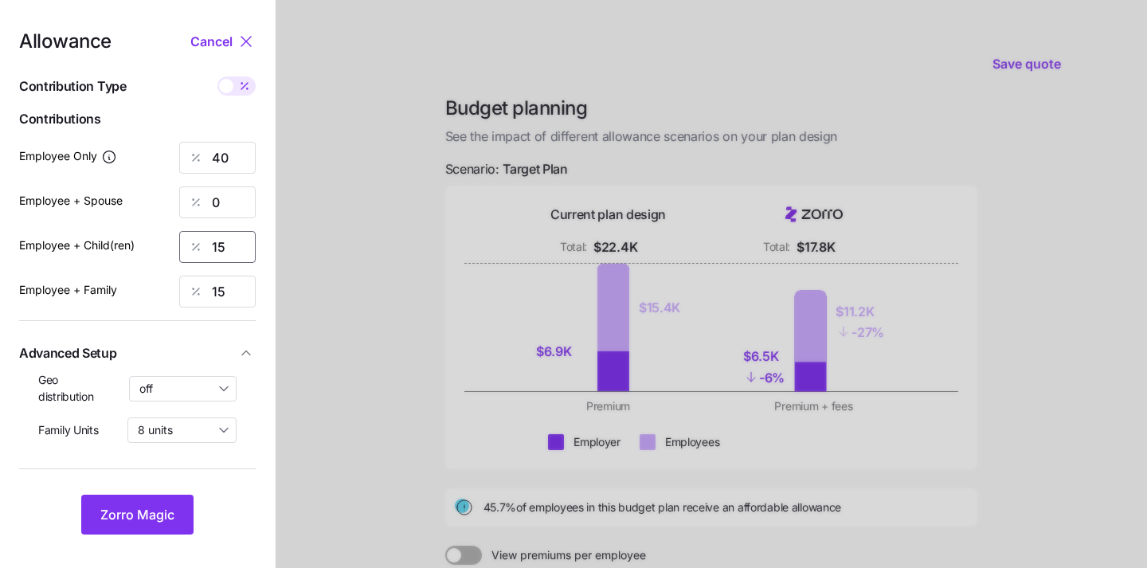
click at [241, 245] on input "15" at bounding box center [217, 247] width 76 height 32
type input "0"
click at [229, 297] on input "15" at bounding box center [217, 292] width 76 height 32
type input "0"
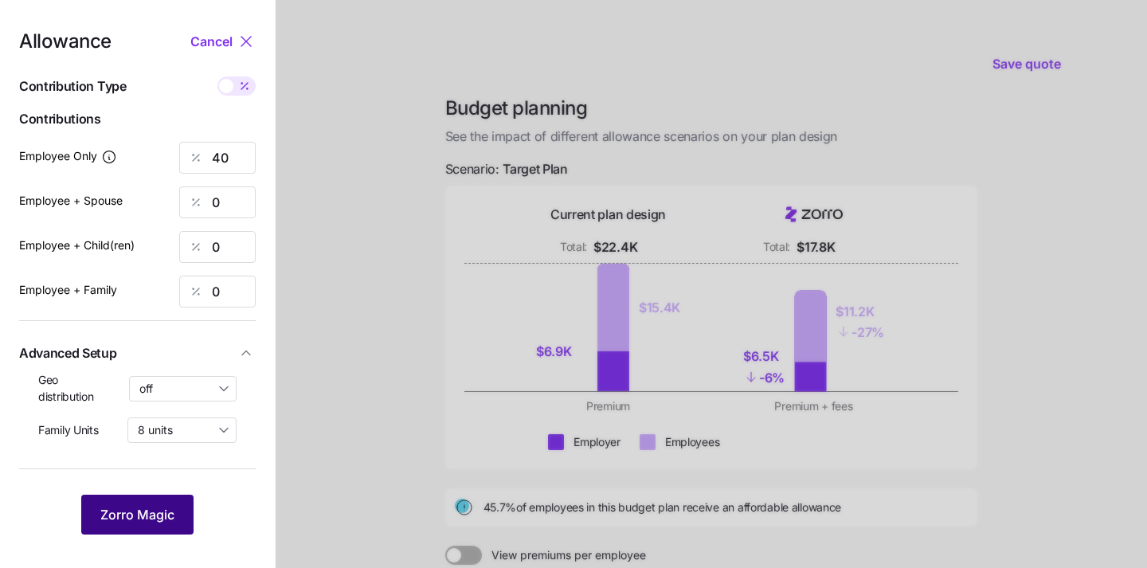
click at [116, 529] on button "Zorro Magic" at bounding box center [137, 515] width 112 height 40
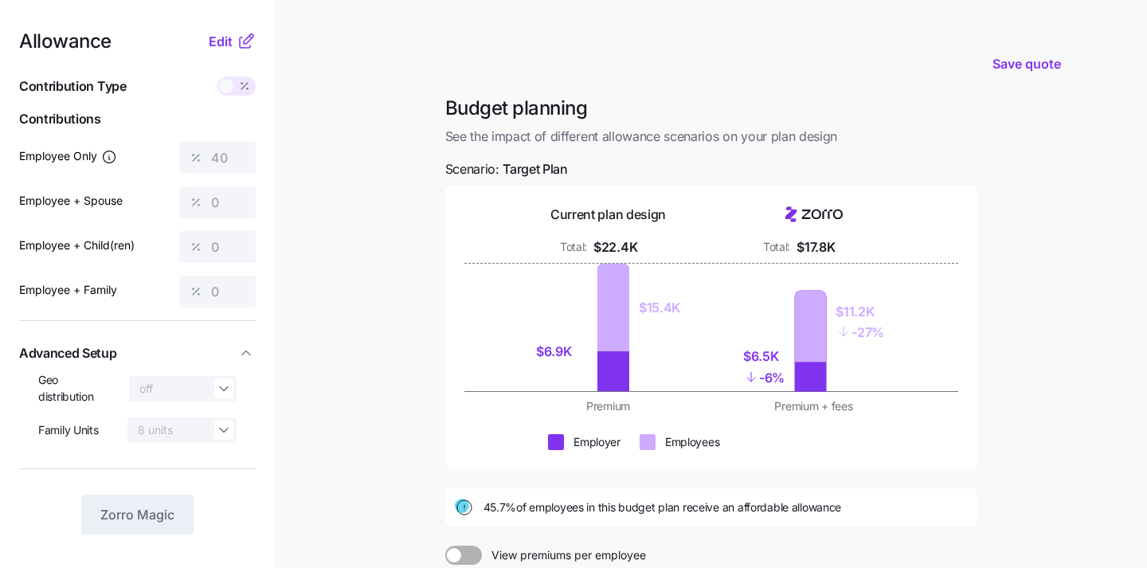
drag, startPoint x: 221, startPoint y: 41, endPoint x: 221, endPoint y: 53, distance: 12.7
click at [221, 41] on span "Edit" at bounding box center [221, 41] width 24 height 19
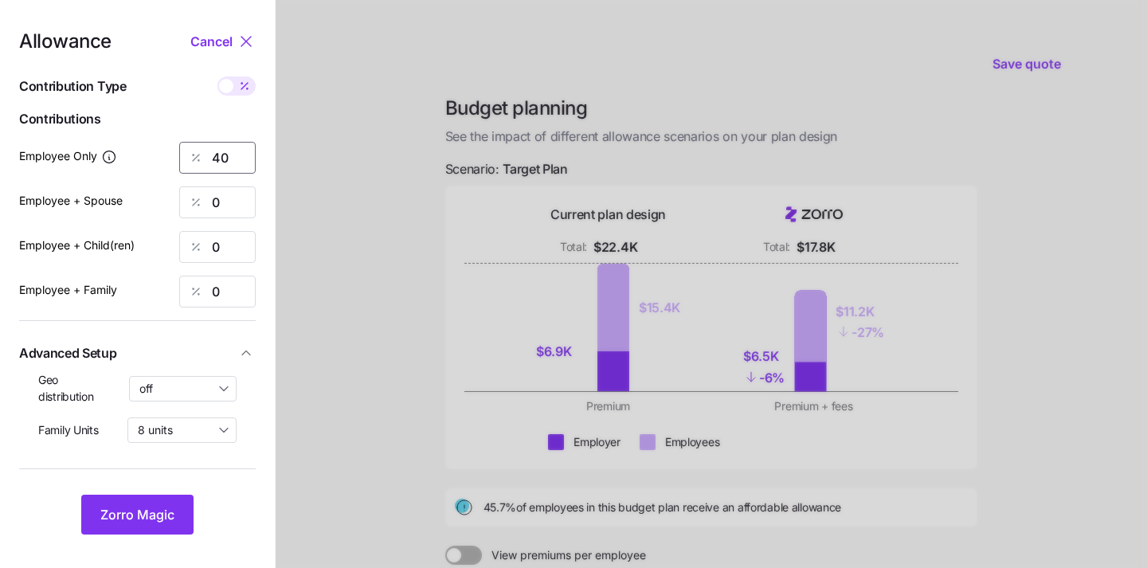
click at [234, 161] on input "40" at bounding box center [217, 158] width 76 height 32
click at [150, 522] on span "Zorro Magic" at bounding box center [137, 514] width 74 height 19
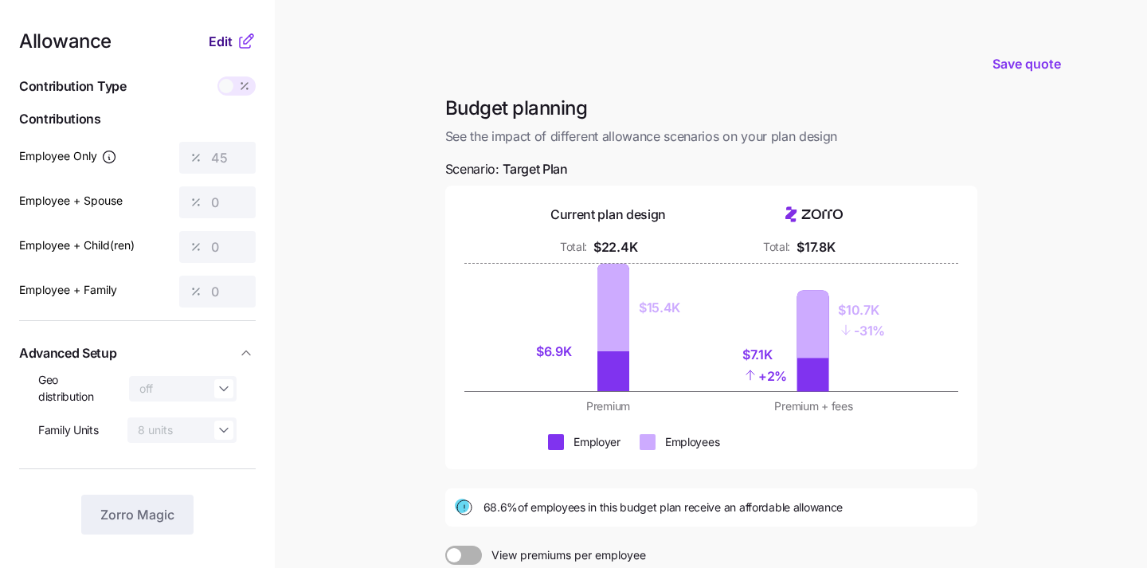
click at [218, 49] on span "Edit" at bounding box center [221, 41] width 24 height 19
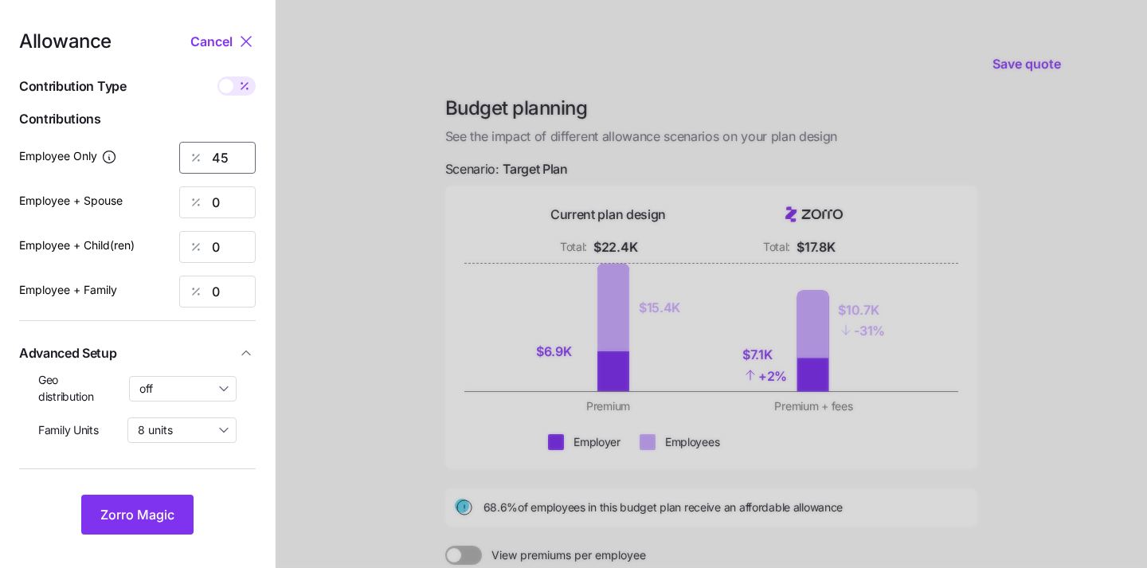
click at [234, 165] on input "45" at bounding box center [217, 158] width 76 height 32
type input "4"
click at [141, 514] on span "Zorro Magic" at bounding box center [137, 514] width 74 height 19
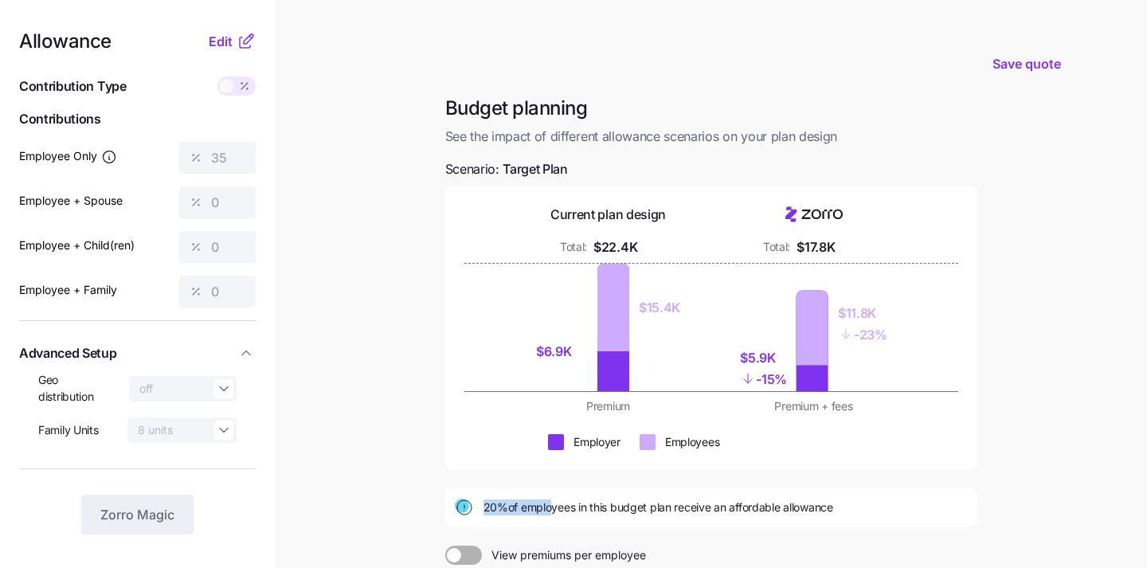
drag, startPoint x: 479, startPoint y: 512, endPoint x: 551, endPoint y: 514, distance: 71.7
click at [551, 512] on div "20% of employees in this budget plan receive an affordable allowance" at bounding box center [711, 507] width 513 height 19
click at [822, 506] on span "20% of employees in this budget plan receive an affordable allowance" at bounding box center [658, 507] width 350 height 16
click at [225, 41] on span "Edit" at bounding box center [221, 41] width 24 height 19
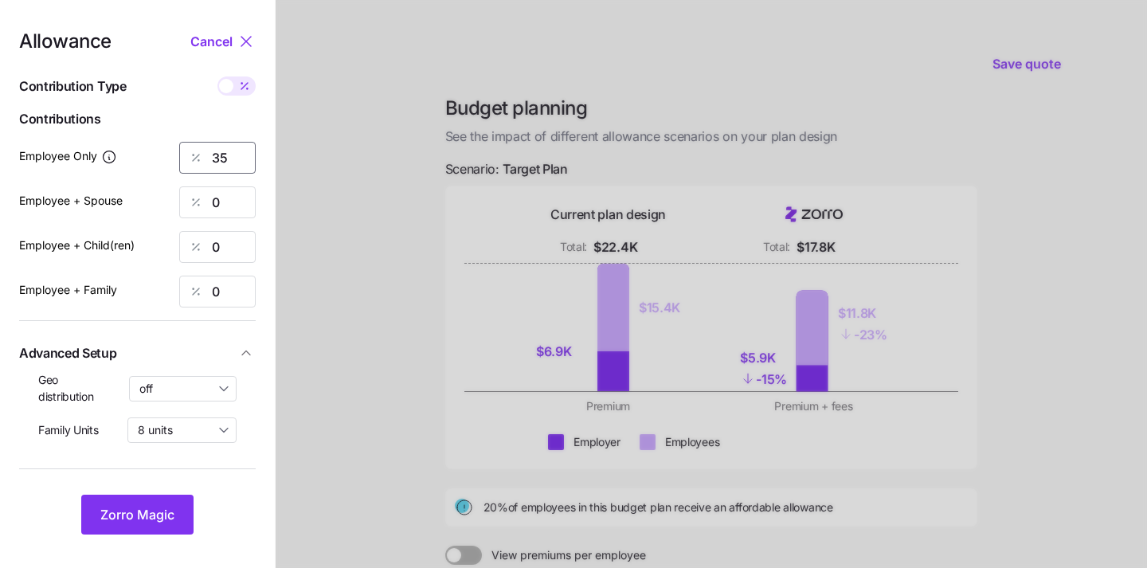
click at [229, 154] on input "35" at bounding box center [217, 158] width 76 height 32
type input "3"
click at [182, 501] on button "Zorro Magic" at bounding box center [137, 515] width 112 height 40
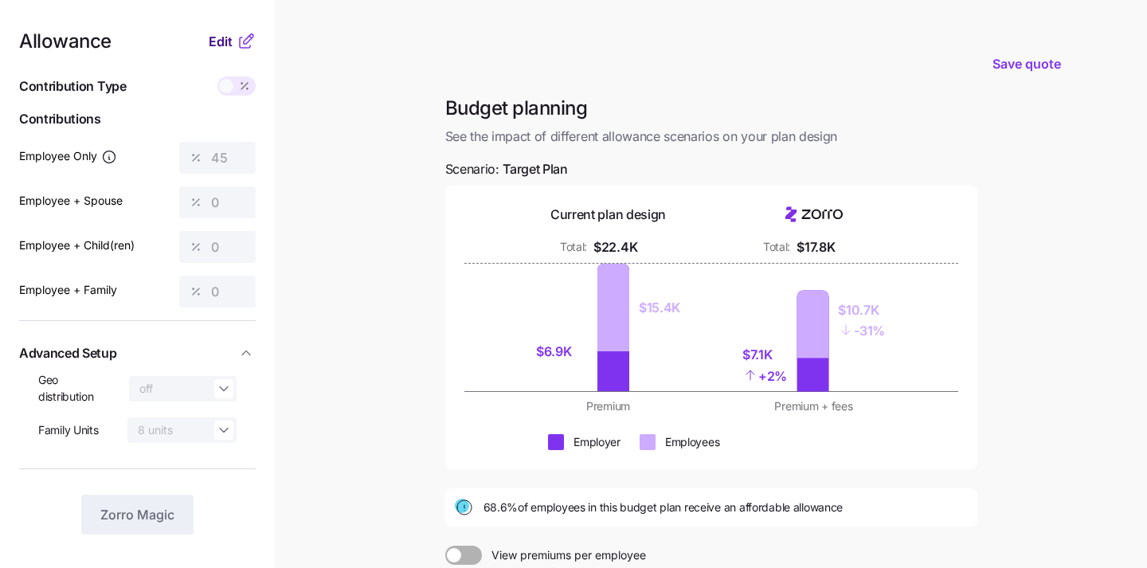
click at [212, 41] on span "Edit" at bounding box center [221, 41] width 24 height 19
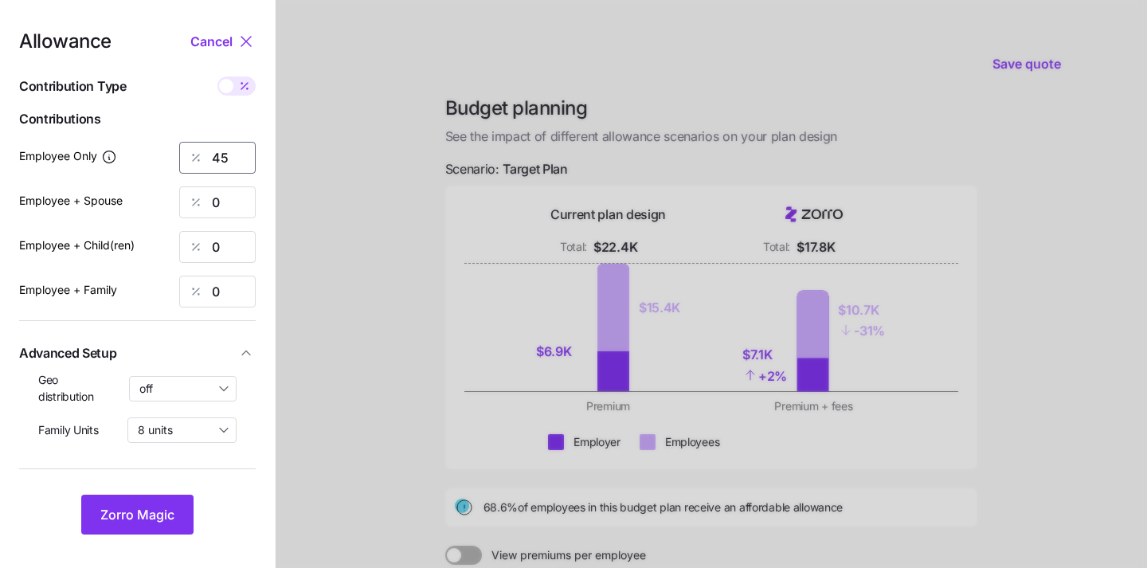
click at [233, 167] on input "45" at bounding box center [217, 158] width 76 height 32
type input "4"
click at [146, 516] on span "Zorro Magic" at bounding box center [137, 514] width 74 height 19
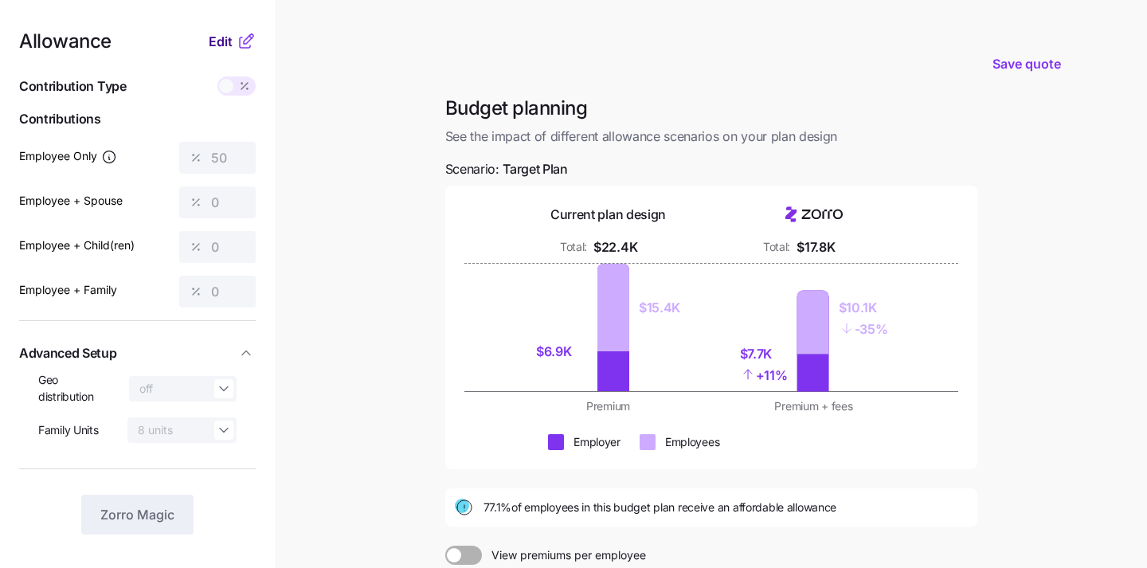
click at [215, 47] on span "Edit" at bounding box center [221, 41] width 24 height 19
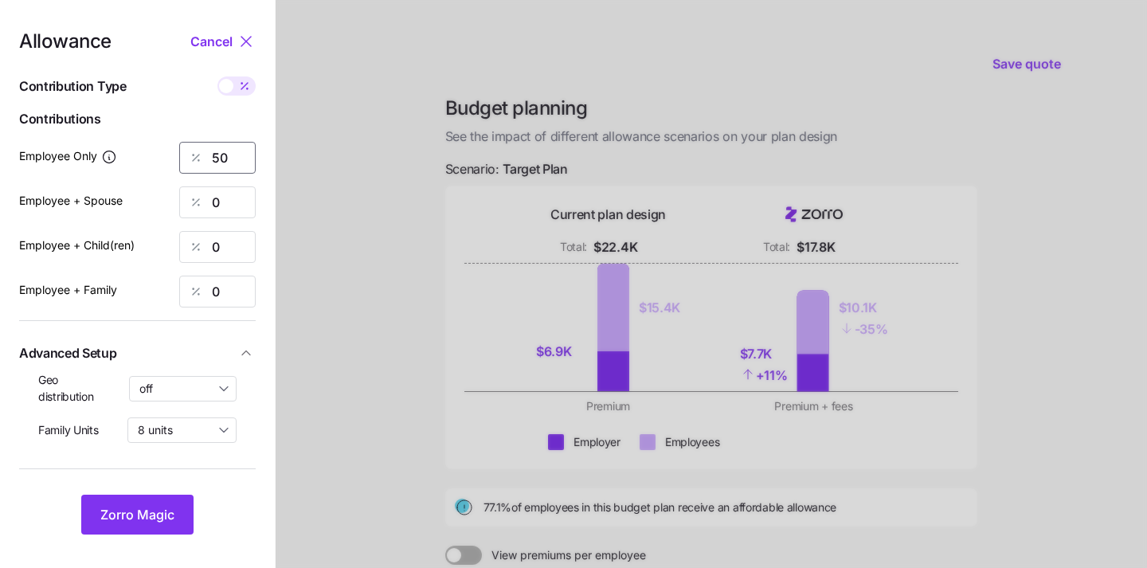
click at [229, 162] on input "50" at bounding box center [217, 158] width 76 height 32
type input "5"
type input "40"
click at [168, 524] on button "Zorro Magic" at bounding box center [137, 515] width 112 height 40
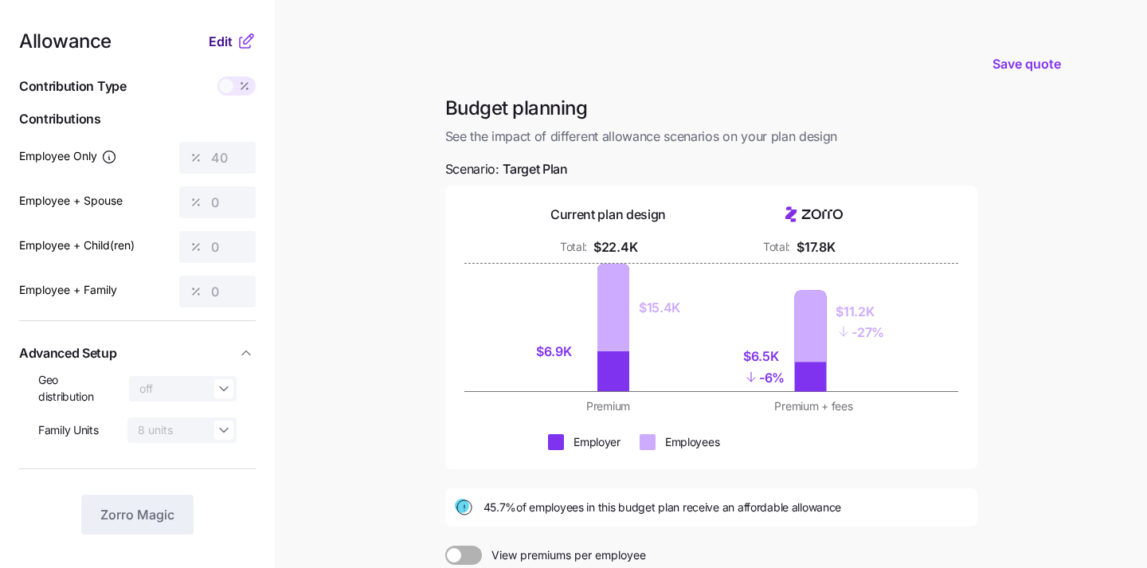
click at [224, 45] on span "Edit" at bounding box center [221, 41] width 24 height 19
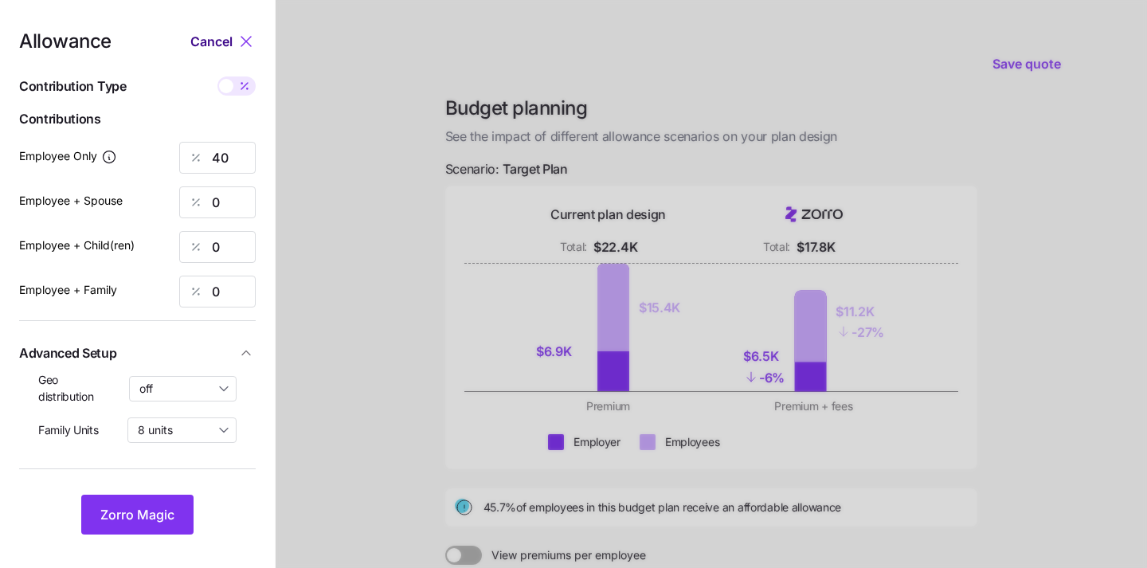
click at [216, 39] on span "Cancel" at bounding box center [211, 41] width 42 height 19
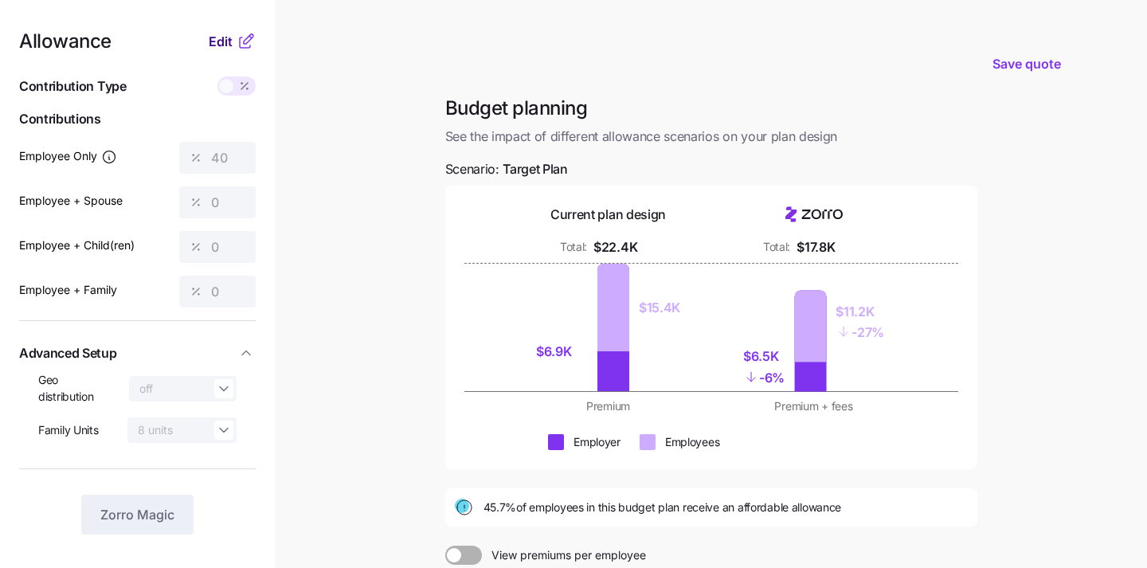
click at [226, 41] on span "Edit" at bounding box center [221, 41] width 24 height 19
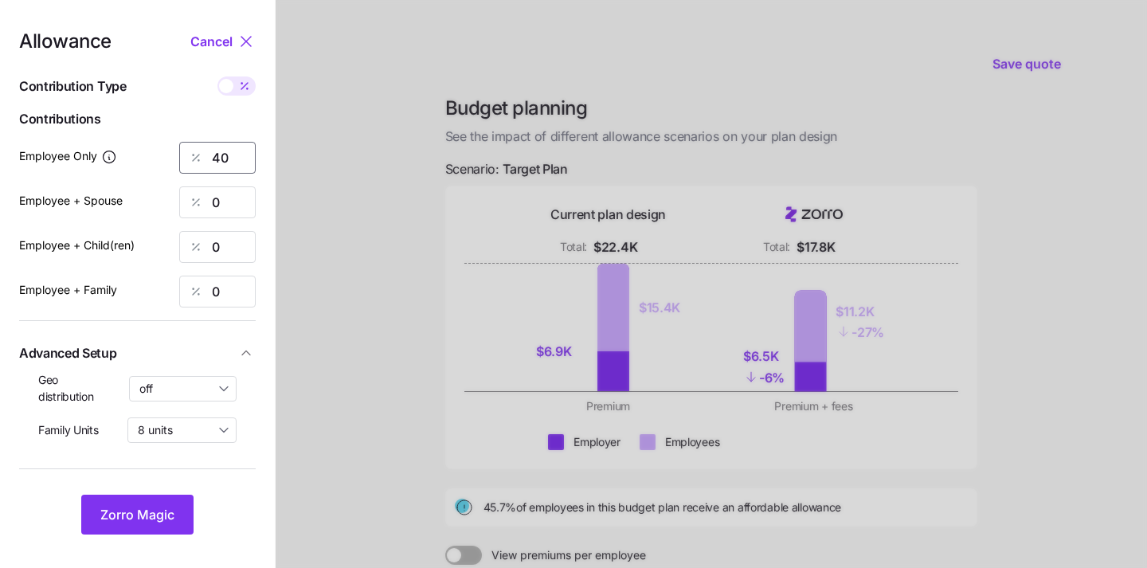
click at [230, 154] on input "40" at bounding box center [217, 158] width 76 height 32
type input "4"
click at [137, 522] on span "Zorro Magic" at bounding box center [137, 514] width 74 height 19
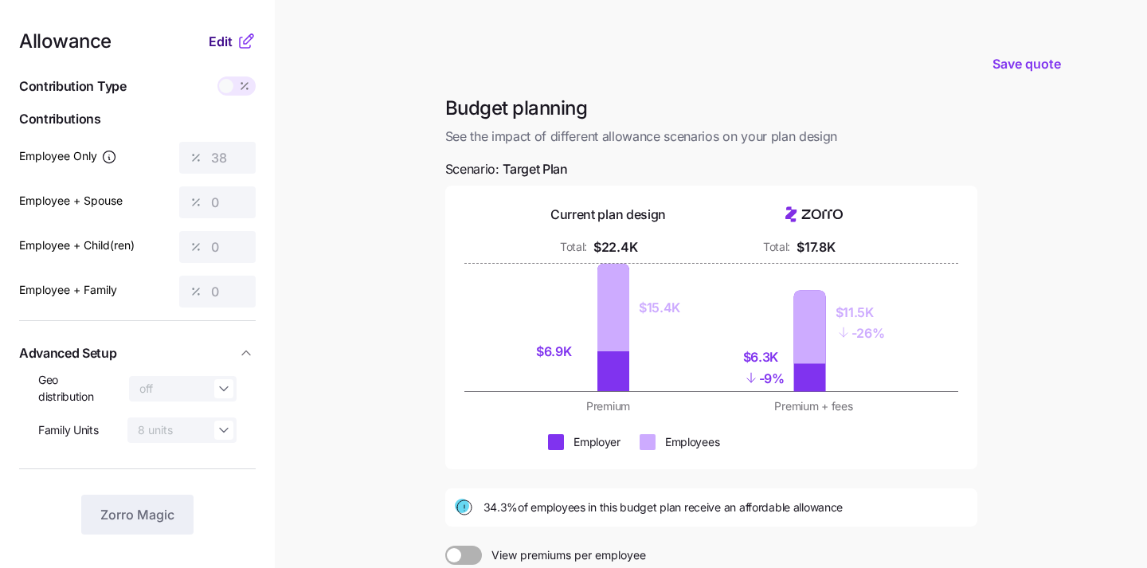
click at [221, 45] on span "Edit" at bounding box center [221, 41] width 24 height 19
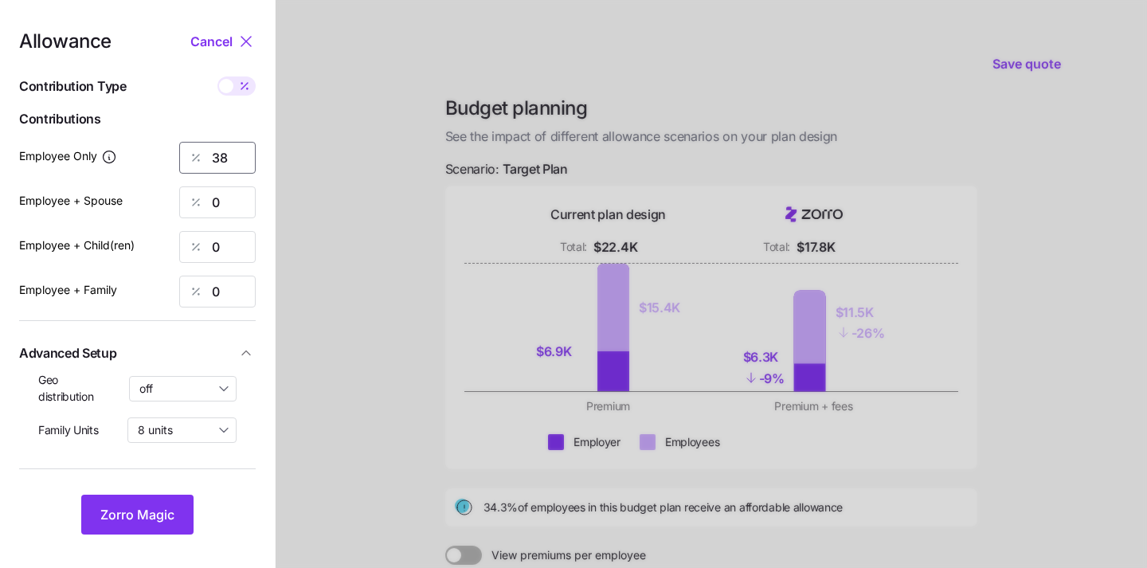
click at [228, 150] on input "38" at bounding box center [217, 158] width 76 height 32
type input "3"
click at [146, 534] on nav "Allowance Cancel Contribution Type Use classes Contributions Employee Only 42 E…" at bounding box center [137, 391] width 275 height 783
click at [140, 522] on span "Zorro Magic" at bounding box center [137, 514] width 74 height 19
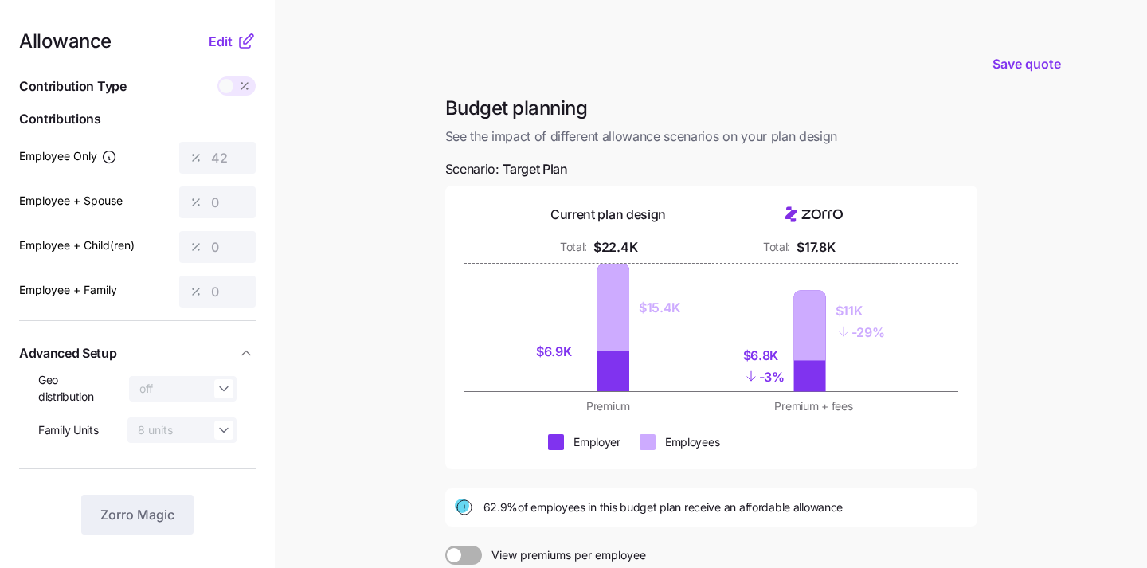
click at [229, 88] on span at bounding box center [226, 86] width 14 height 14
click at [219, 37] on span "Edit" at bounding box center [221, 41] width 24 height 19
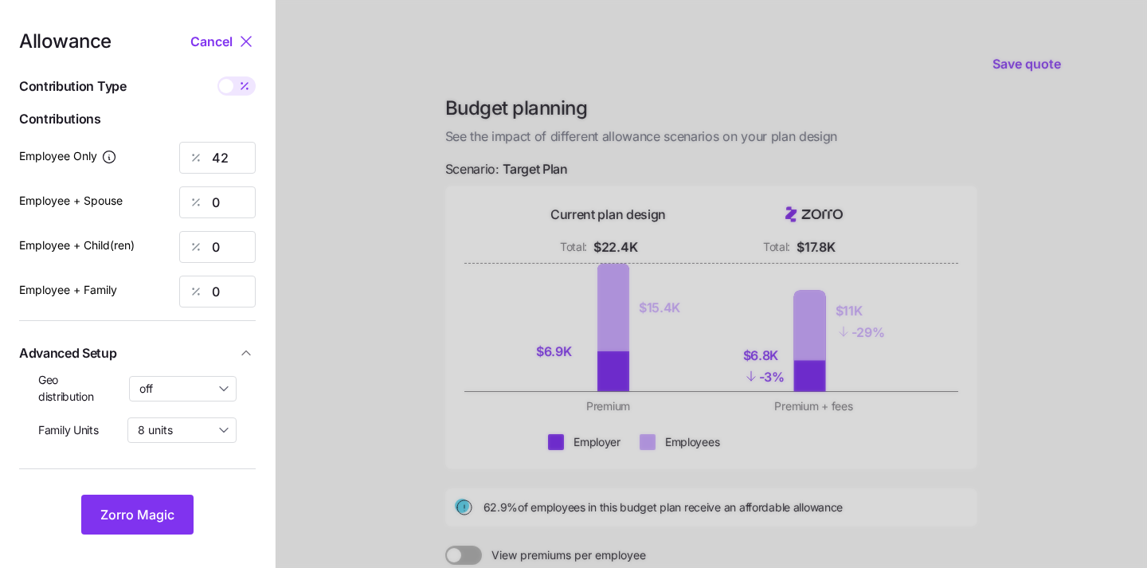
click at [231, 136] on div "Allowance Cancel Contribution Type Use classes Contributions Employee Only 42 E…" at bounding box center [137, 283] width 237 height 502
click at [231, 154] on input "42" at bounding box center [217, 158] width 76 height 32
click at [148, 502] on button "Zorro Magic" at bounding box center [137, 515] width 112 height 40
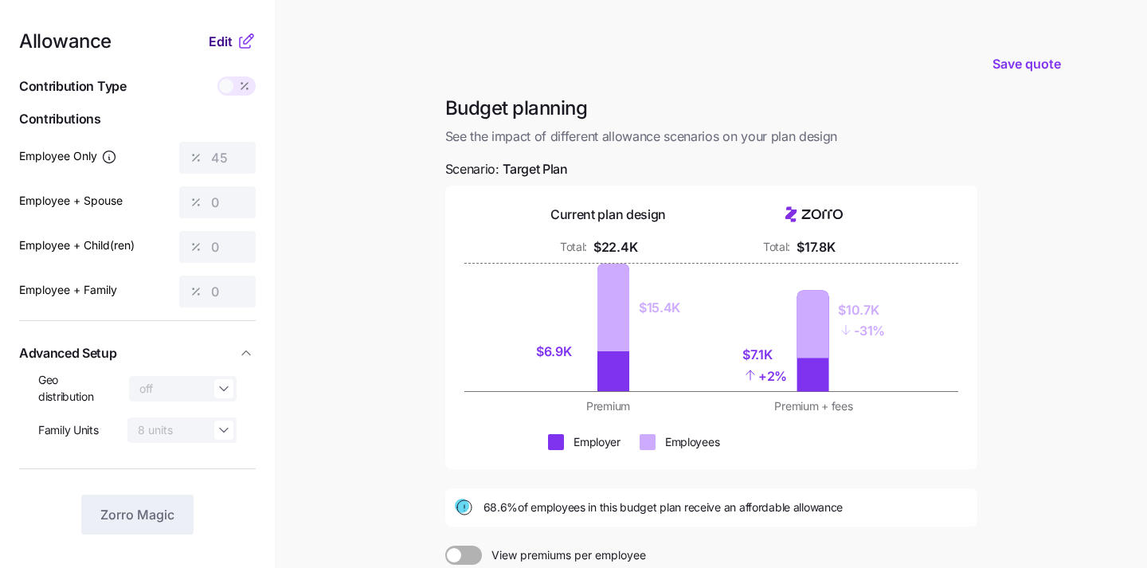
click at [225, 49] on span "Edit" at bounding box center [221, 41] width 24 height 19
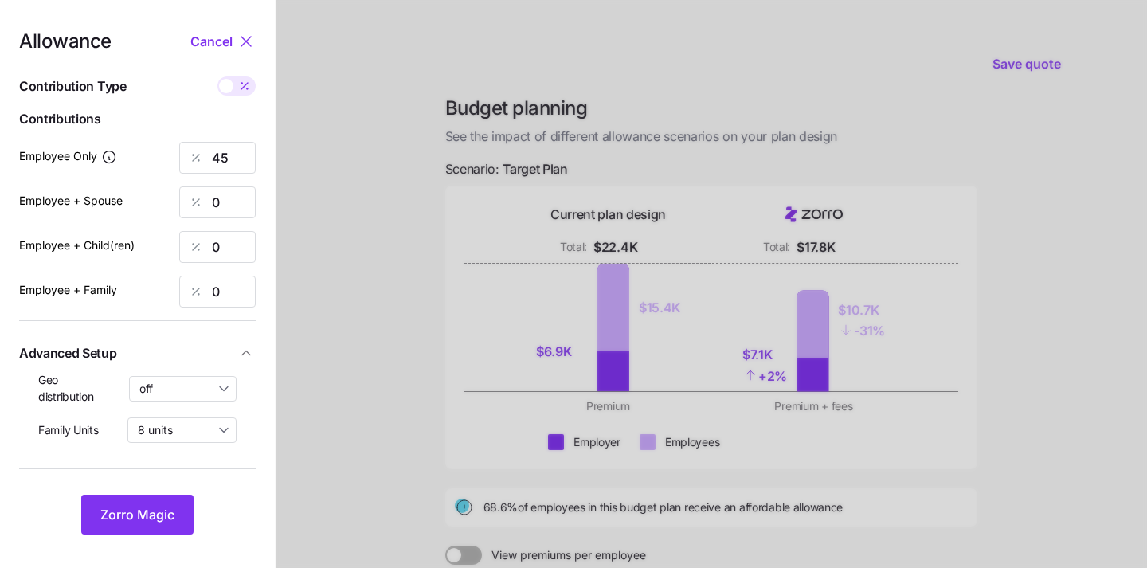
click at [231, 84] on span at bounding box center [226, 86] width 14 height 14
click at [217, 76] on input "checkbox" at bounding box center [217, 76] width 0 height 0
click at [231, 84] on icon at bounding box center [228, 86] width 13 height 13
click at [217, 76] on input "checkbox" at bounding box center [217, 76] width 0 height 0
click at [229, 147] on input "45" at bounding box center [217, 158] width 76 height 32
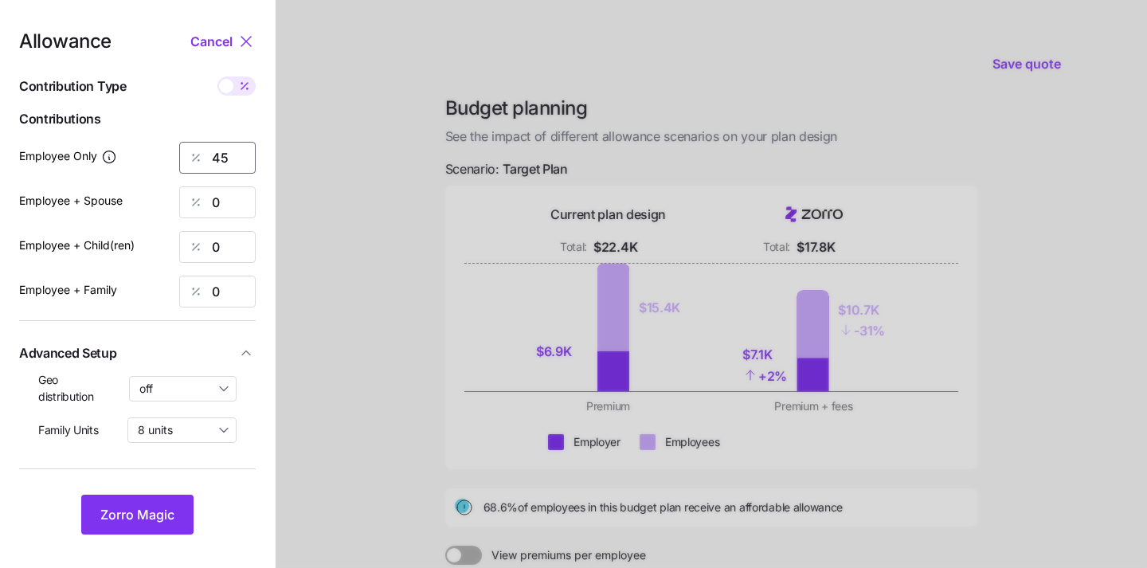
type input "4"
type input "50"
click at [126, 523] on button "Zorro Magic" at bounding box center [137, 515] width 112 height 40
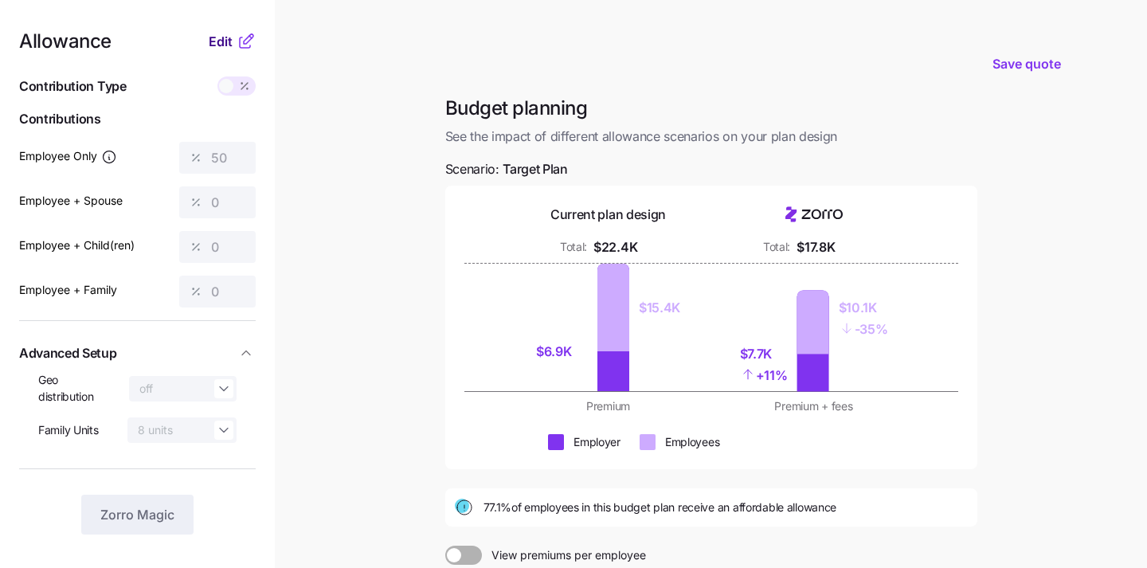
click at [230, 41] on span "Edit" at bounding box center [221, 41] width 24 height 19
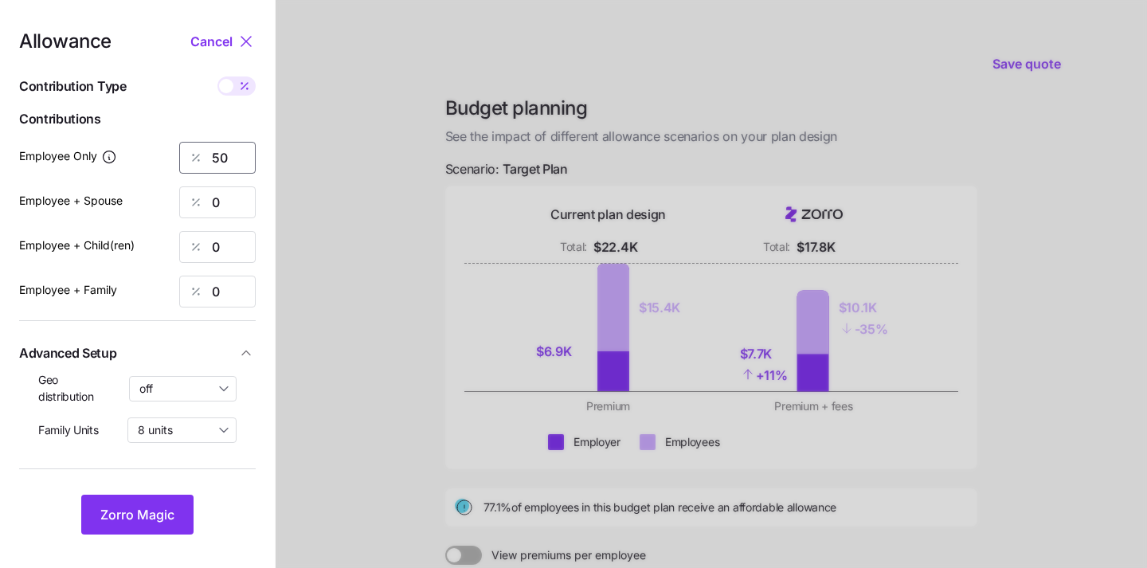
click at [227, 160] on input "50" at bounding box center [217, 158] width 76 height 32
click at [158, 510] on span "Zorro Magic" at bounding box center [137, 514] width 74 height 19
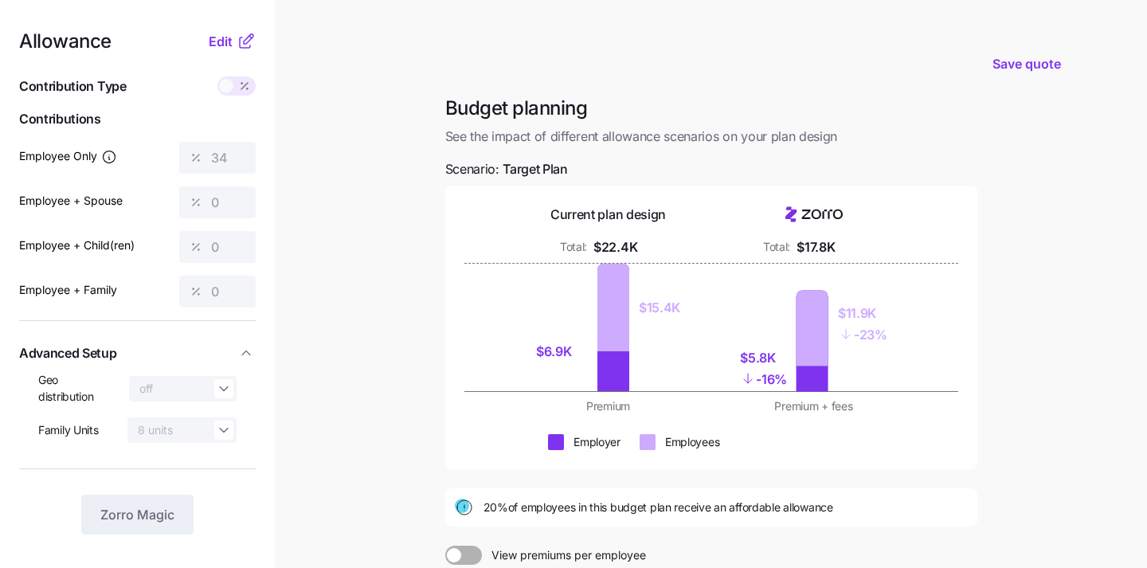
scroll to position [2, 0]
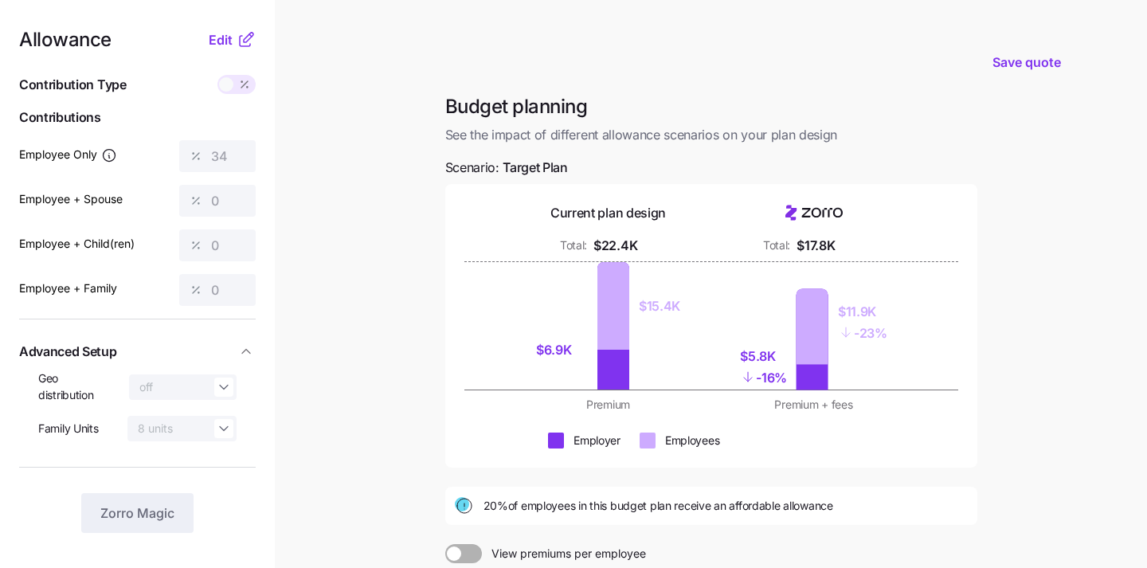
click at [222, 52] on div "Allowance Edit Contribution Type Use classes Contributions Employee Only 34 Emp…" at bounding box center [137, 281] width 237 height 502
click at [222, 42] on span "Edit" at bounding box center [221, 39] width 24 height 19
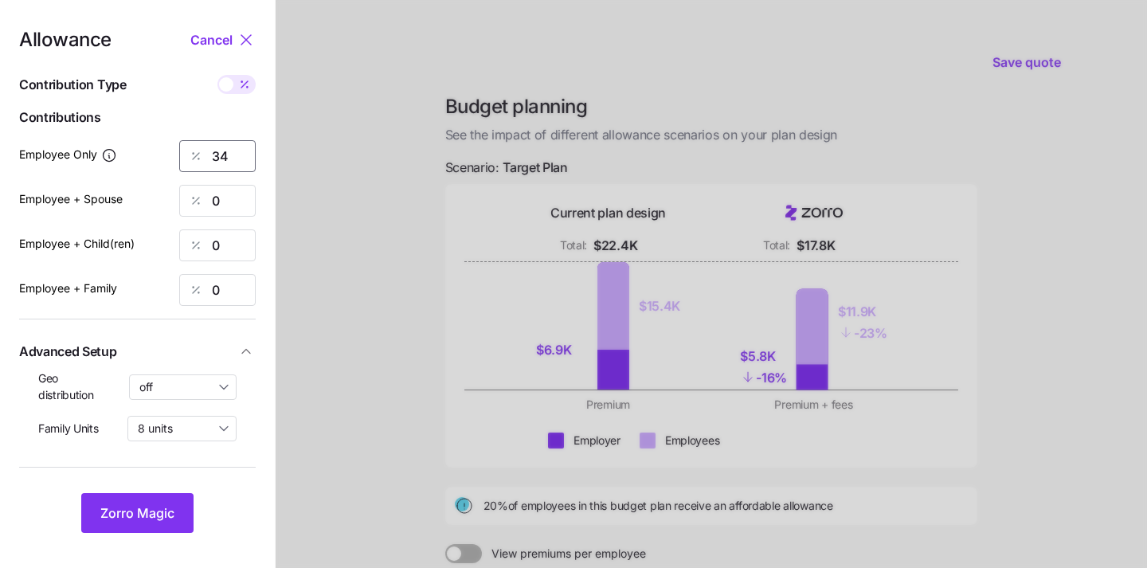
click at [233, 153] on input "34" at bounding box center [217, 156] width 76 height 32
type input "3"
type input "40"
click at [155, 513] on span "Zorro Magic" at bounding box center [137, 512] width 74 height 19
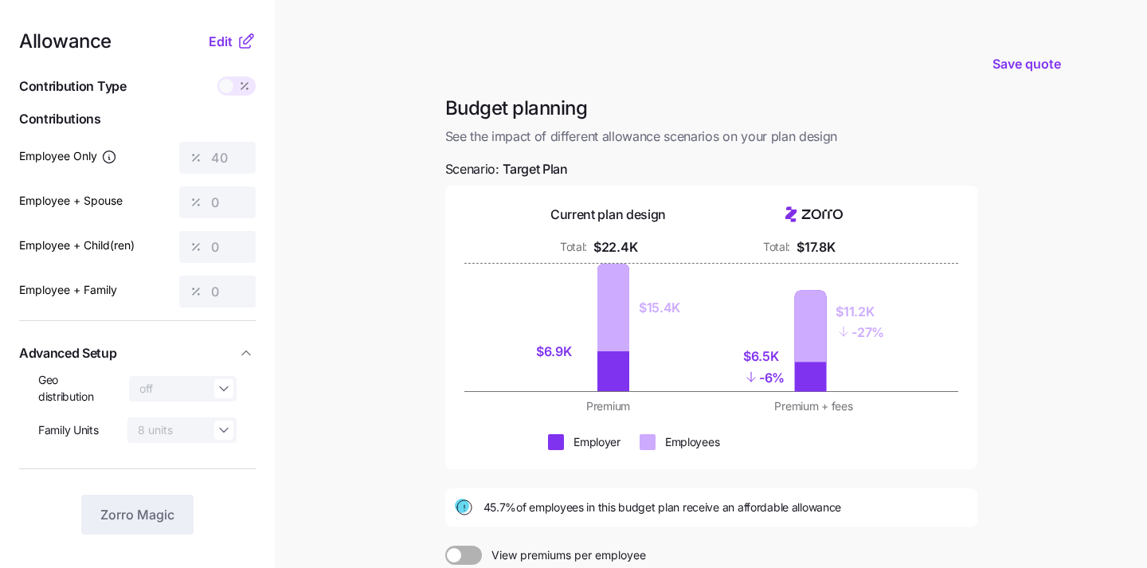
scroll to position [215, 0]
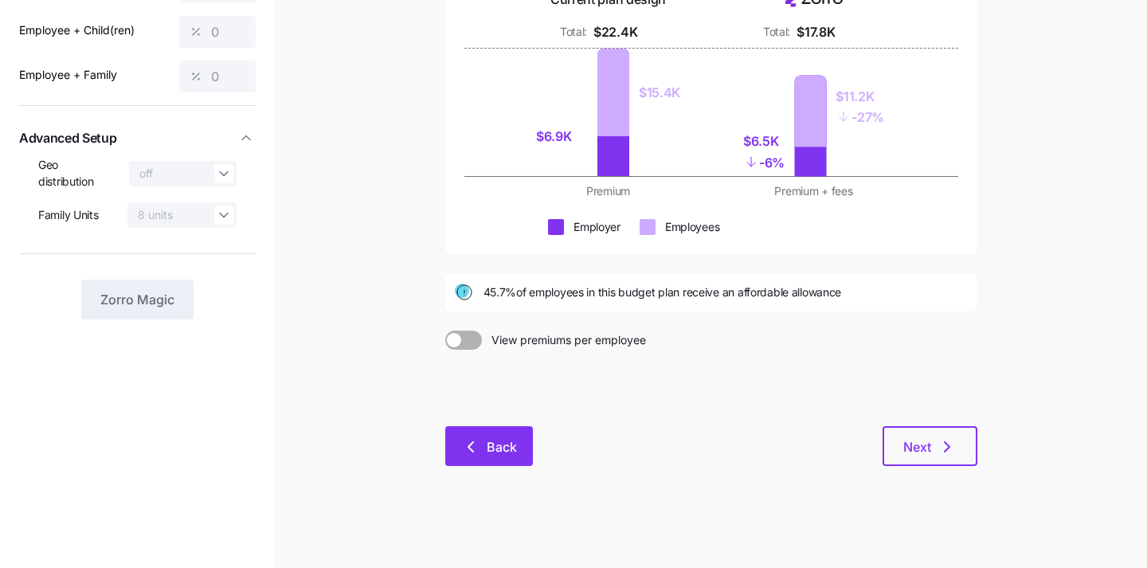
click at [477, 450] on icon "button" at bounding box center [470, 446] width 19 height 19
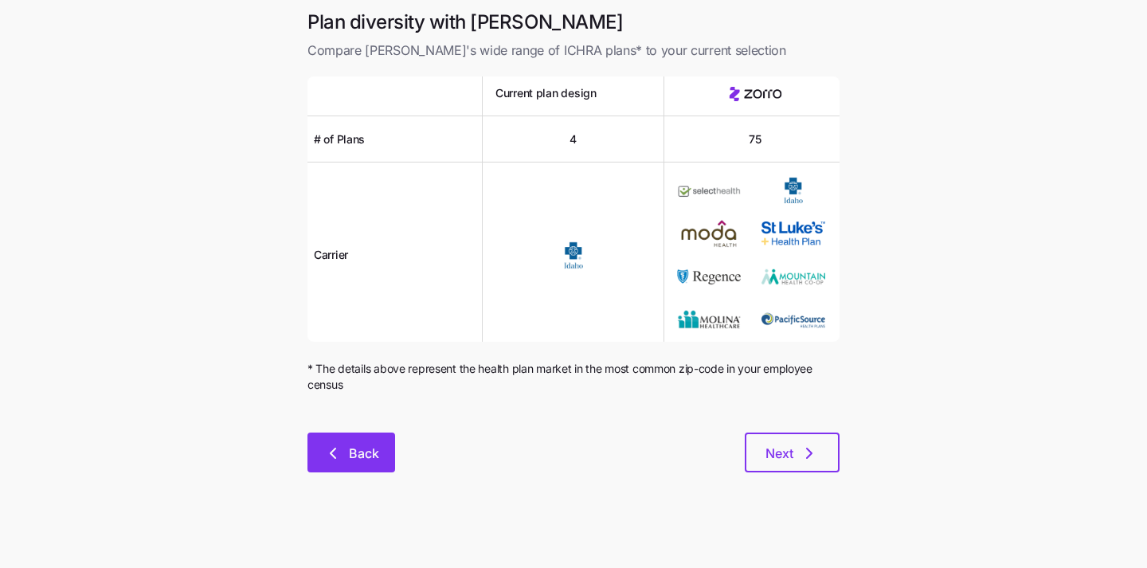
click at [379, 460] on button "Back" at bounding box center [351, 452] width 88 height 40
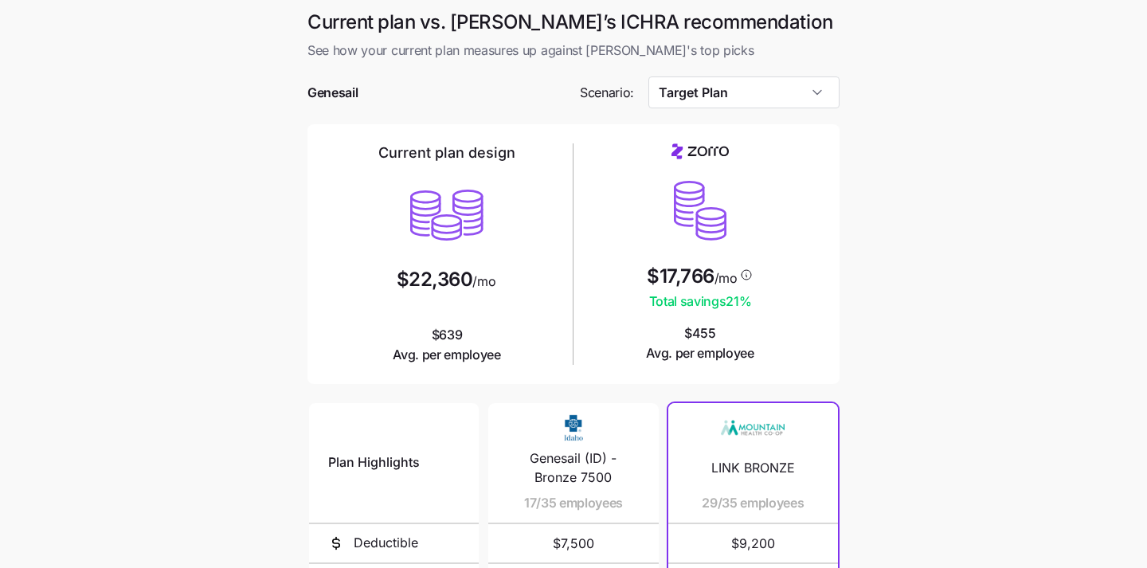
scroll to position [276, 0]
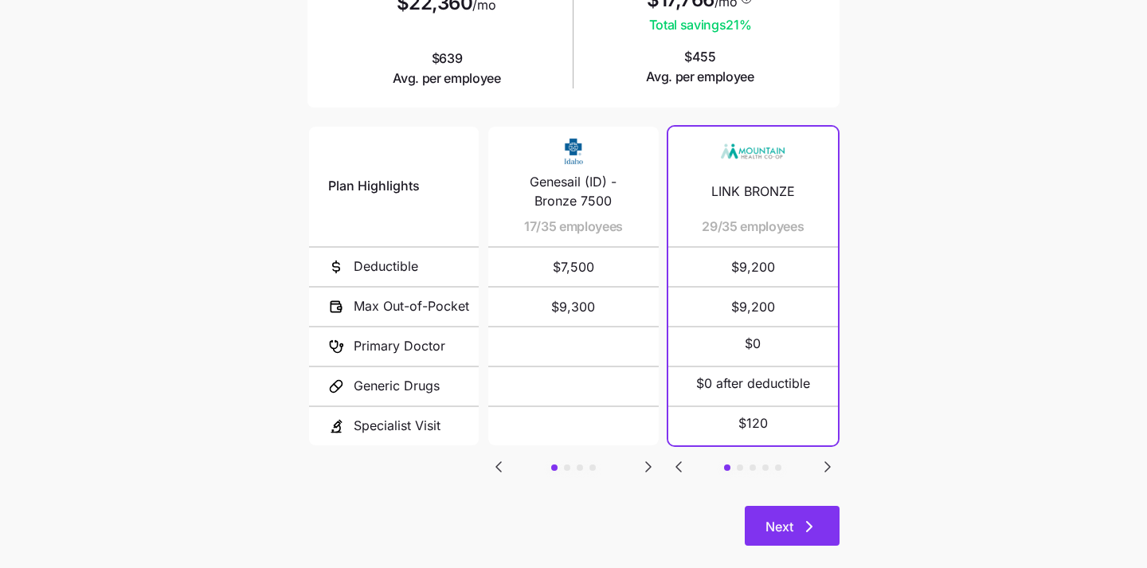
click at [798, 508] on button "Next" at bounding box center [792, 526] width 95 height 40
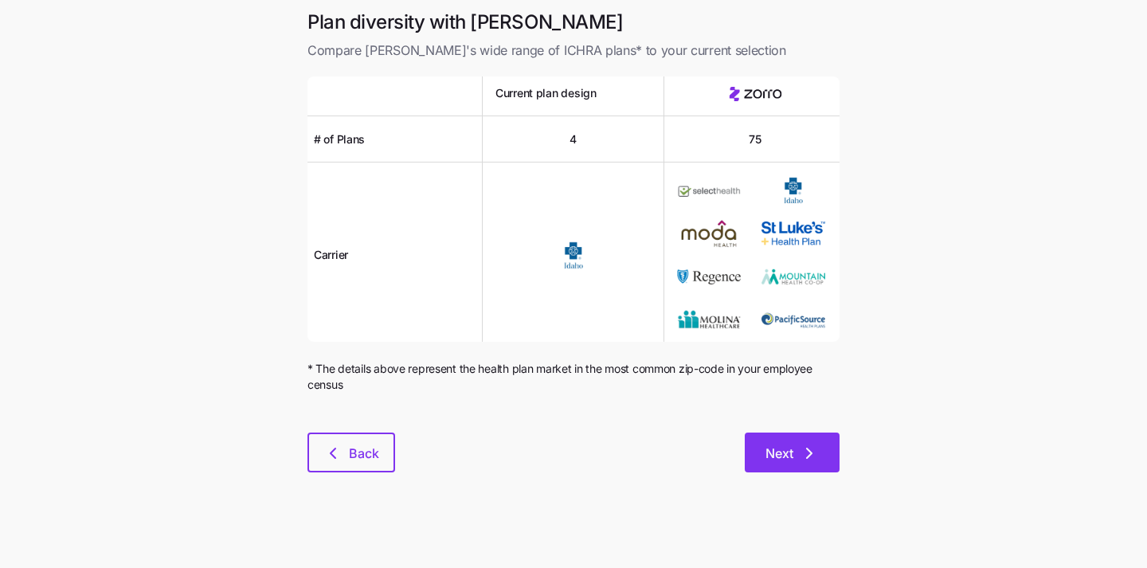
click at [765, 467] on button "Next" at bounding box center [792, 452] width 95 height 40
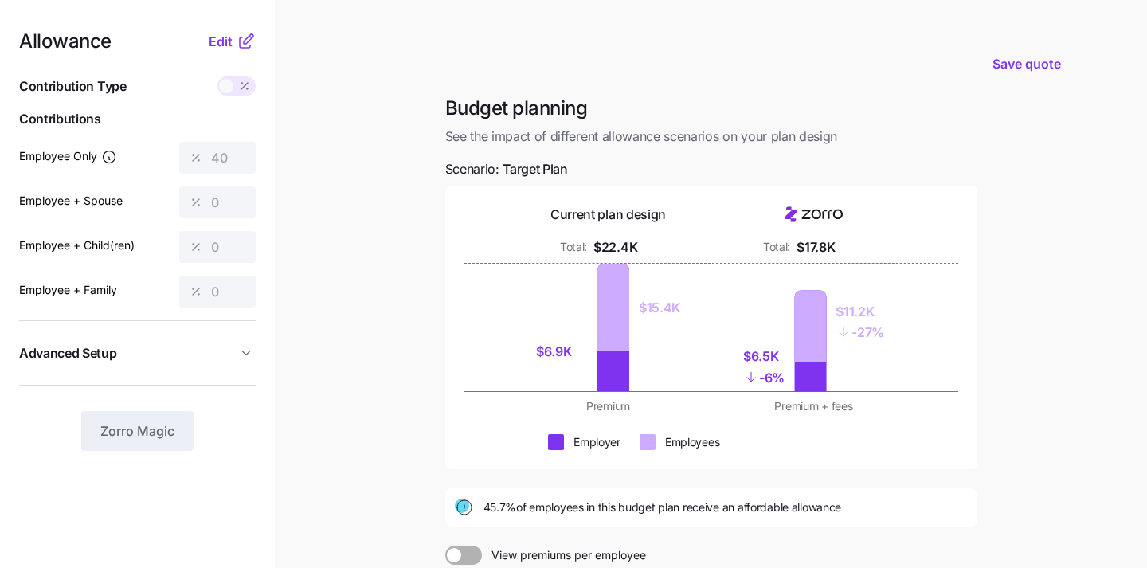
click at [208, 38] on div "Allowance Edit" at bounding box center [137, 41] width 237 height 19
click at [223, 45] on span "Edit" at bounding box center [221, 41] width 24 height 19
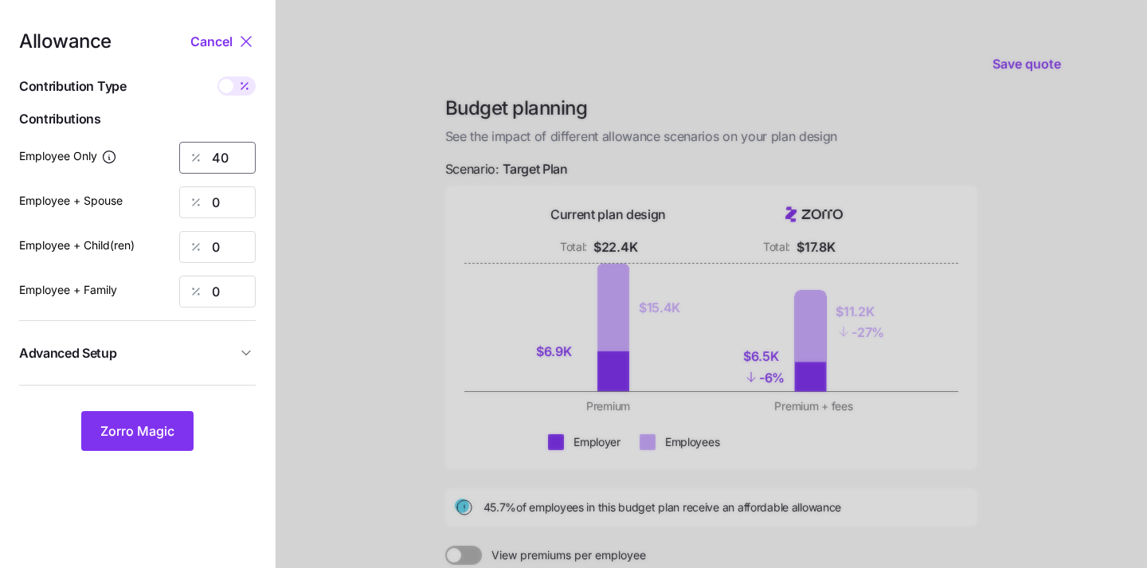
click at [231, 154] on input "40" at bounding box center [217, 158] width 76 height 32
click at [115, 441] on button "Zorro Magic" at bounding box center [137, 431] width 112 height 40
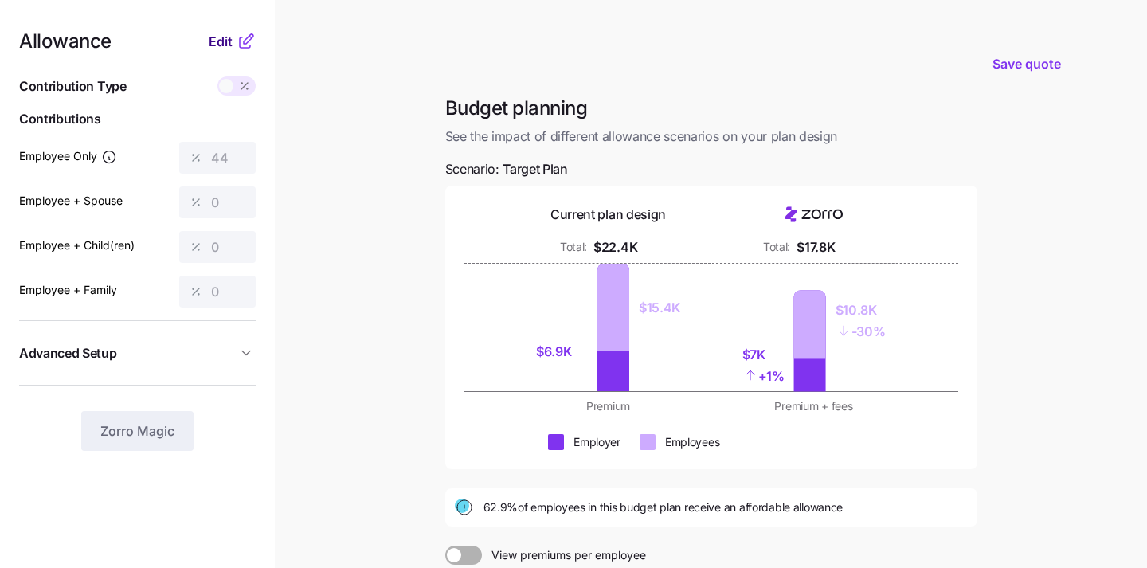
click at [221, 42] on span "Edit" at bounding box center [221, 41] width 24 height 19
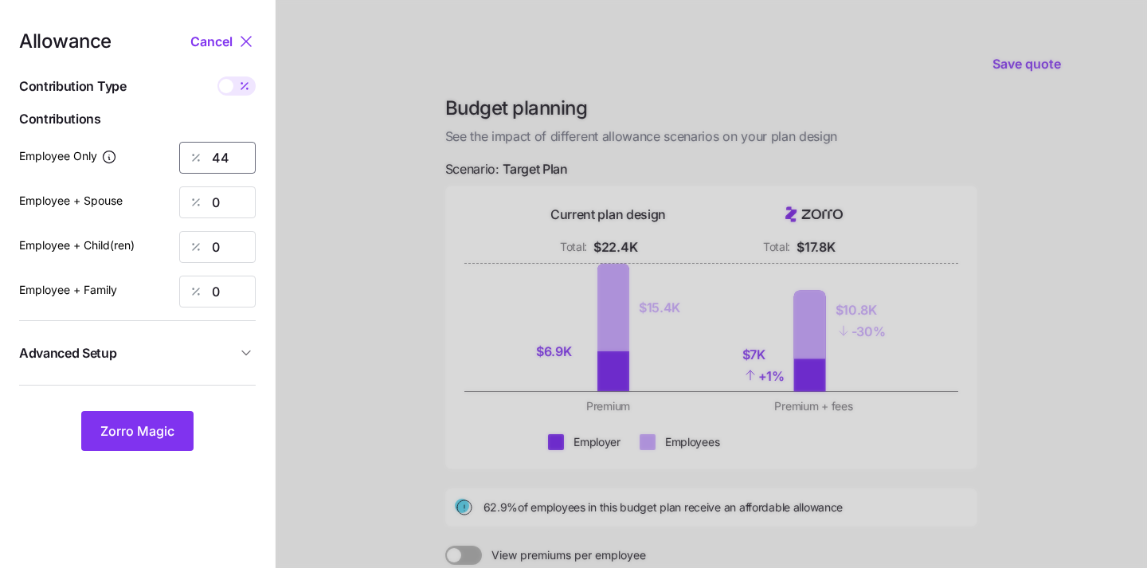
click at [229, 159] on input "44" at bounding box center [217, 158] width 76 height 32
type input "4"
type input "50"
click at [223, 409] on div "Allowance Cancel Contribution Type Use classes Contributions Employee Only 50 E…" at bounding box center [137, 241] width 237 height 419
click at [147, 424] on span "Zorro Magic" at bounding box center [137, 430] width 74 height 19
